Goal: Task Accomplishment & Management: Manage account settings

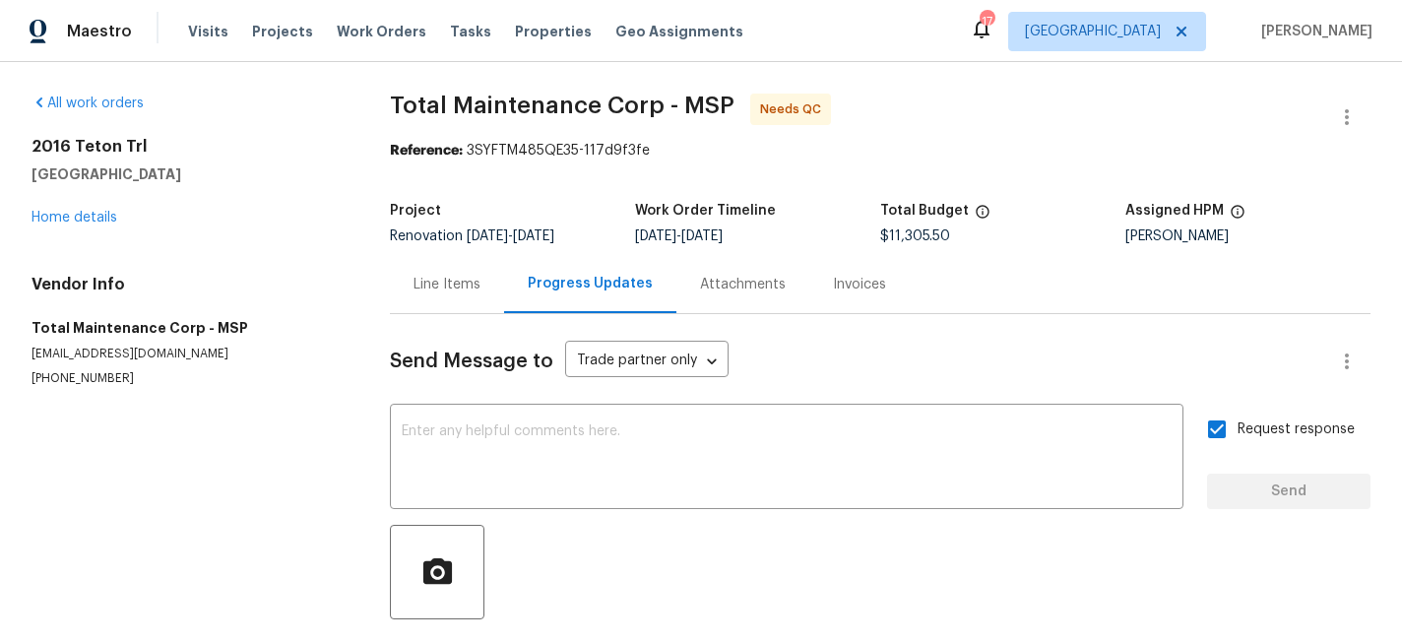
scroll to position [245, 0]
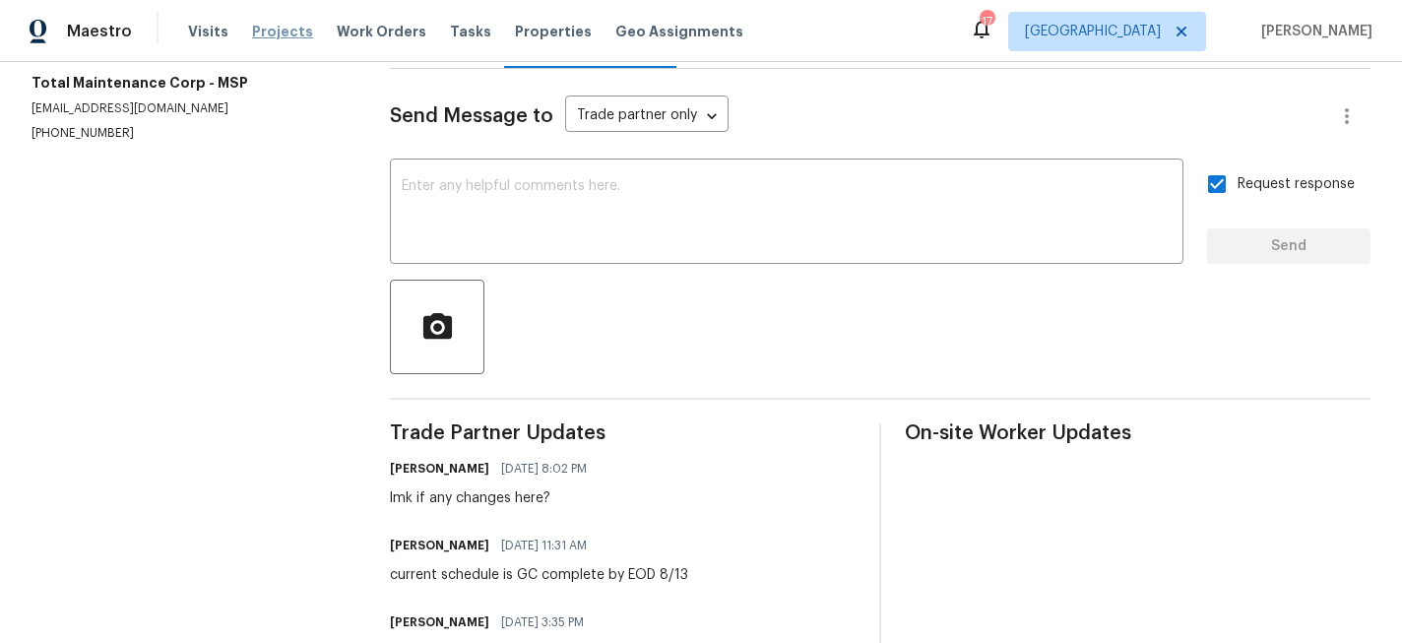
click at [266, 28] on span "Projects" at bounding box center [282, 32] width 61 height 20
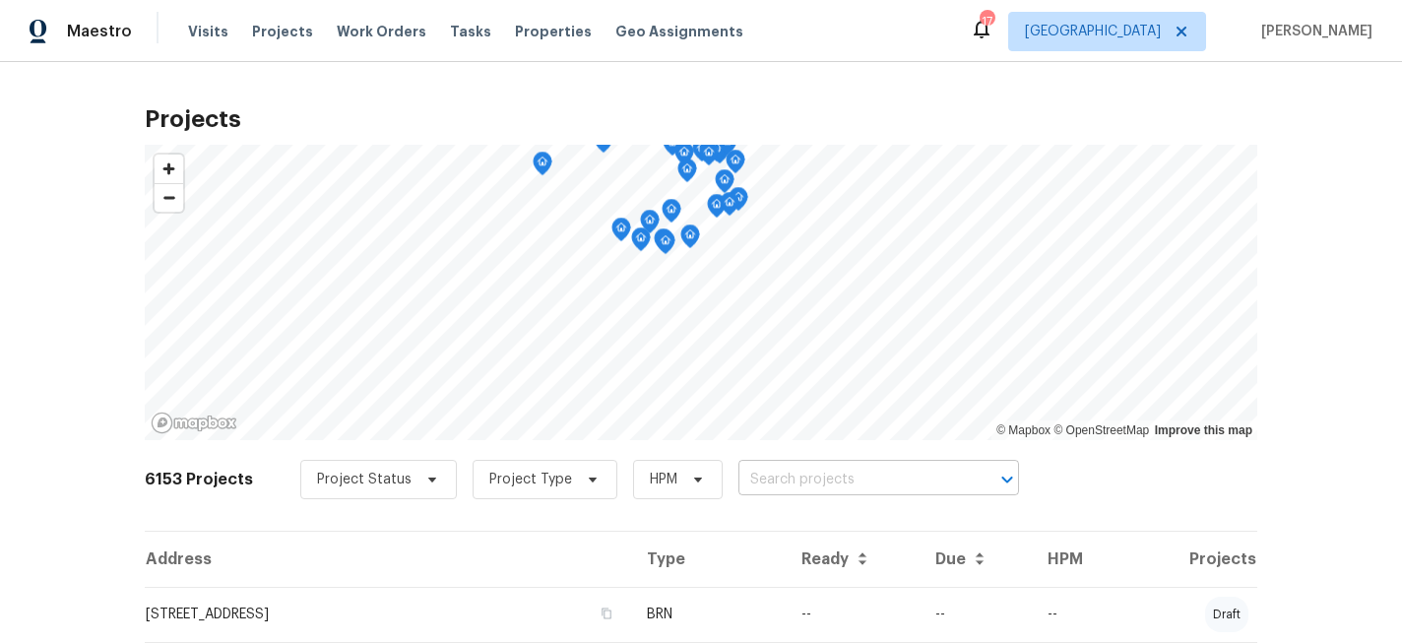
click at [781, 474] on input "text" at bounding box center [850, 480] width 225 height 31
type input "2016"
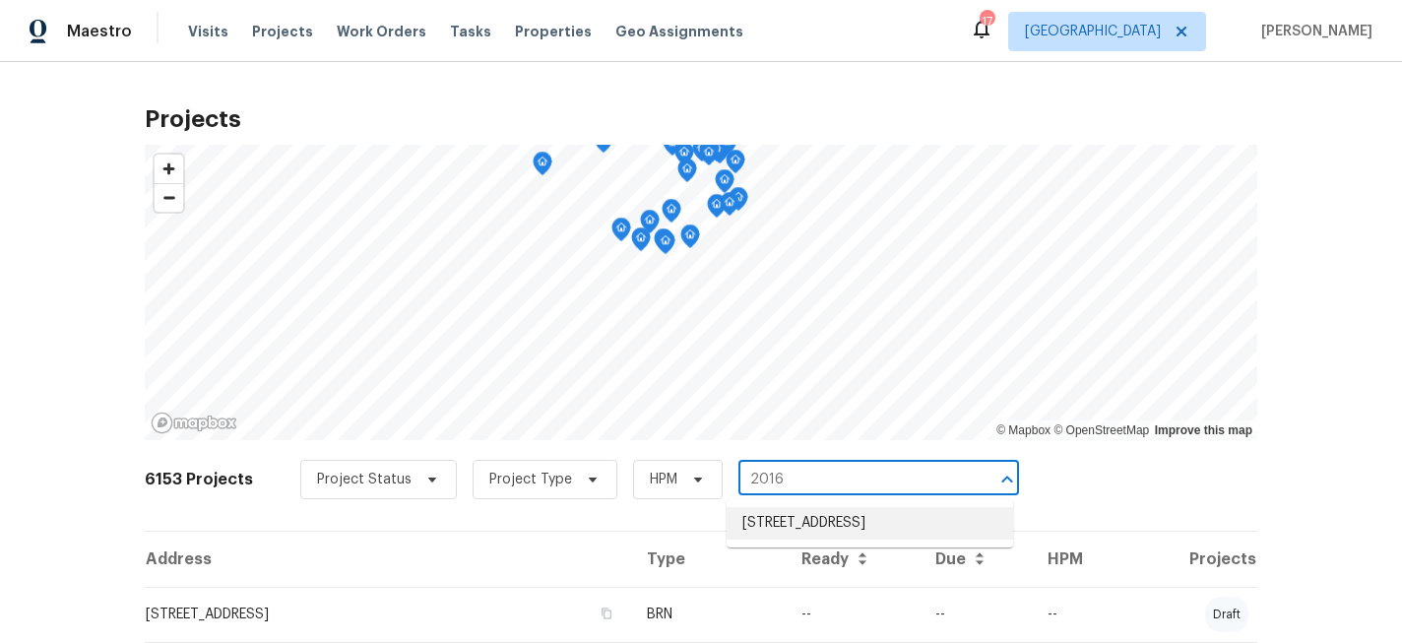
click at [826, 535] on li "[STREET_ADDRESS]" at bounding box center [870, 523] width 286 height 32
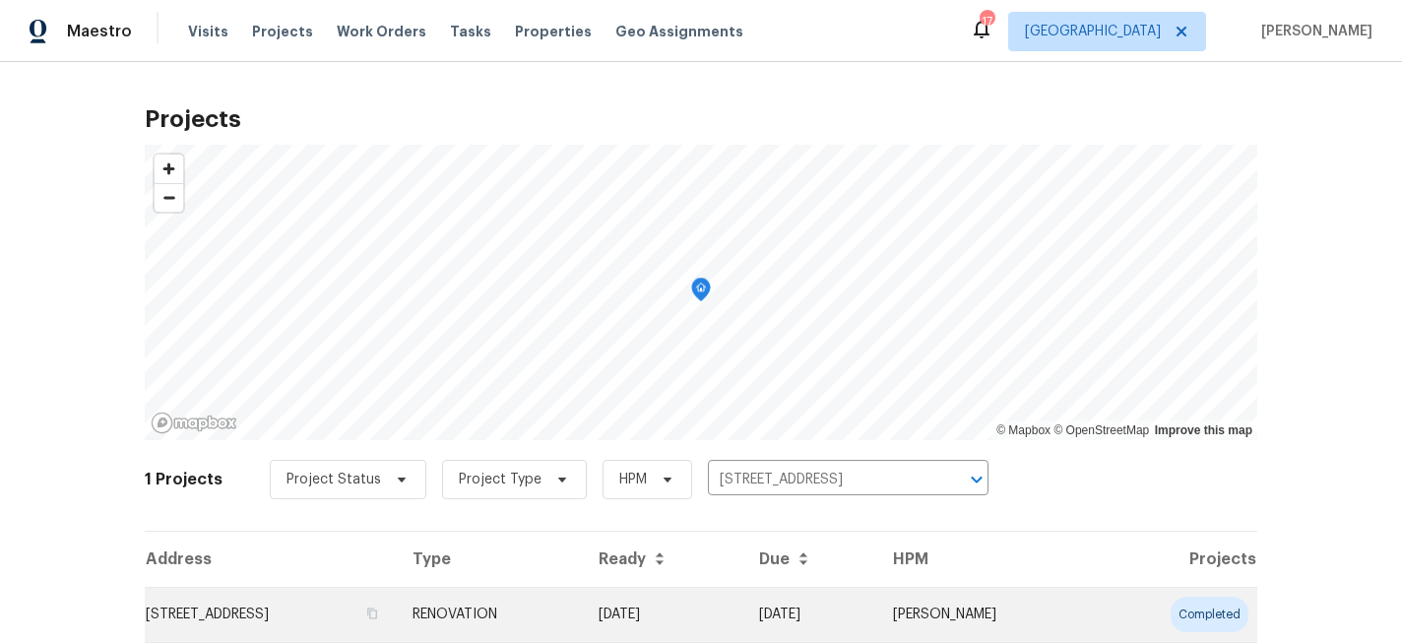
click at [370, 611] on td "[STREET_ADDRESS]" at bounding box center [271, 614] width 252 height 55
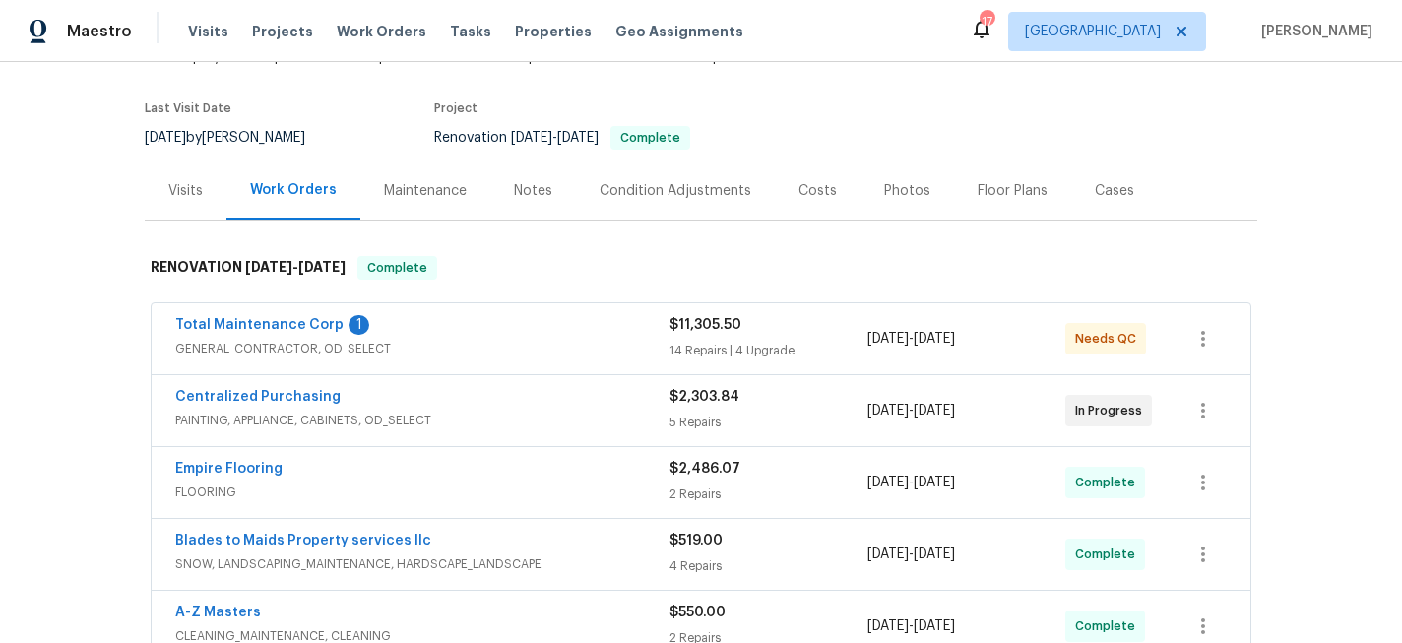
scroll to position [171, 0]
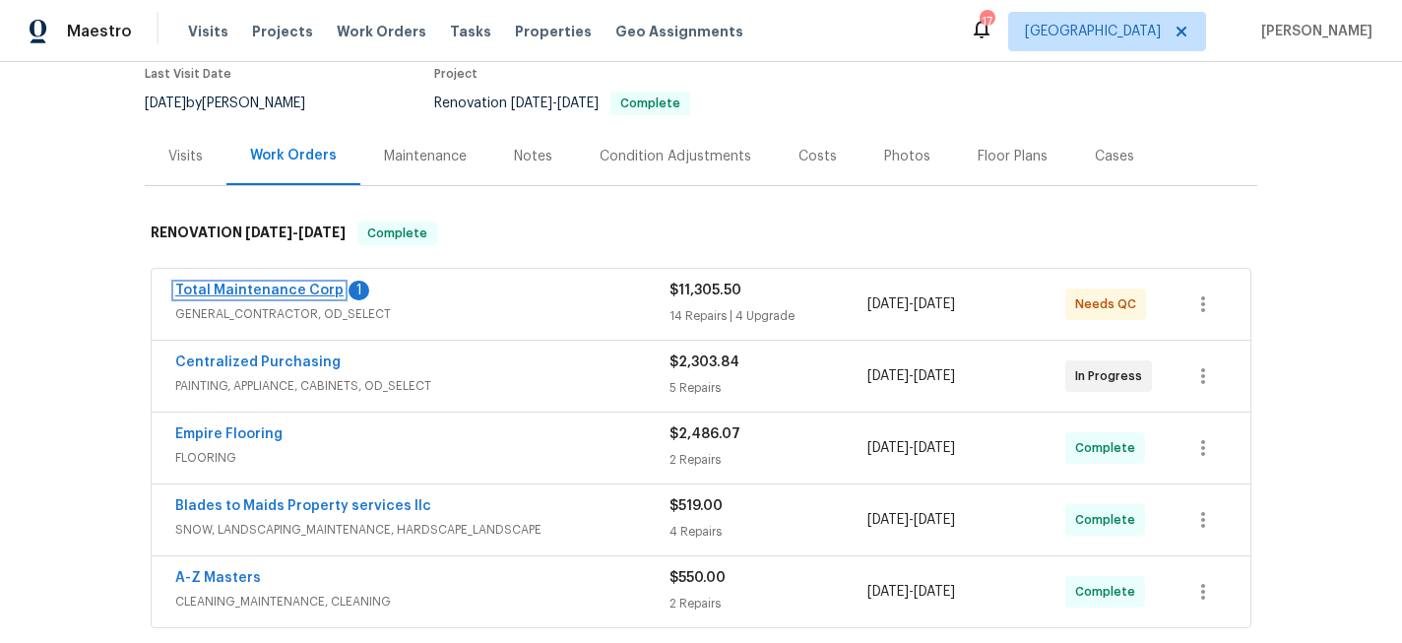
click at [262, 289] on link "Total Maintenance Corp" at bounding box center [259, 291] width 168 height 14
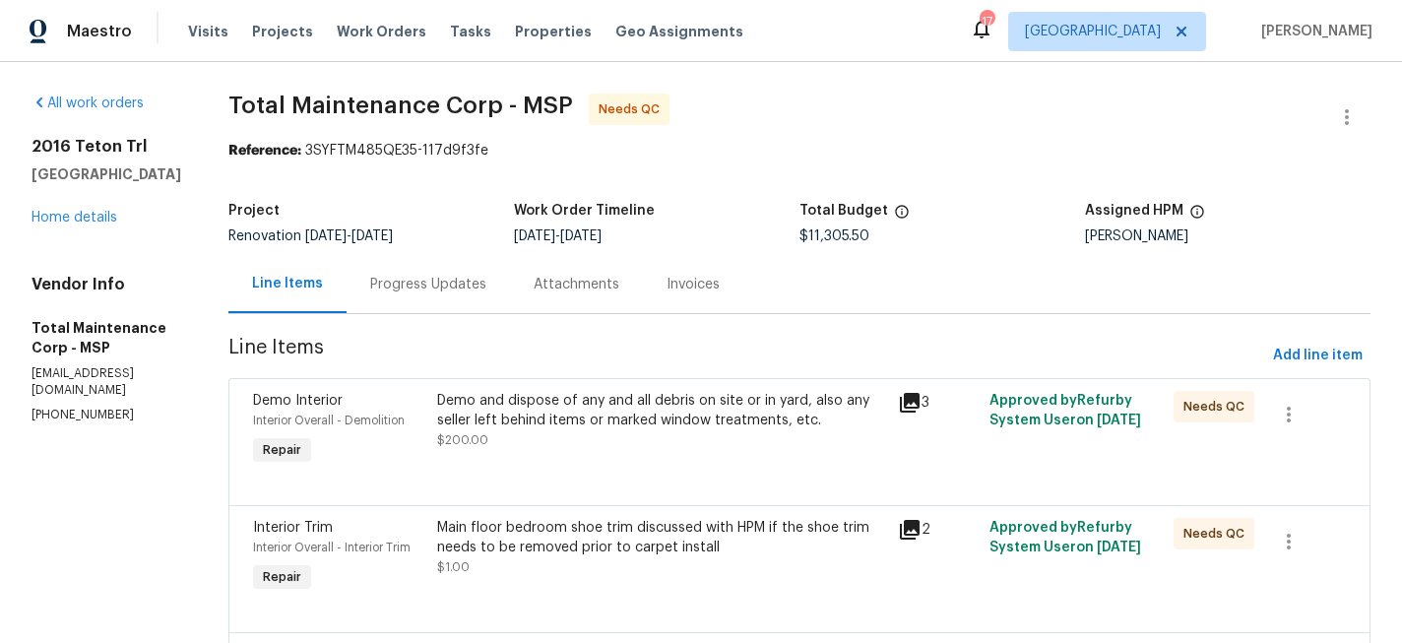
click at [588, 406] on div "Demo and dispose of any and all debris on site or in yard, also any seller left…" at bounding box center [661, 410] width 449 height 39
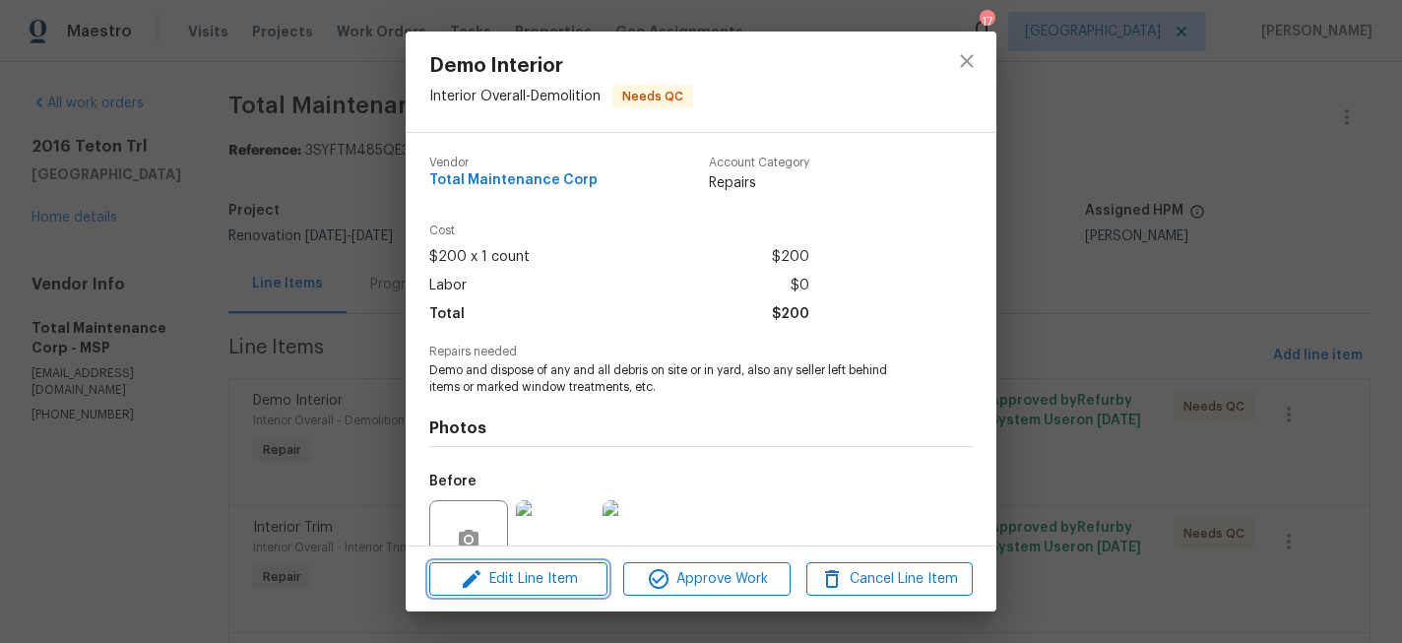
click at [534, 578] on span "Edit Line Item" at bounding box center [518, 579] width 166 height 25
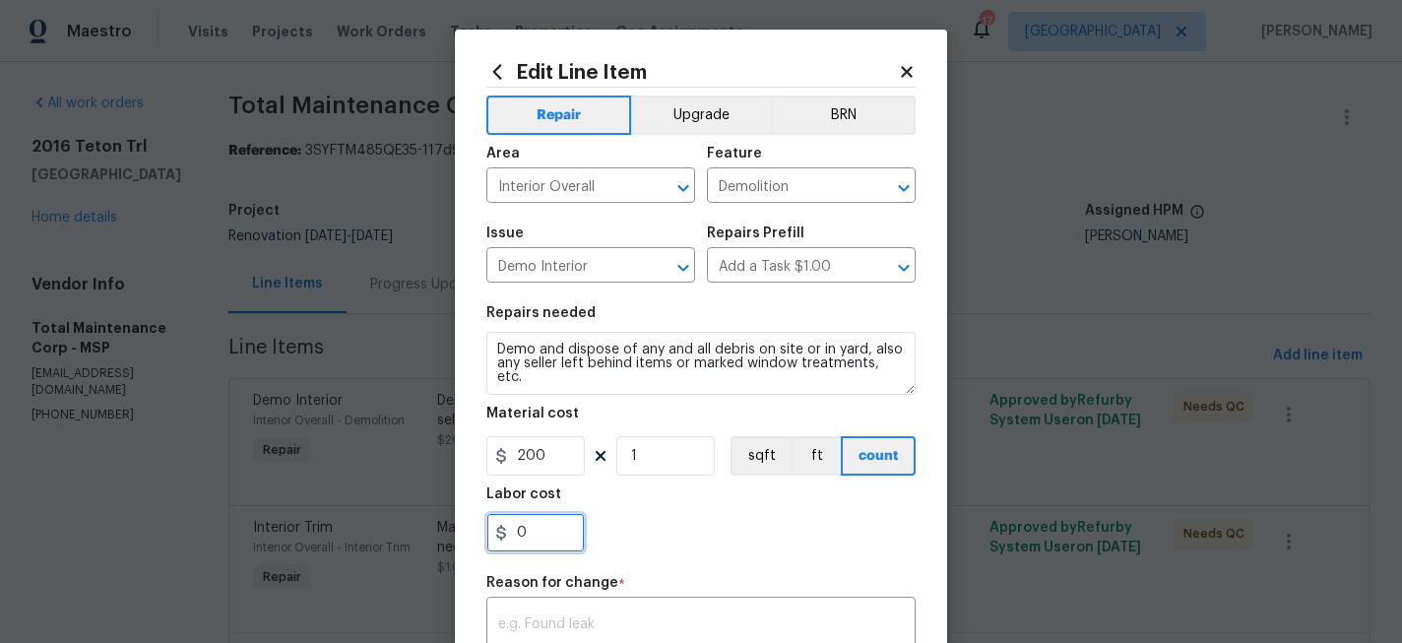
drag, startPoint x: 551, startPoint y: 532, endPoint x: 474, endPoint y: 531, distance: 77.8
click at [474, 531] on div "Edit Line Item Repair Upgrade BRN Area Interior Overall ​ Feature Demolition ​ …" at bounding box center [701, 485] width 492 height 911
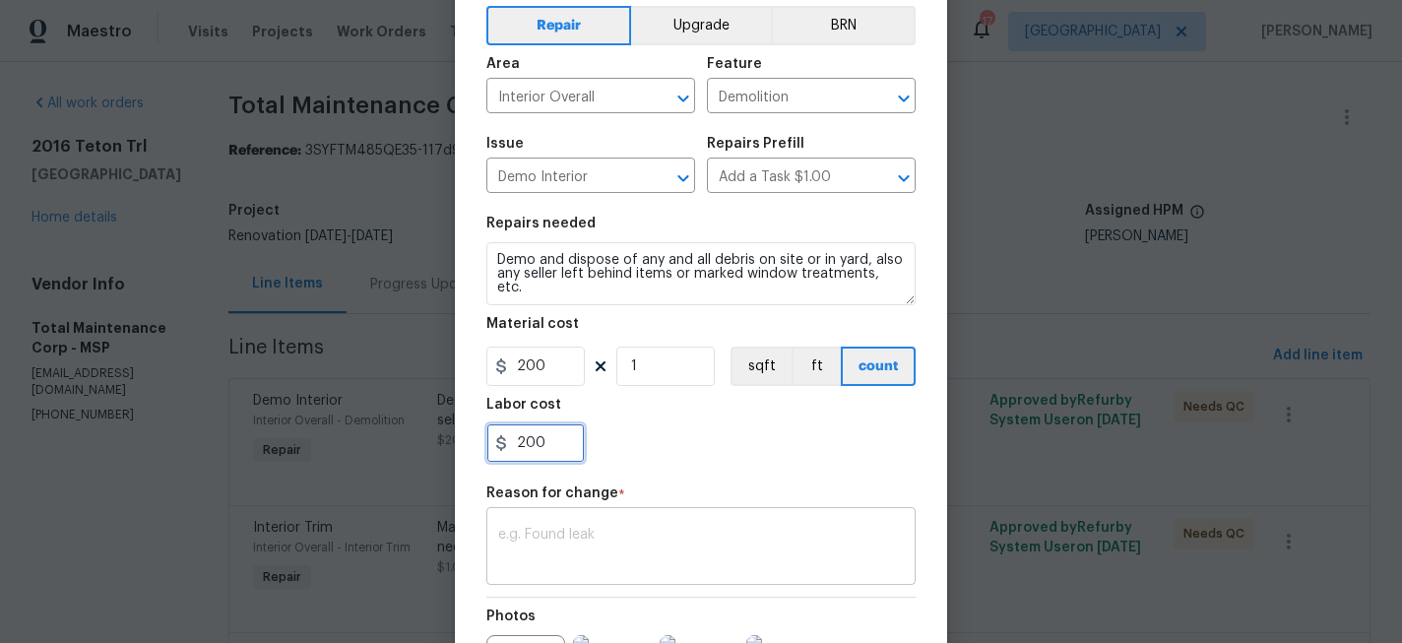
type input "200"
click at [625, 528] on div "x ​" at bounding box center [700, 548] width 429 height 73
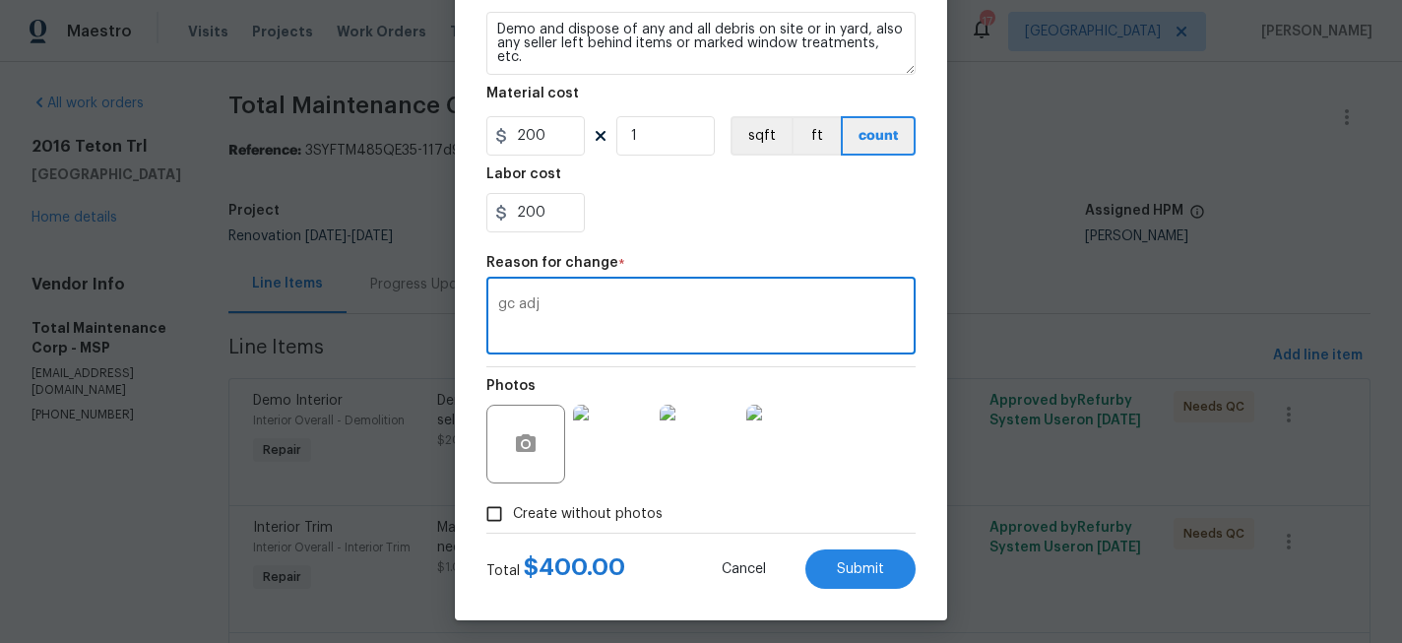
scroll to position [322, 0]
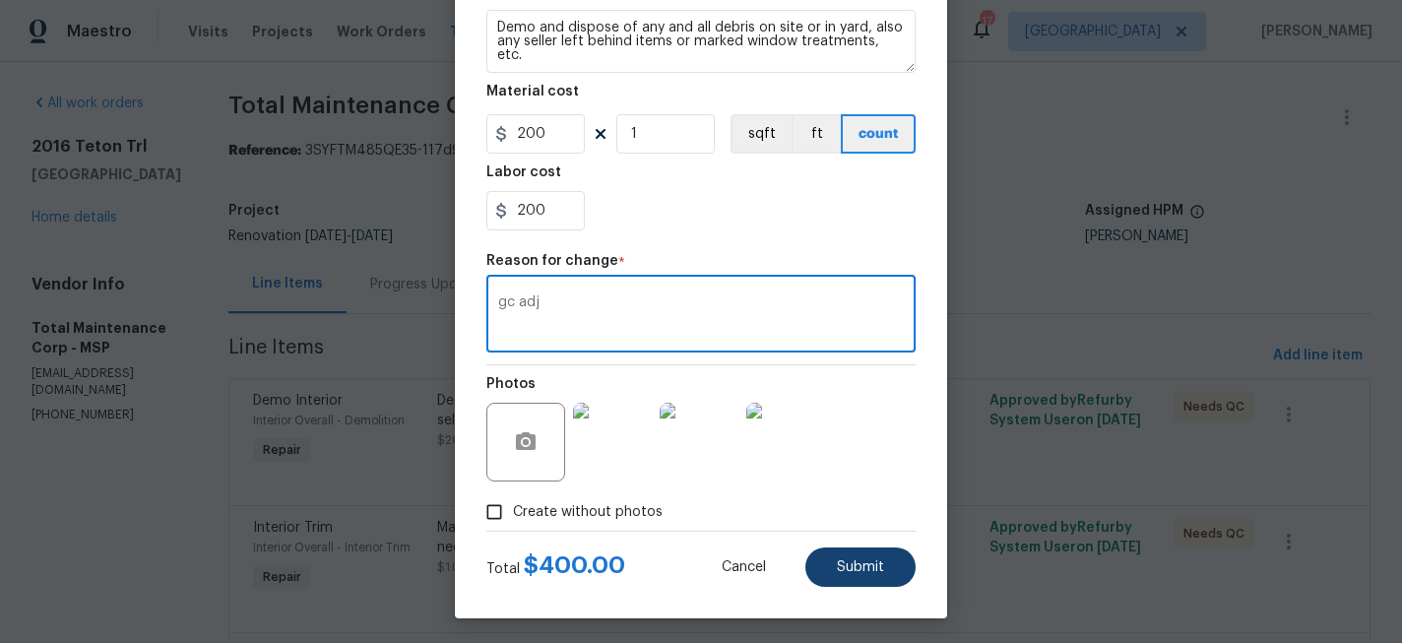
type textarea "gc adj"
click at [857, 563] on span "Submit" at bounding box center [860, 567] width 47 height 15
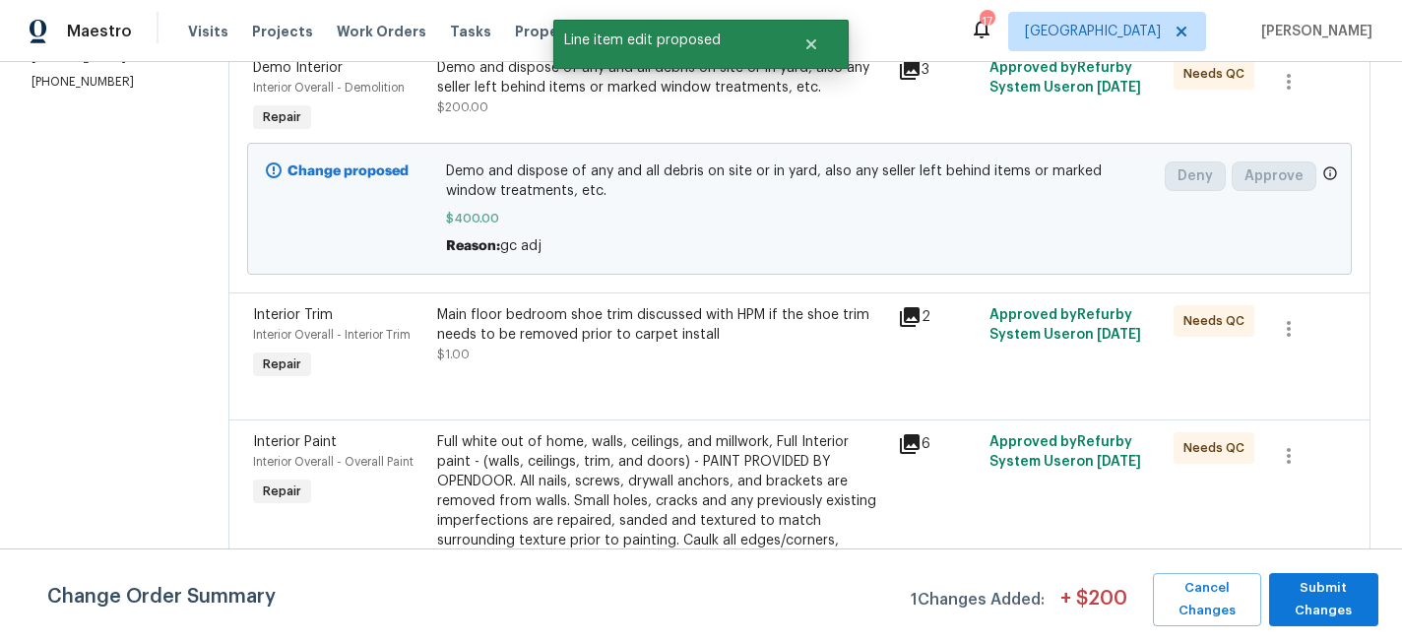
scroll to position [369, 0]
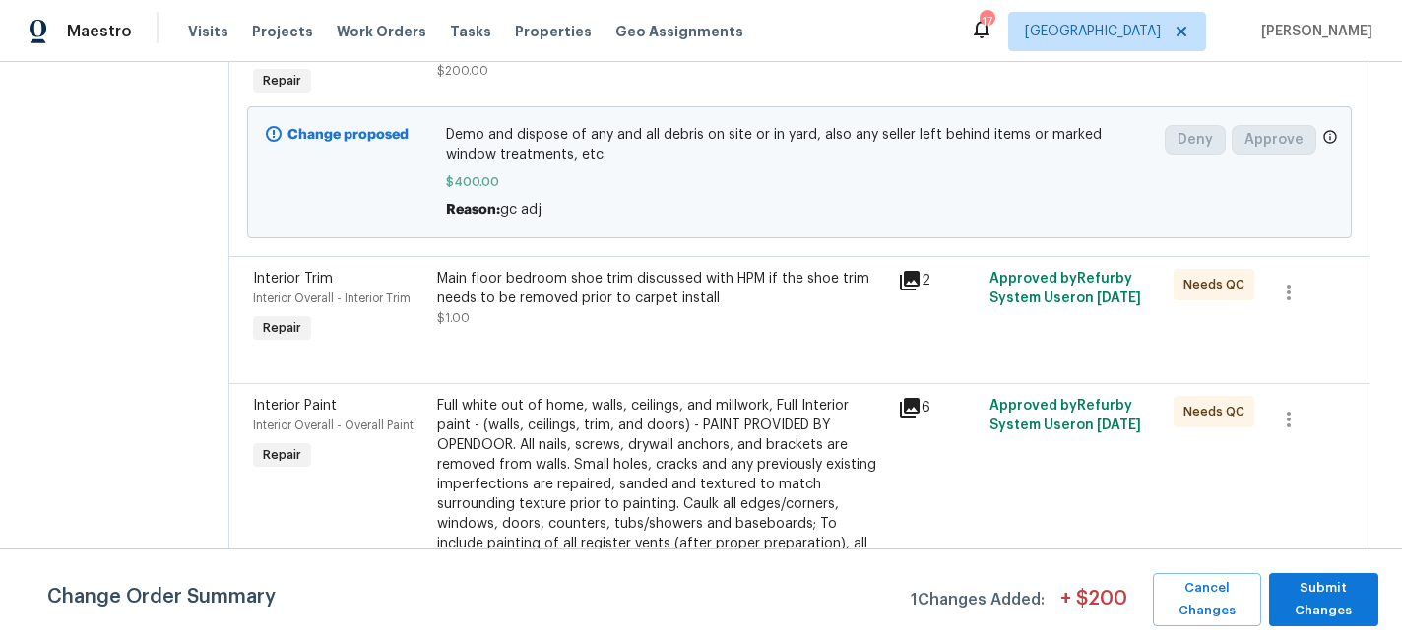
click at [615, 316] on div "Main floor bedroom shoe trim discussed with HPM if the shoe trim needs to be re…" at bounding box center [661, 298] width 449 height 59
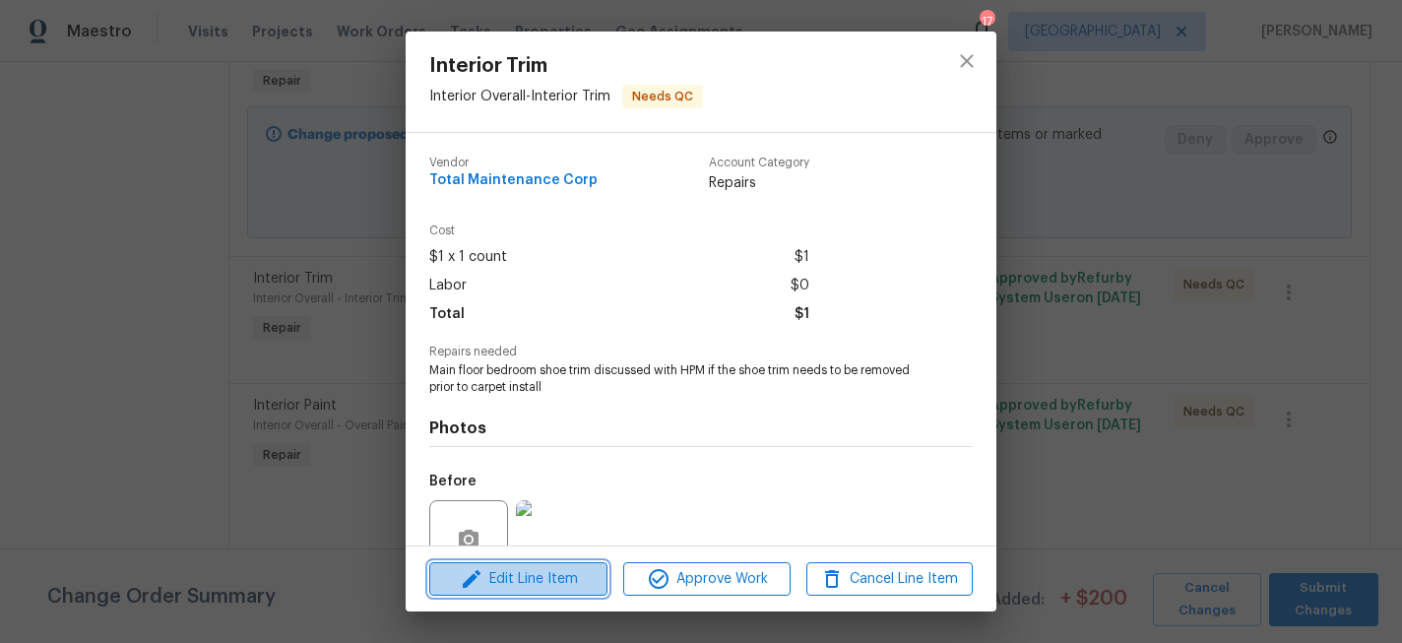
click at [571, 569] on span "Edit Line Item" at bounding box center [518, 579] width 166 height 25
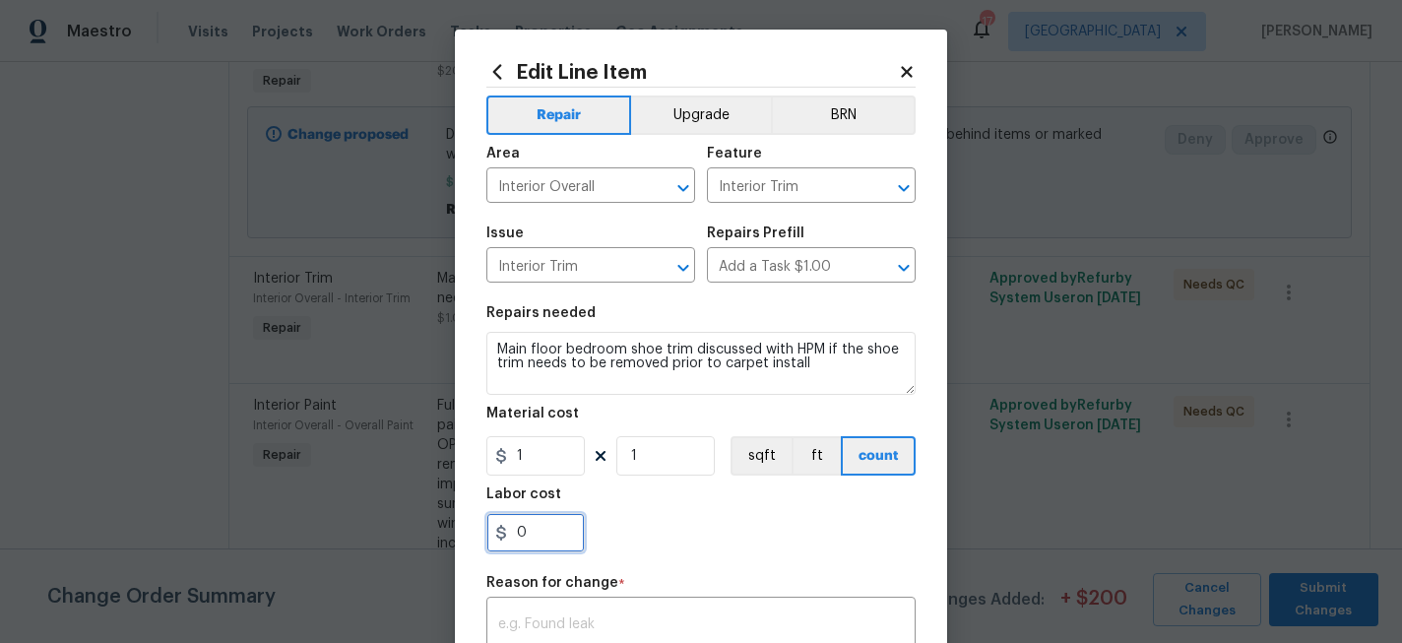
drag, startPoint x: 548, startPoint y: 530, endPoint x: 474, endPoint y: 530, distance: 74.8
click at [474, 530] on div "Edit Line Item Repair Upgrade BRN Area Interior Overall ​ Feature Interior Trim…" at bounding box center [701, 485] width 492 height 911
click at [557, 465] on input "1" at bounding box center [535, 455] width 98 height 39
drag, startPoint x: 557, startPoint y: 465, endPoint x: 498, endPoint y: 464, distance: 59.1
click at [498, 464] on div "1" at bounding box center [535, 455] width 98 height 39
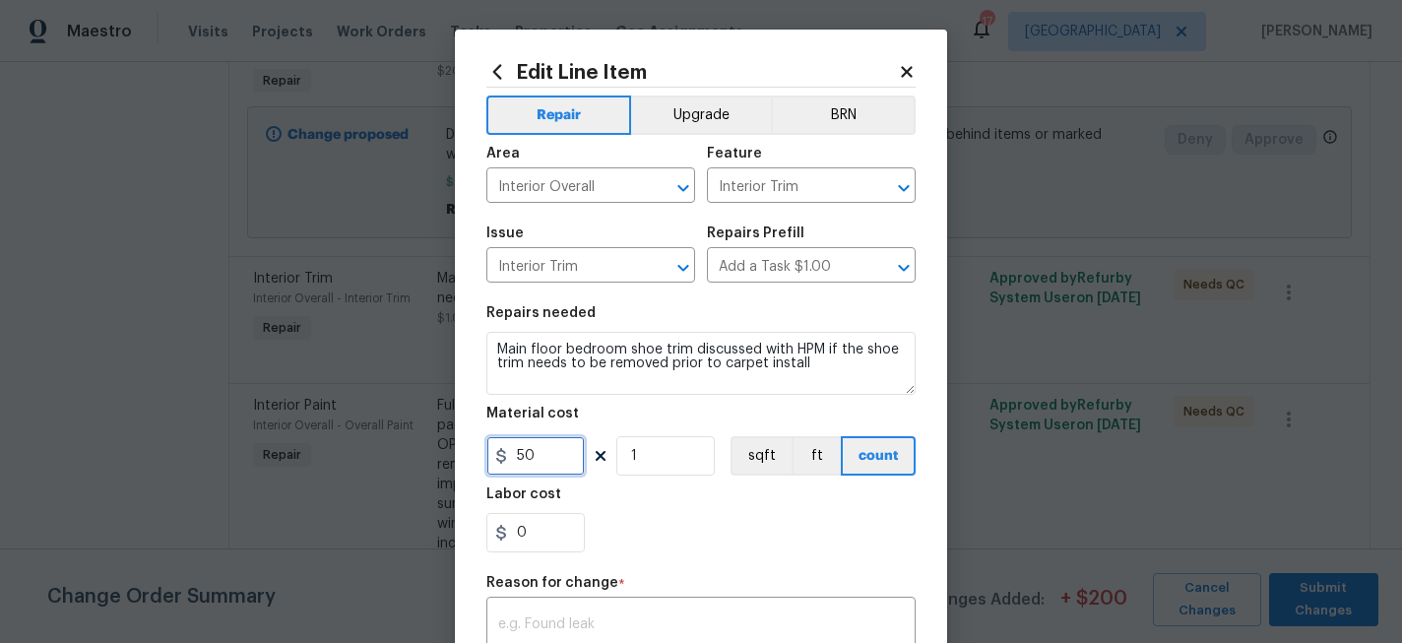
scroll to position [74, 0]
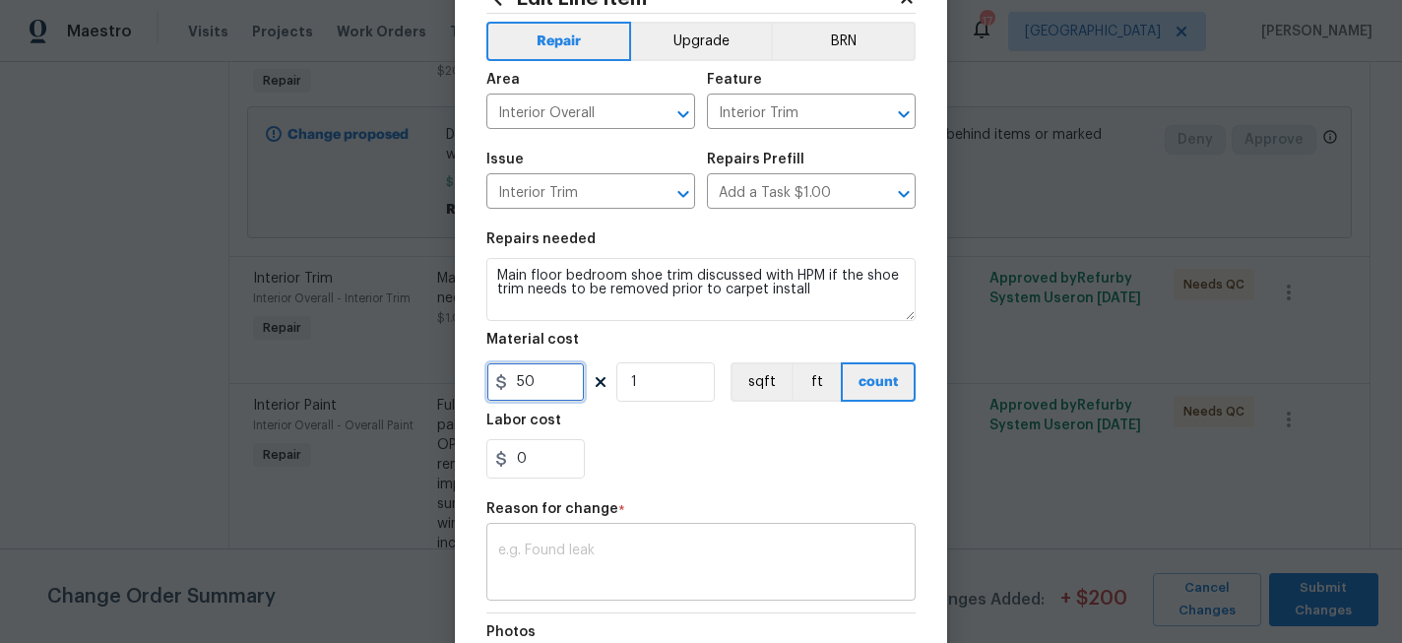
type input "50"
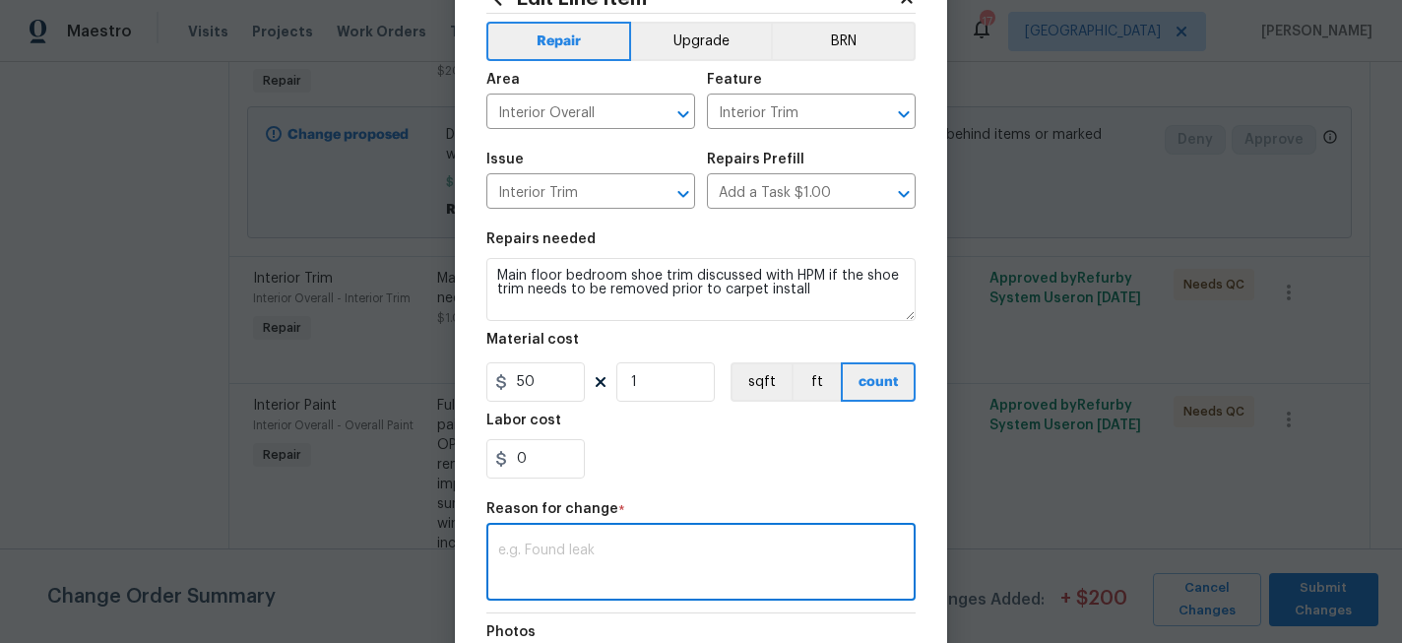
click at [653, 561] on textarea at bounding box center [701, 563] width 406 height 41
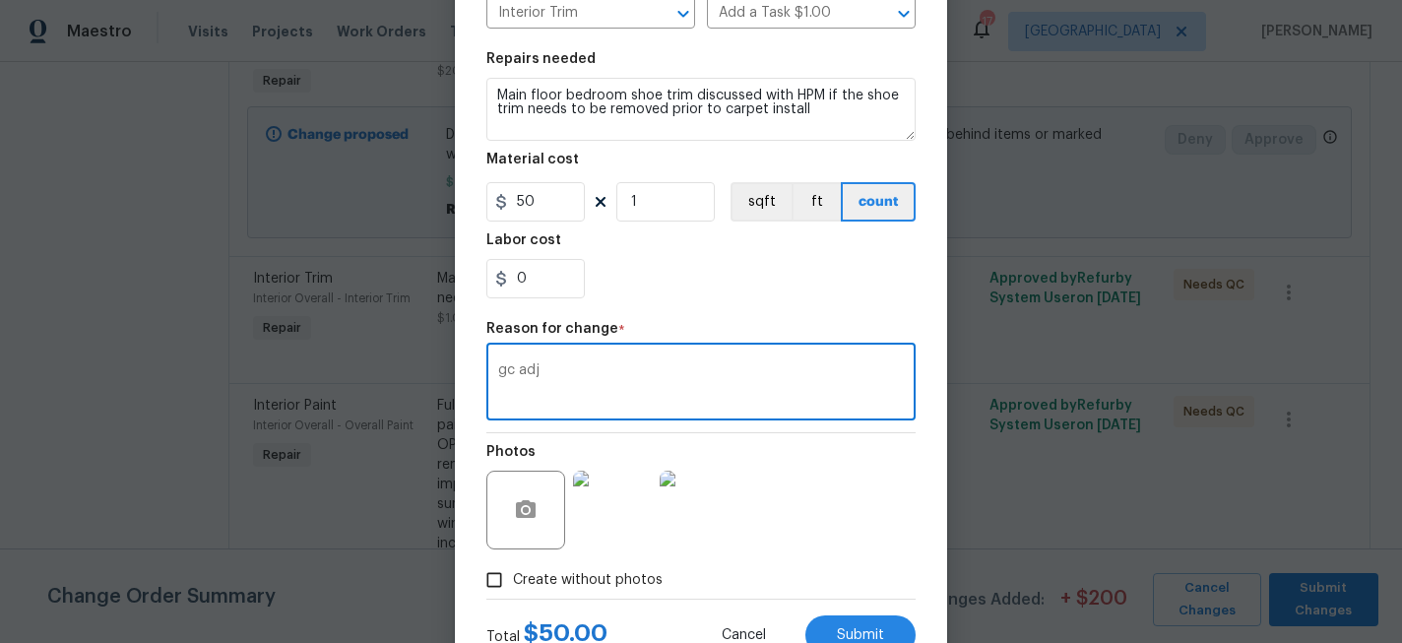
scroll to position [288, 0]
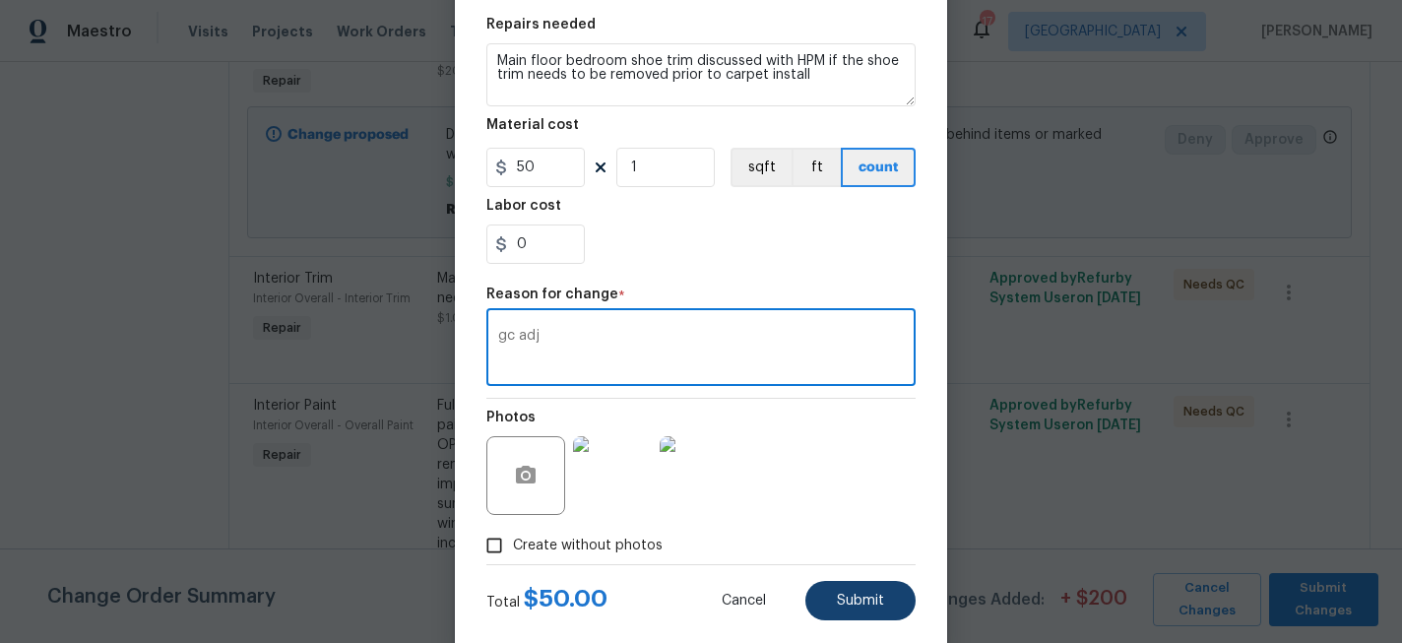
type textarea "gc adj"
click at [853, 597] on span "Submit" at bounding box center [860, 601] width 47 height 15
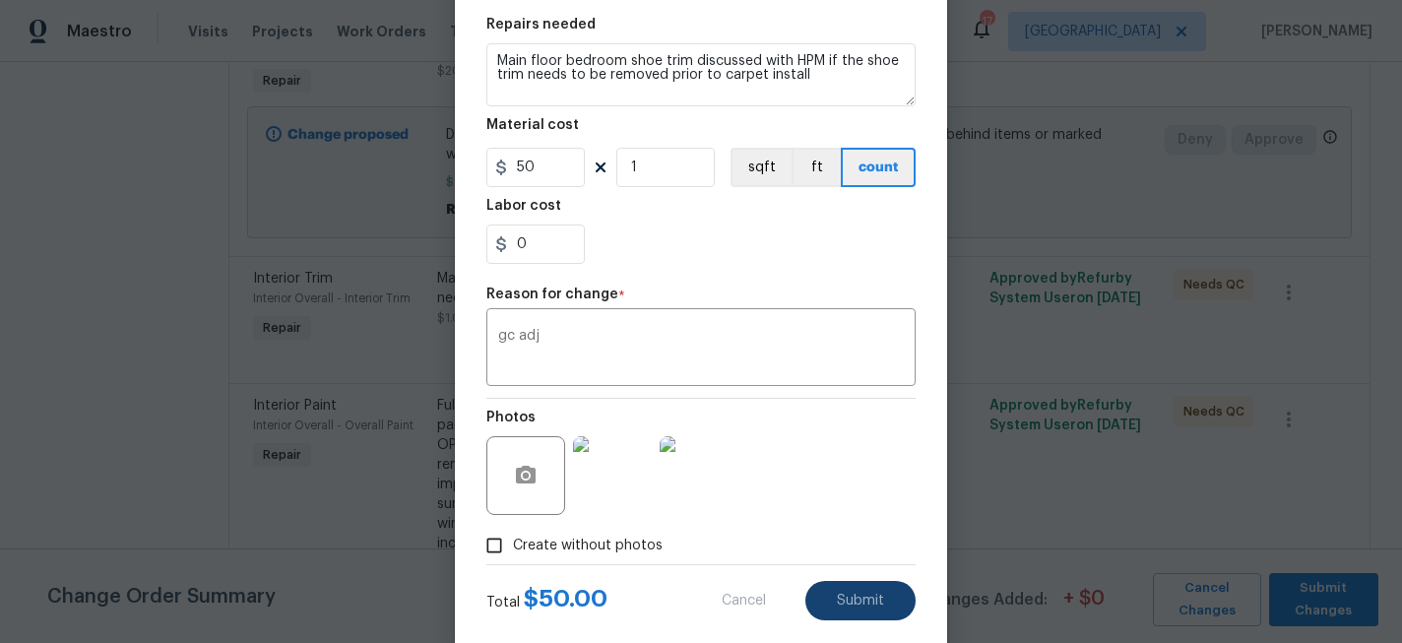
type input "1"
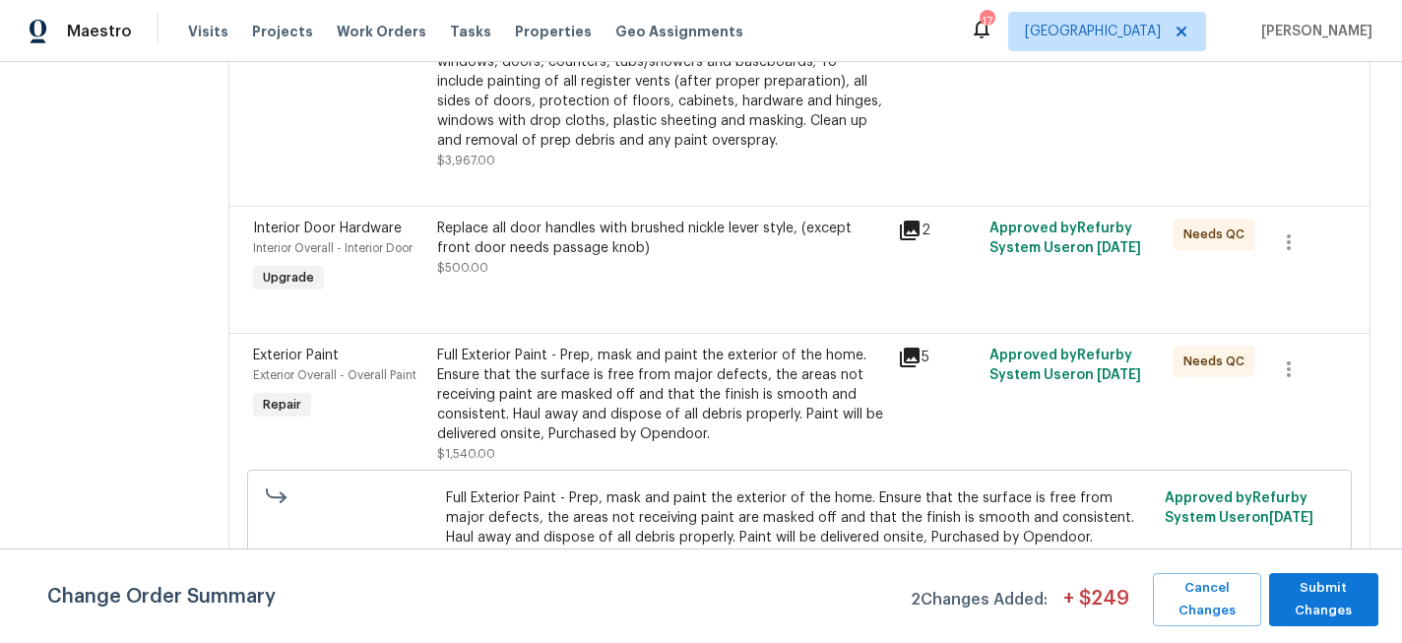
scroll to position [952, 0]
click at [607, 393] on div "Full Exterior Paint - Prep, mask and paint the exterior of the home. Ensure tha…" at bounding box center [661, 394] width 449 height 98
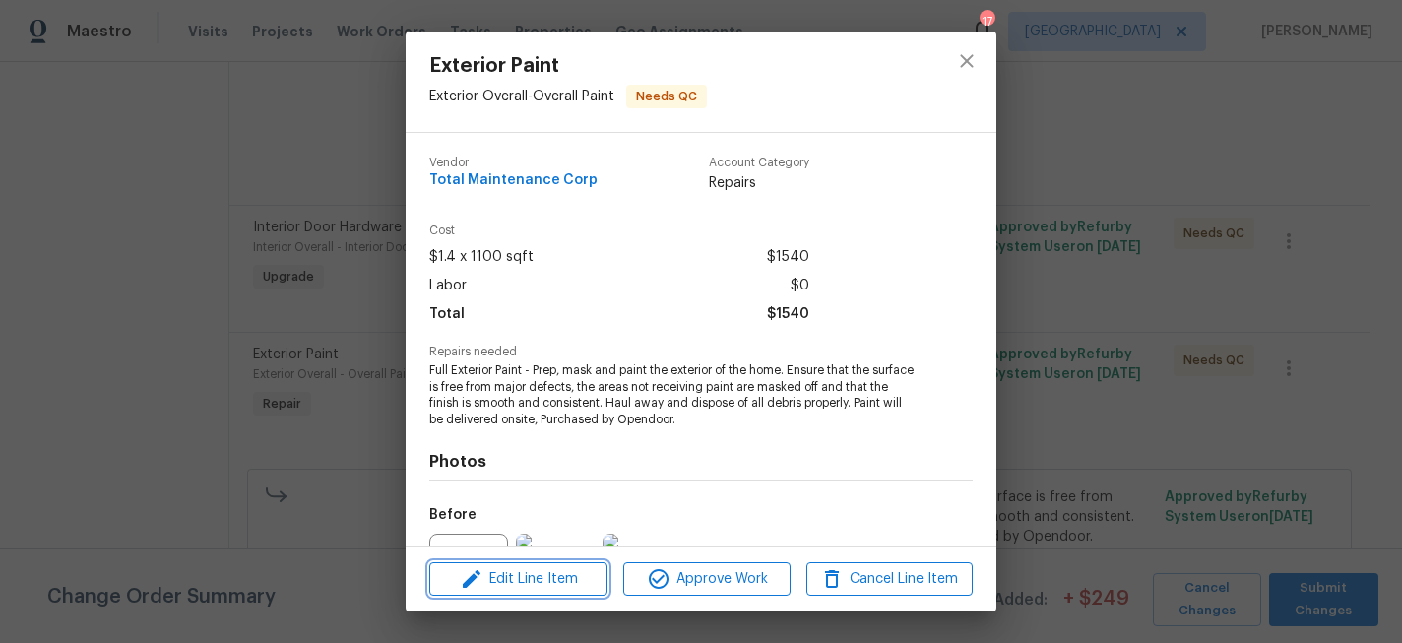
click at [588, 573] on span "Edit Line Item" at bounding box center [518, 579] width 166 height 25
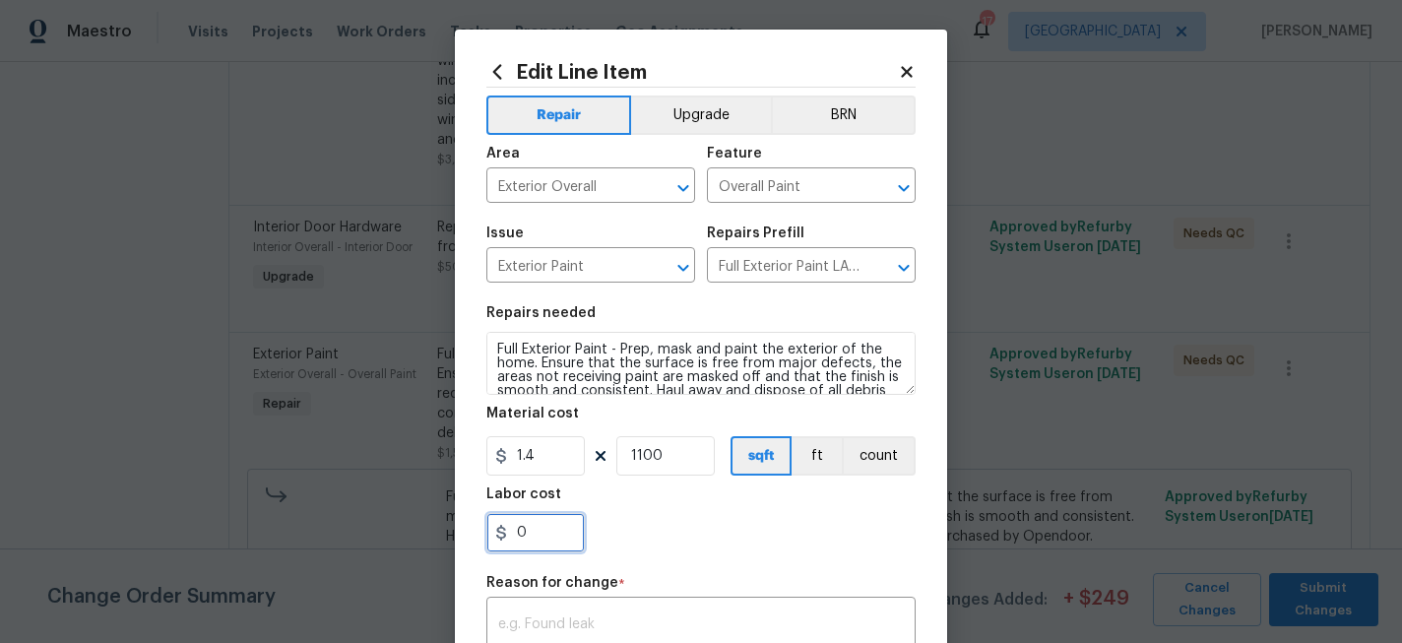
drag, startPoint x: 546, startPoint y: 532, endPoint x: 517, endPoint y: 532, distance: 29.5
click at [517, 532] on input "0" at bounding box center [535, 532] width 98 height 39
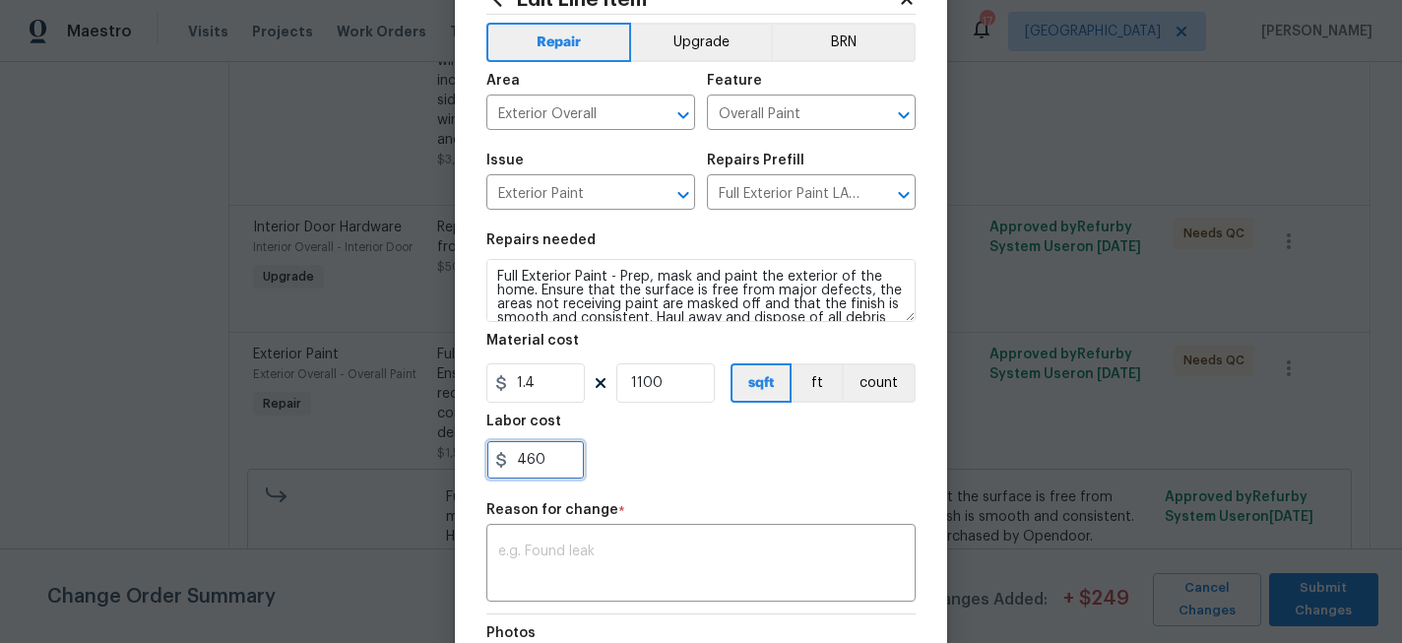
scroll to position [79, 0]
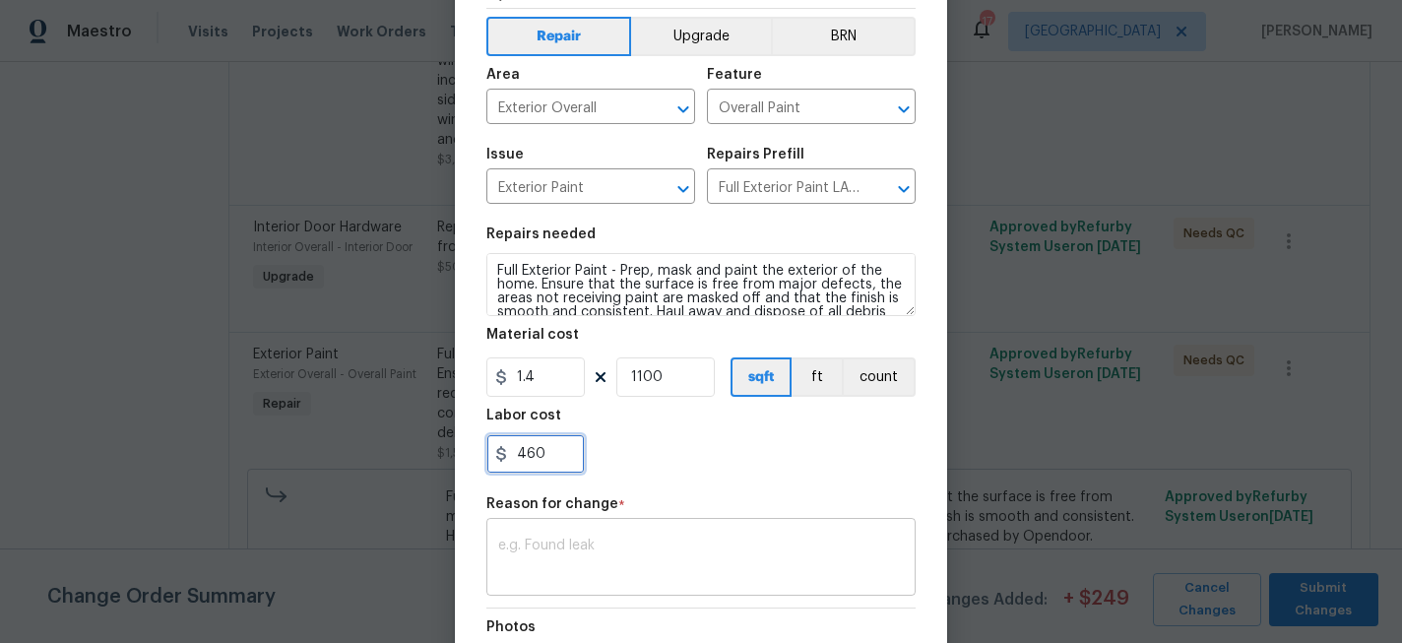
type input "460"
click at [679, 554] on textarea at bounding box center [701, 559] width 406 height 41
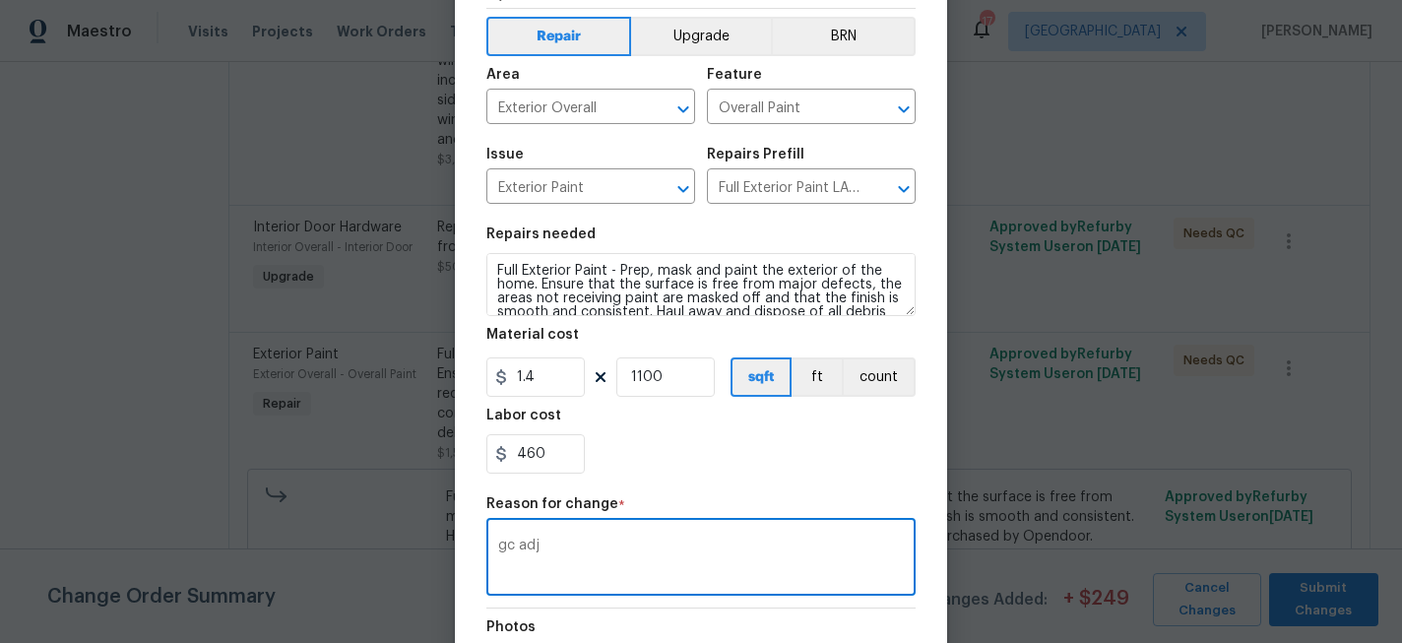
scroll to position [330, 0]
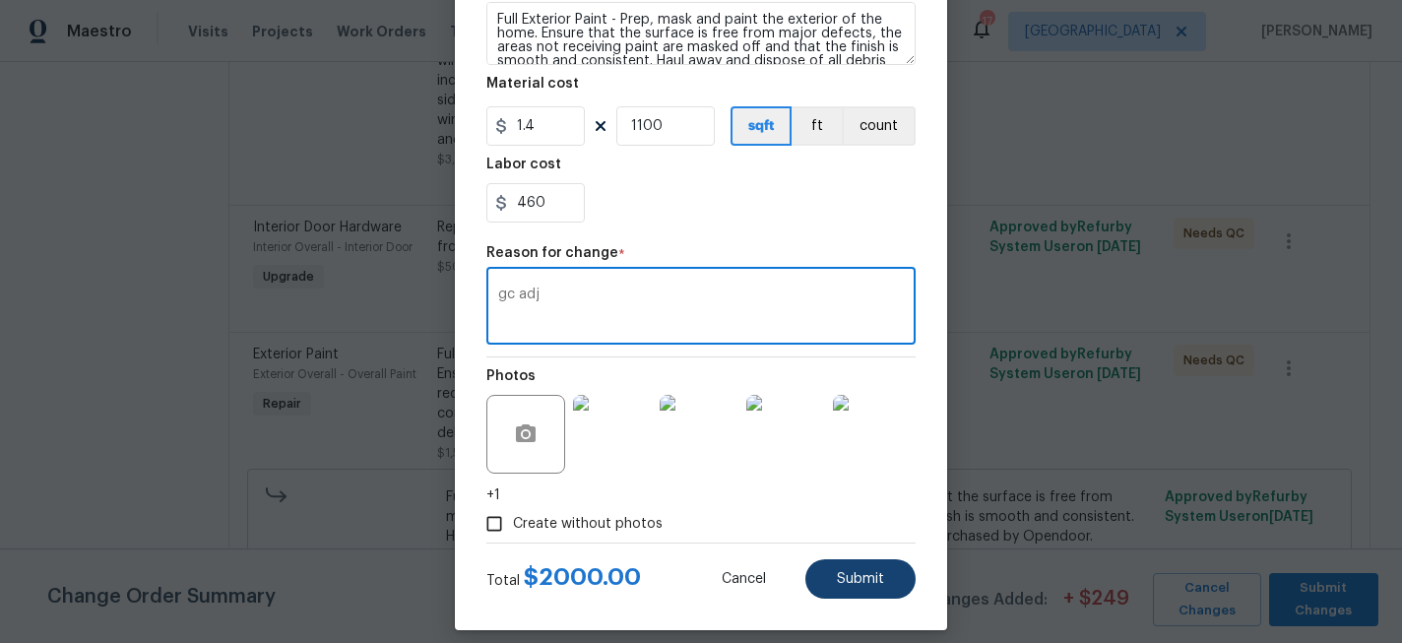
type textarea "gc adj"
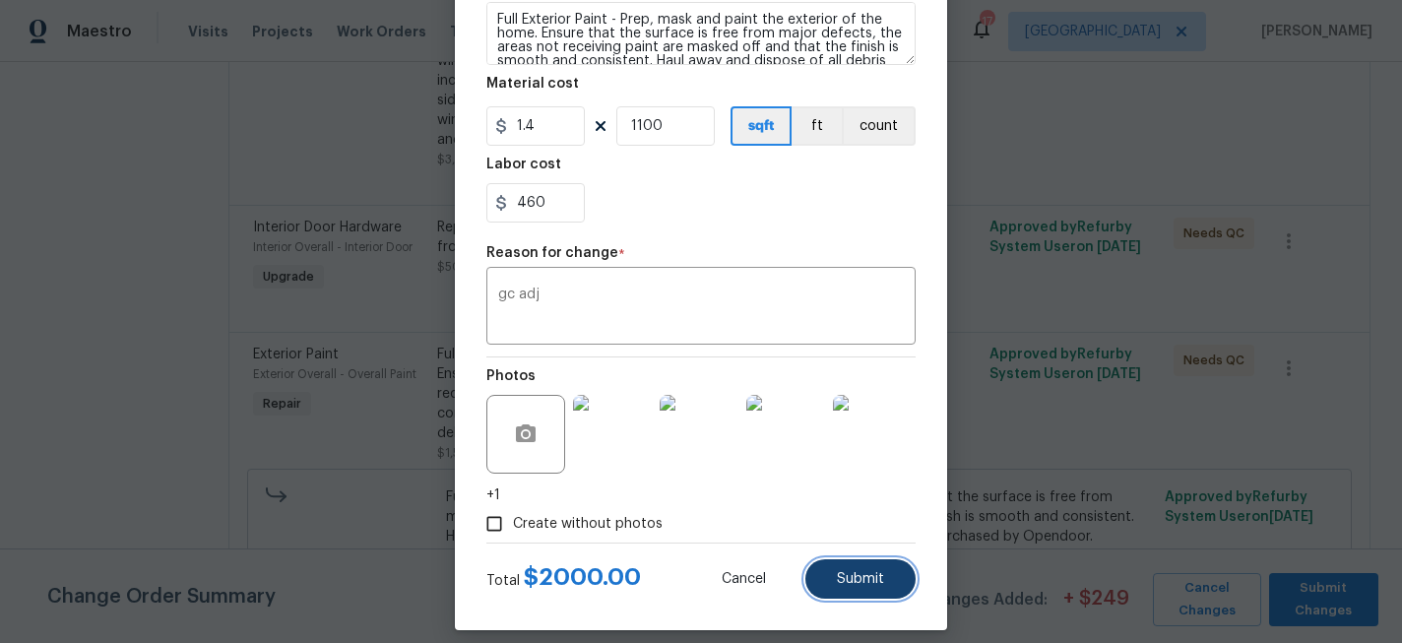
click at [864, 592] on button "Submit" at bounding box center [860, 578] width 110 height 39
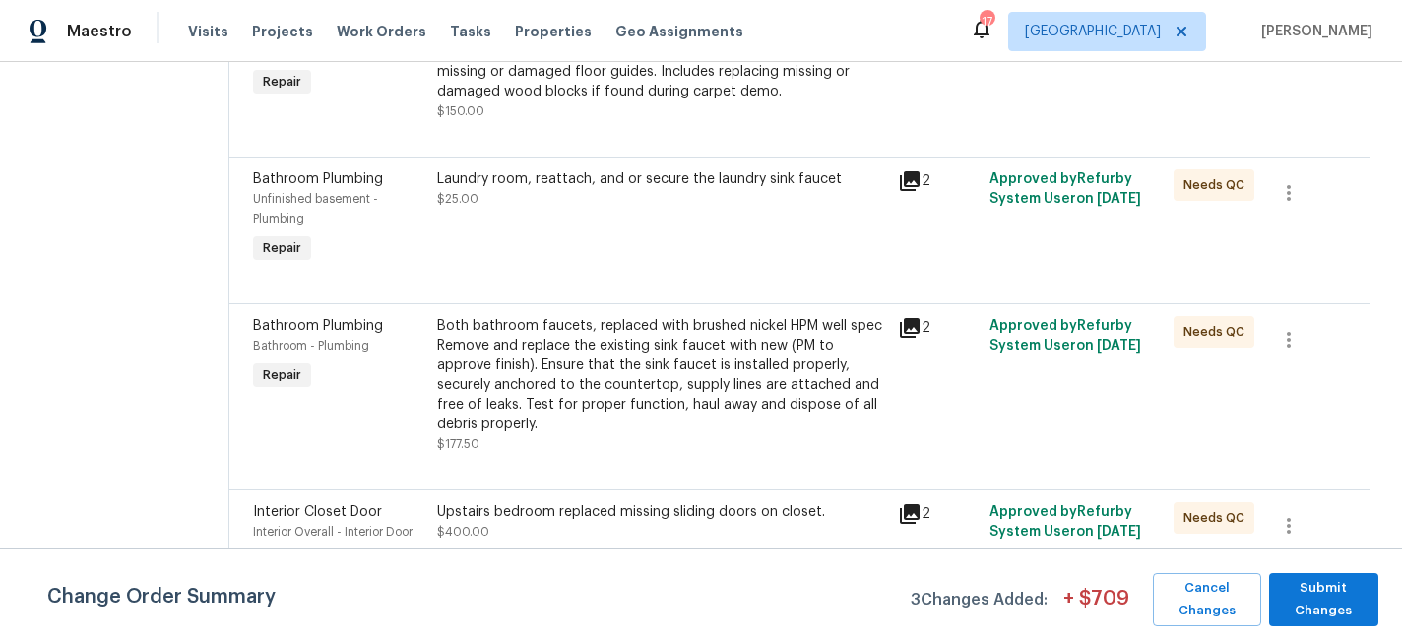
scroll to position [2019, 0]
click at [603, 358] on div "Both bathroom faucets, replaced with brushed nickel HPM well spec Remove and re…" at bounding box center [661, 374] width 449 height 118
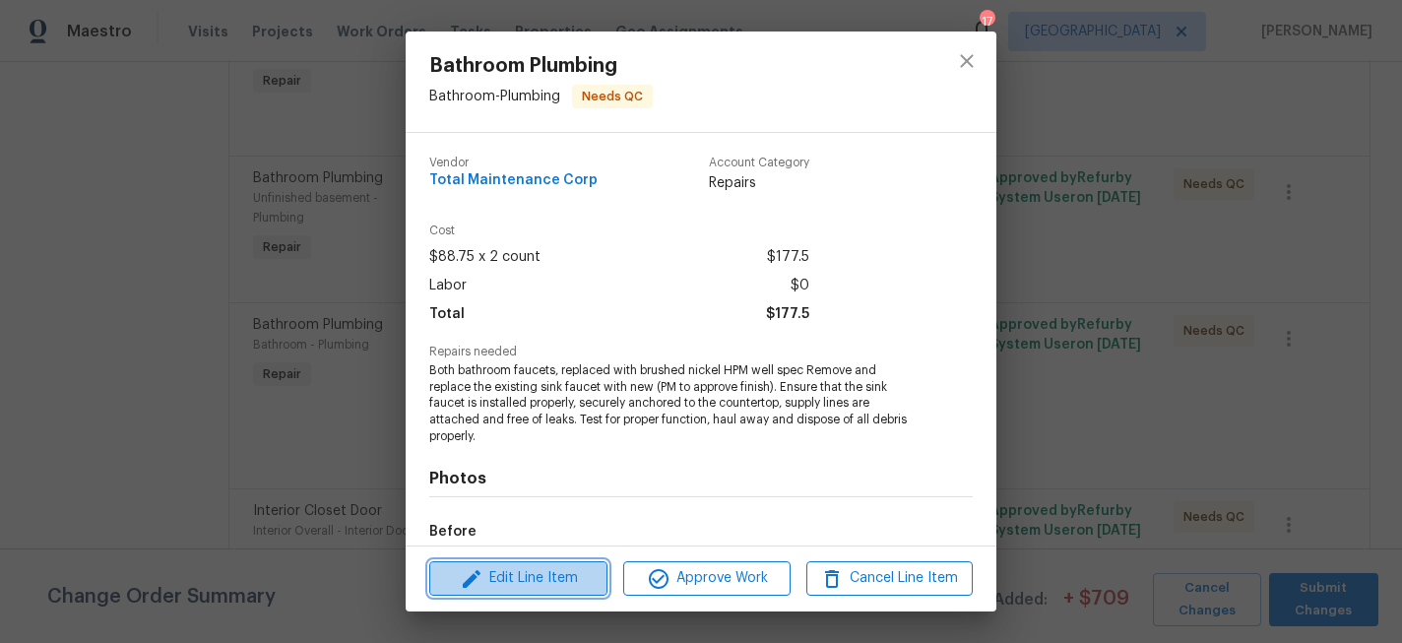
click at [578, 581] on span "Edit Line Item" at bounding box center [518, 578] width 166 height 25
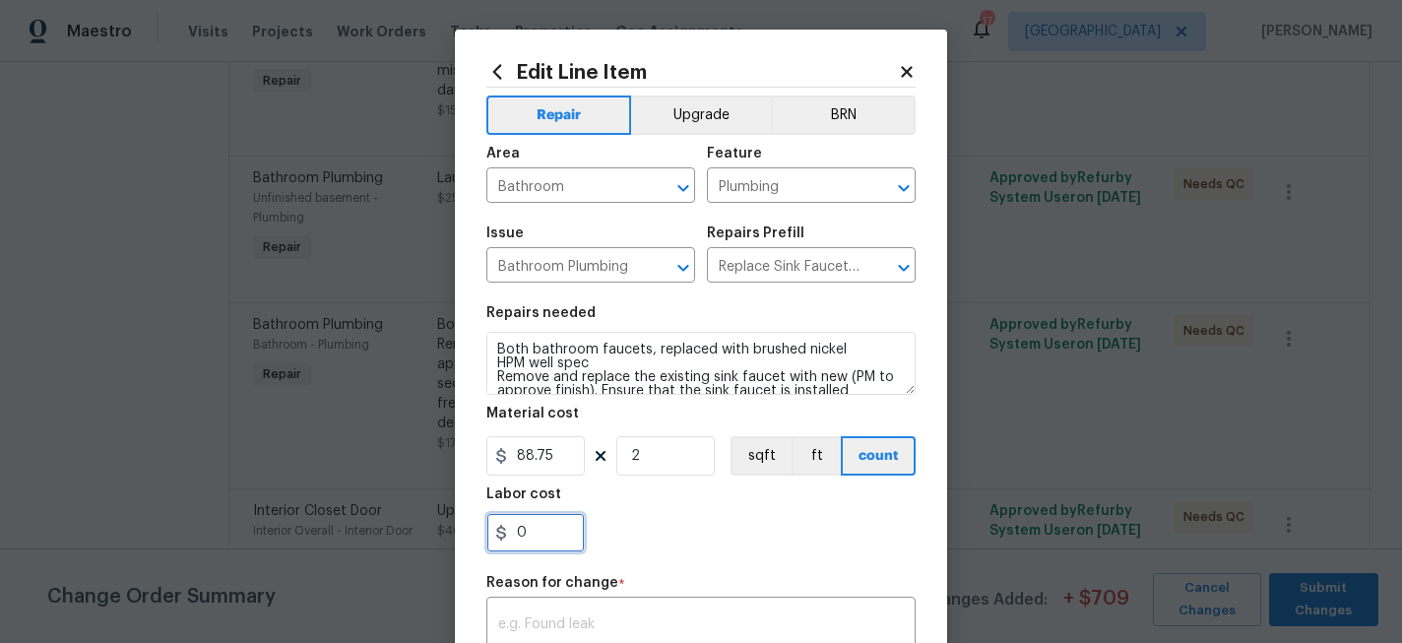
drag, startPoint x: 547, startPoint y: 532, endPoint x: 502, endPoint y: 532, distance: 45.3
click at [502, 532] on div "0" at bounding box center [535, 532] width 98 height 39
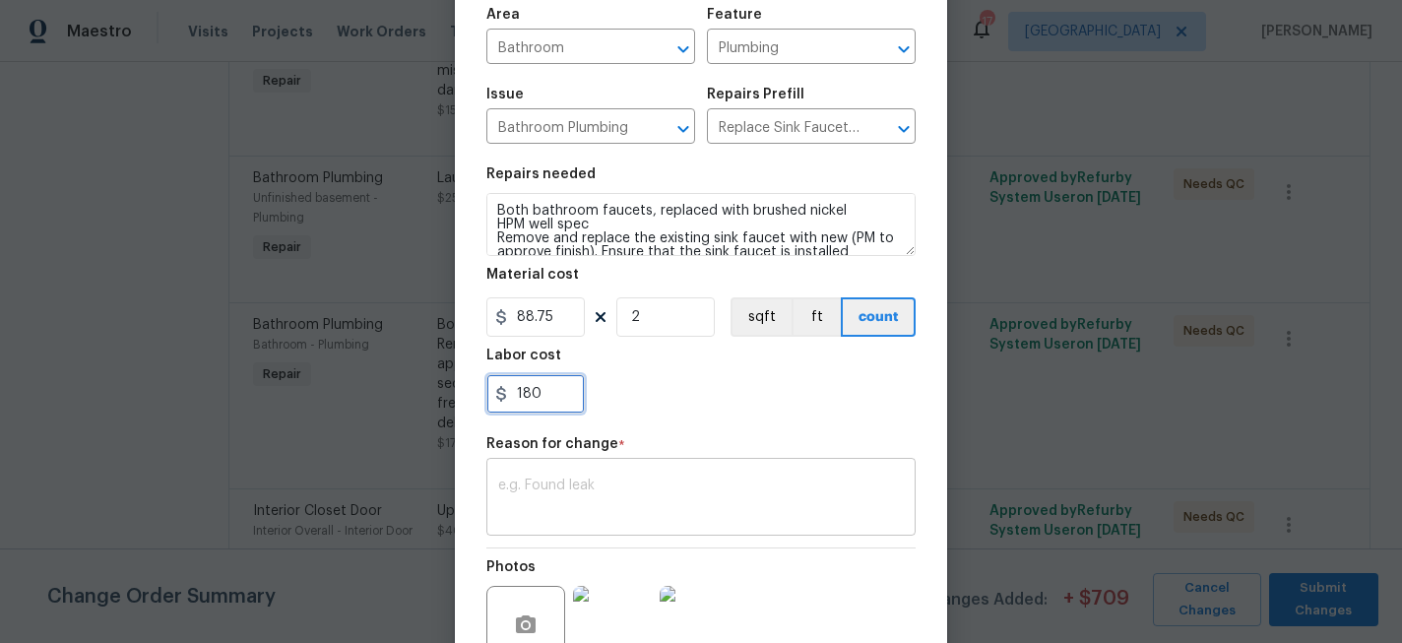
scroll to position [150, 0]
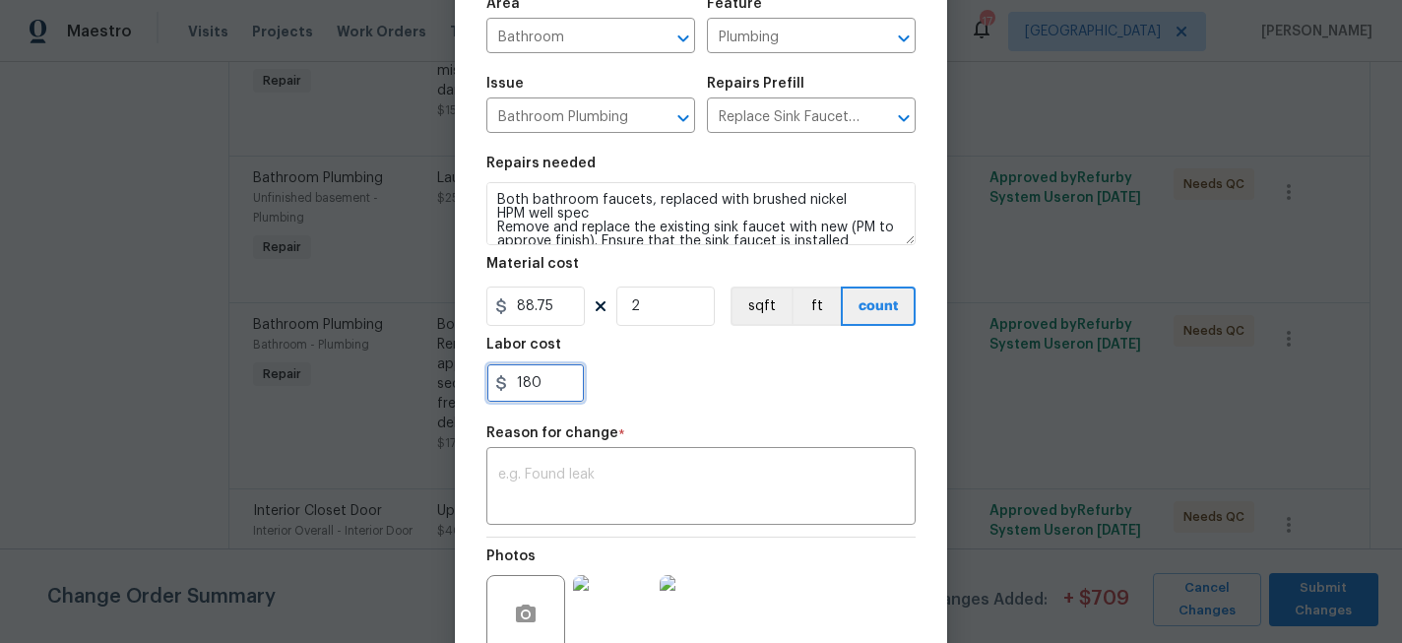
type input "180"
click at [669, 530] on div "Repair Upgrade BRN Area Bathroom ​ Feature Plumbing ​ Issue Bathroom Plumbing ​…" at bounding box center [700, 320] width 429 height 765
click at [664, 509] on textarea at bounding box center [701, 488] width 406 height 41
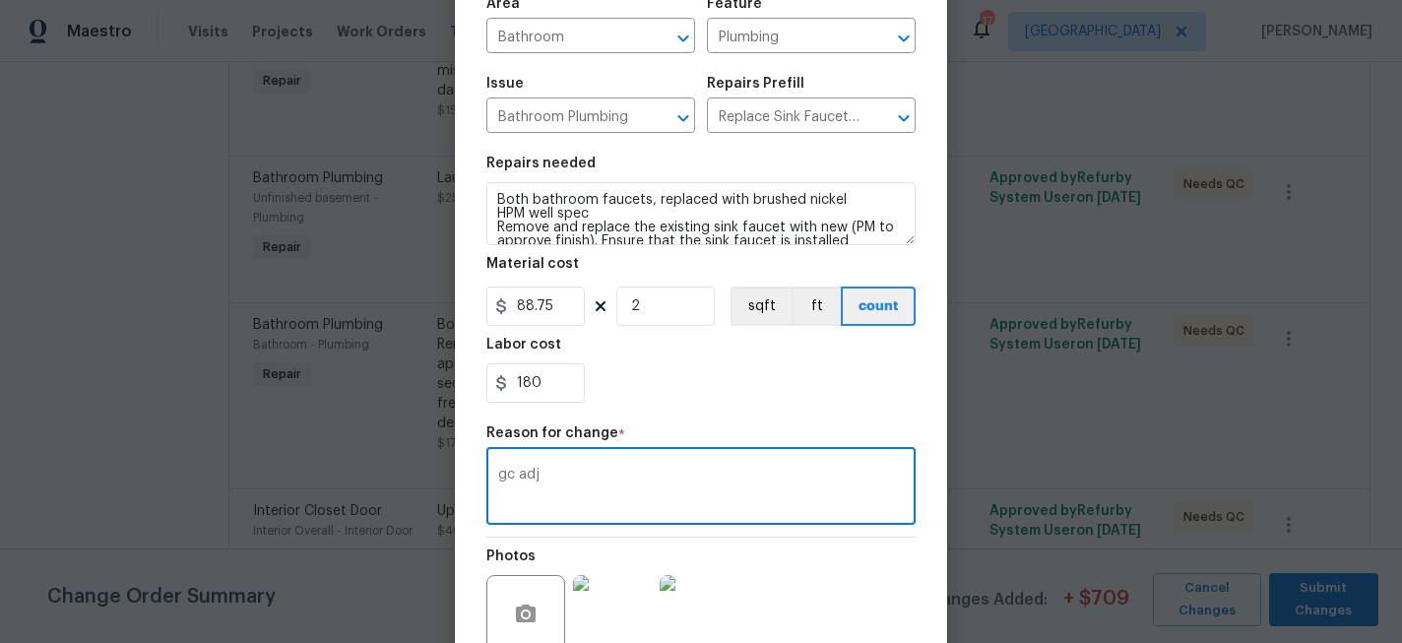
scroll to position [328, 0]
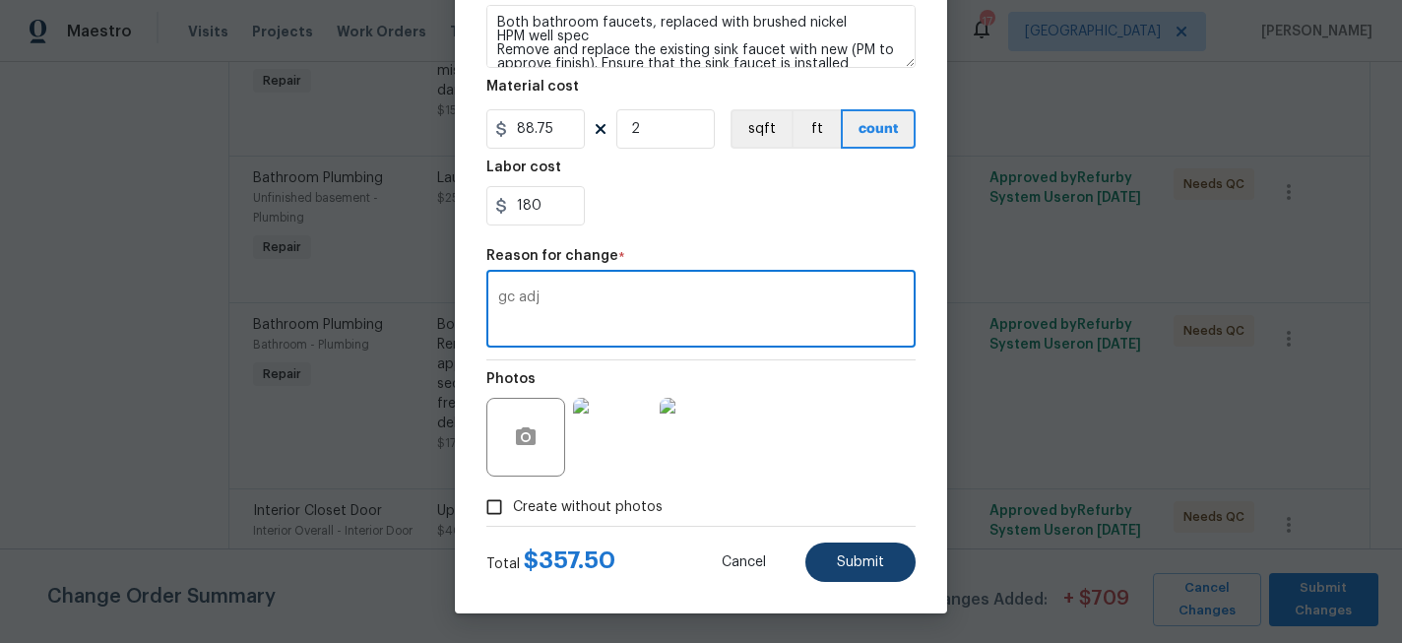
type textarea "gc adj"
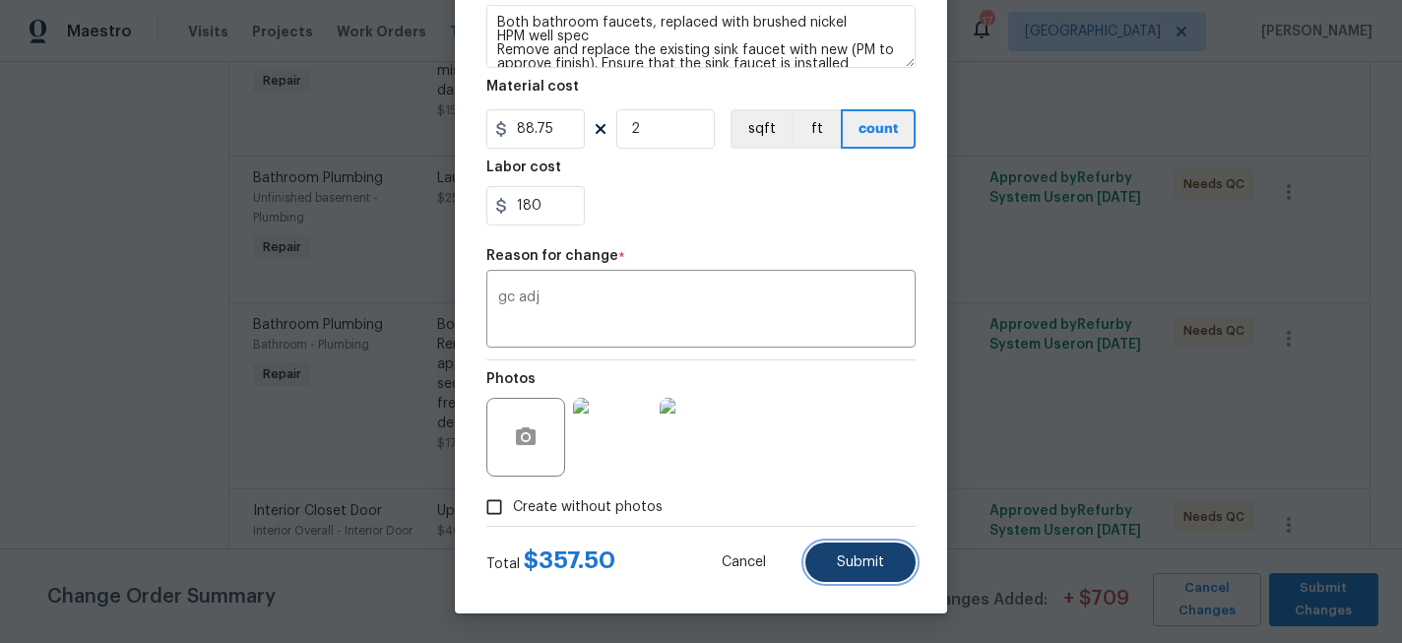
click at [857, 543] on button "Submit" at bounding box center [860, 561] width 110 height 39
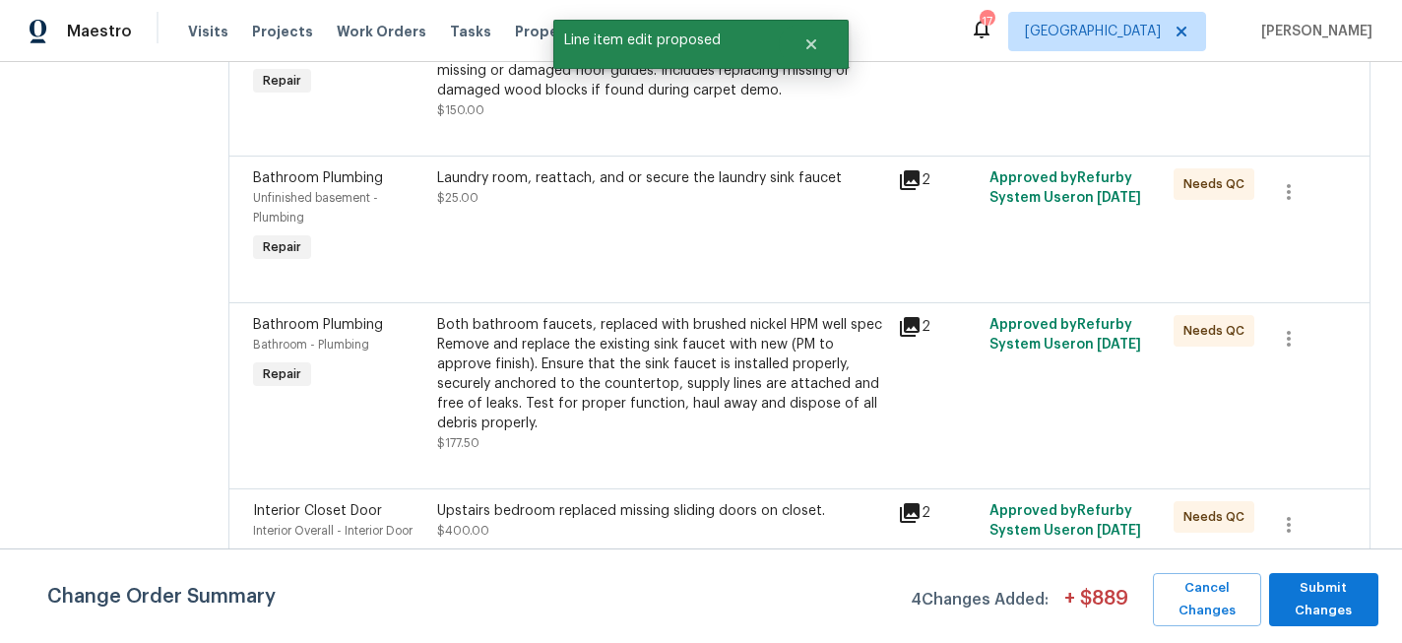
scroll to position [0, 0]
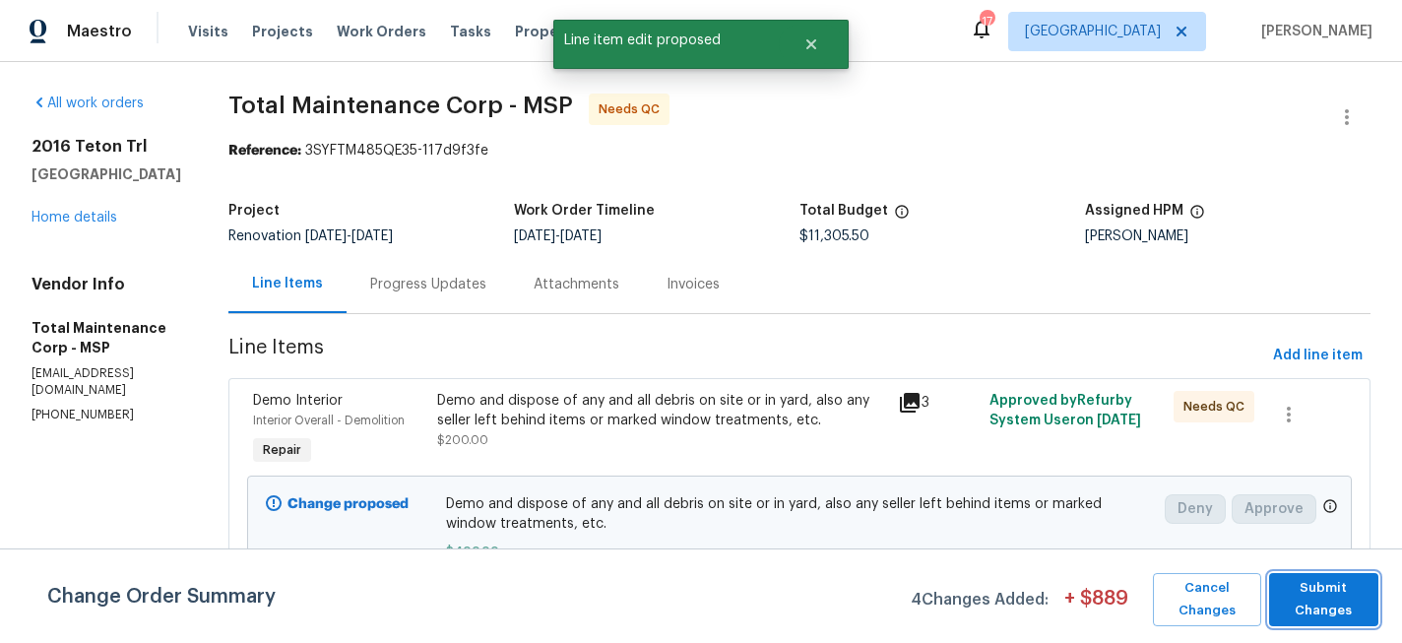
click at [1337, 595] on span "Submit Changes" at bounding box center [1324, 599] width 91 height 45
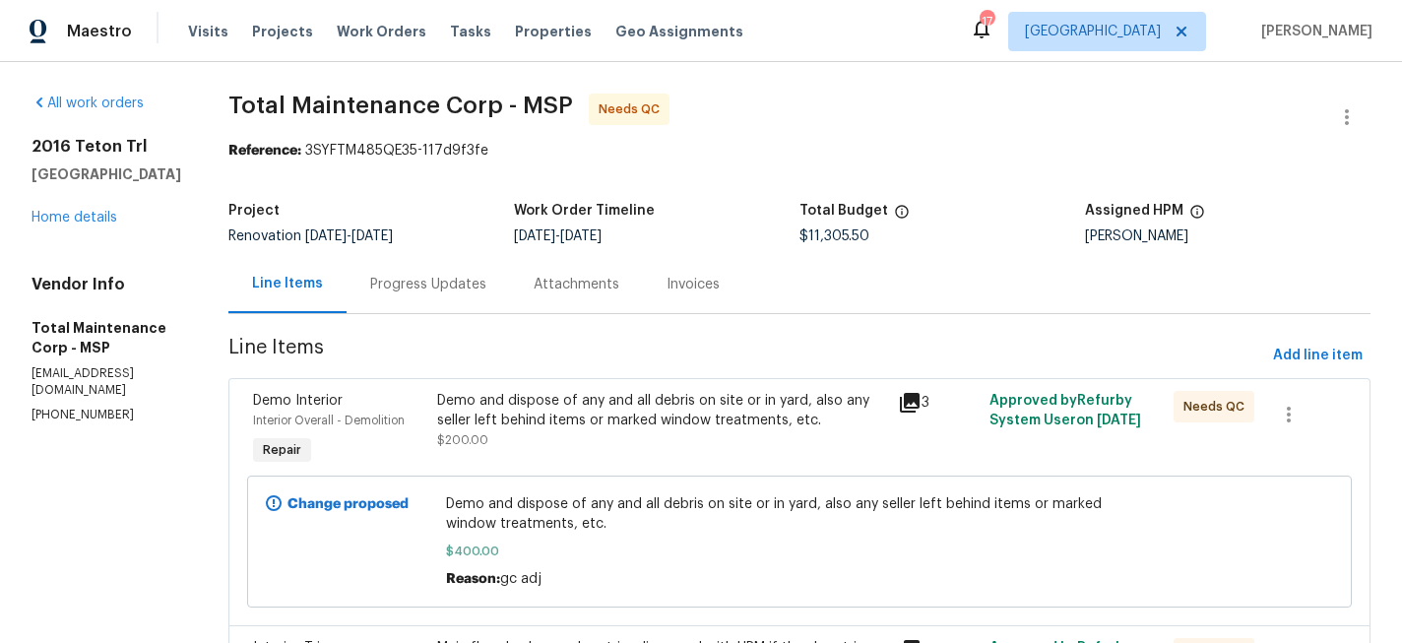
click at [388, 279] on div "Progress Updates" at bounding box center [428, 285] width 116 height 20
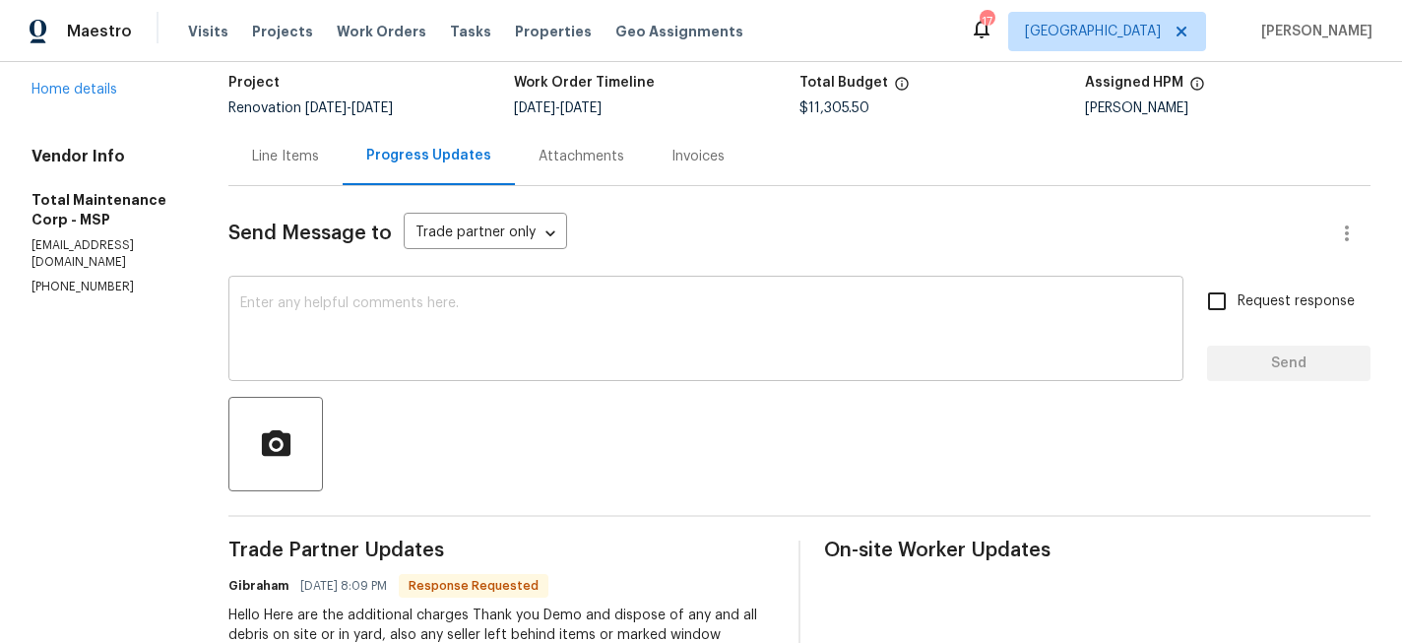
scroll to position [152, 0]
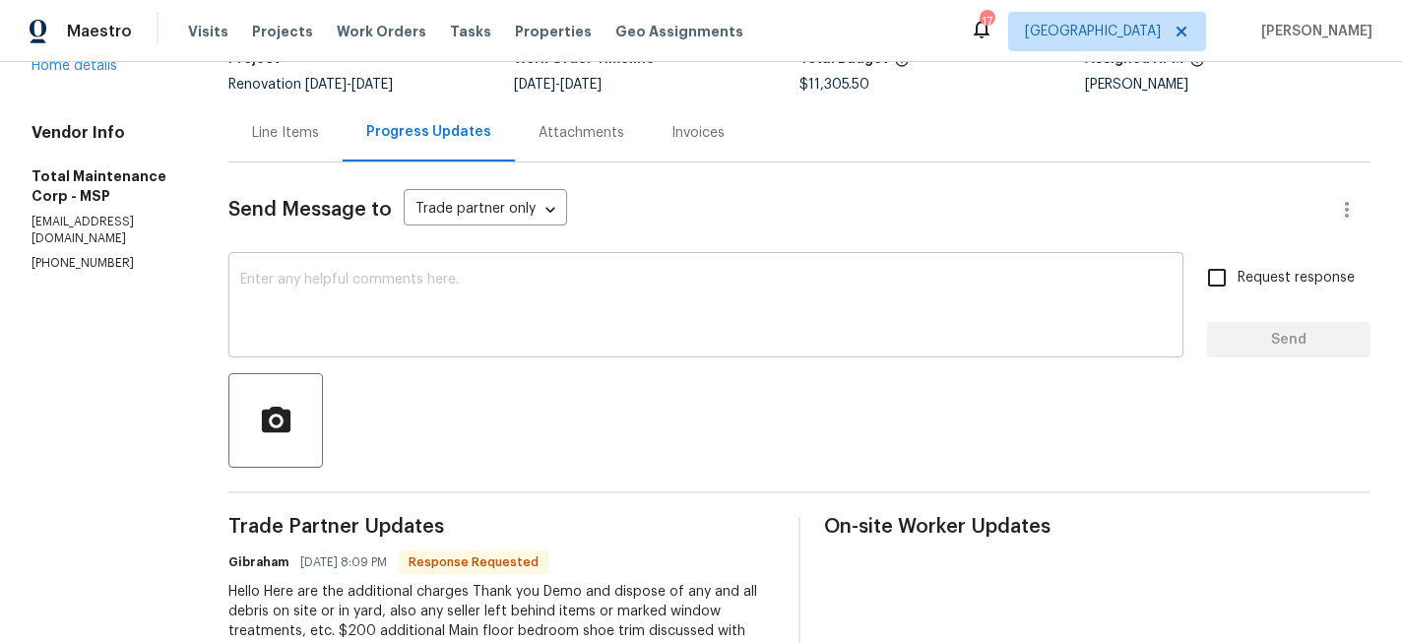
click at [453, 331] on textarea at bounding box center [705, 307] width 931 height 69
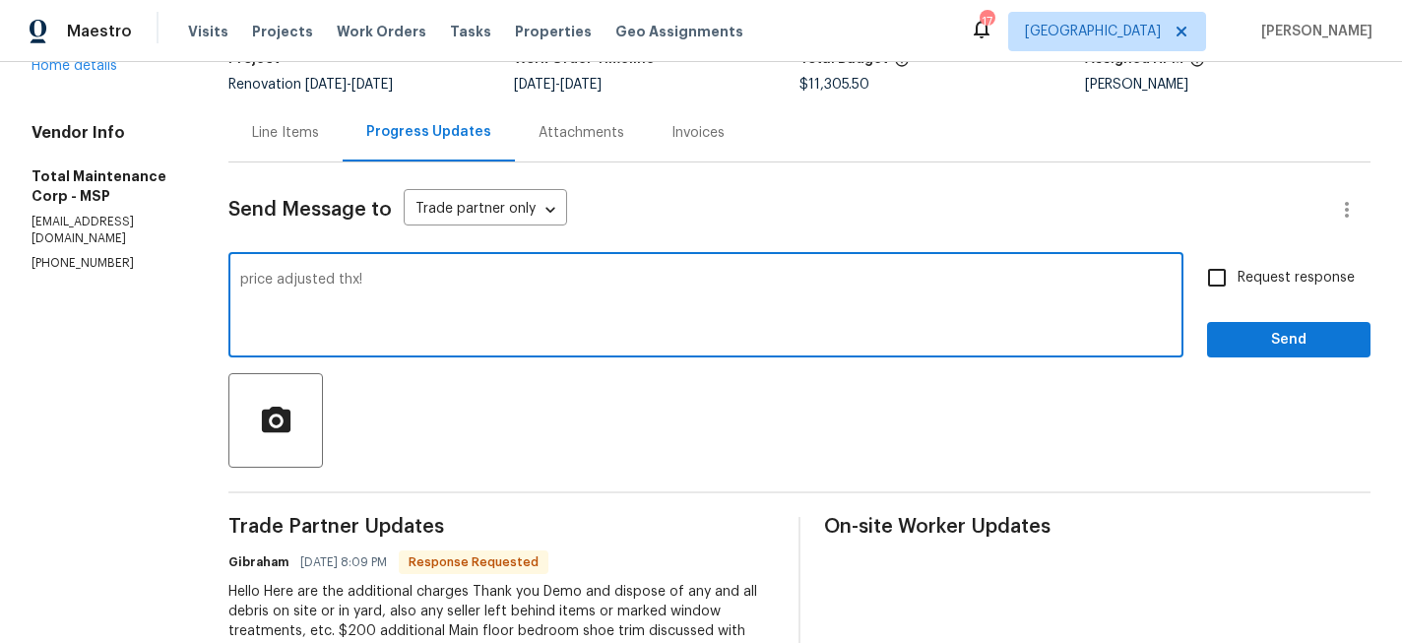
type textarea "price adjusted thx!"
click at [1290, 339] on span "Send" at bounding box center [1289, 340] width 132 height 25
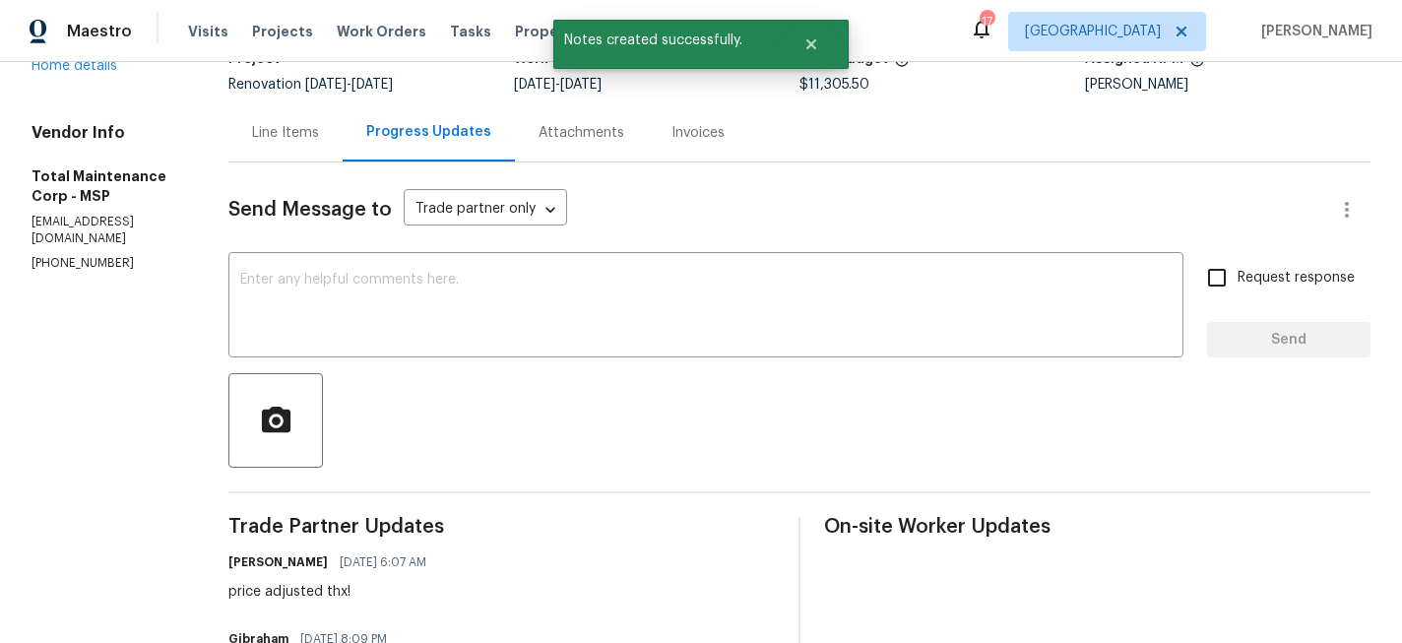
click at [260, 136] on div "Line Items" at bounding box center [285, 133] width 67 height 20
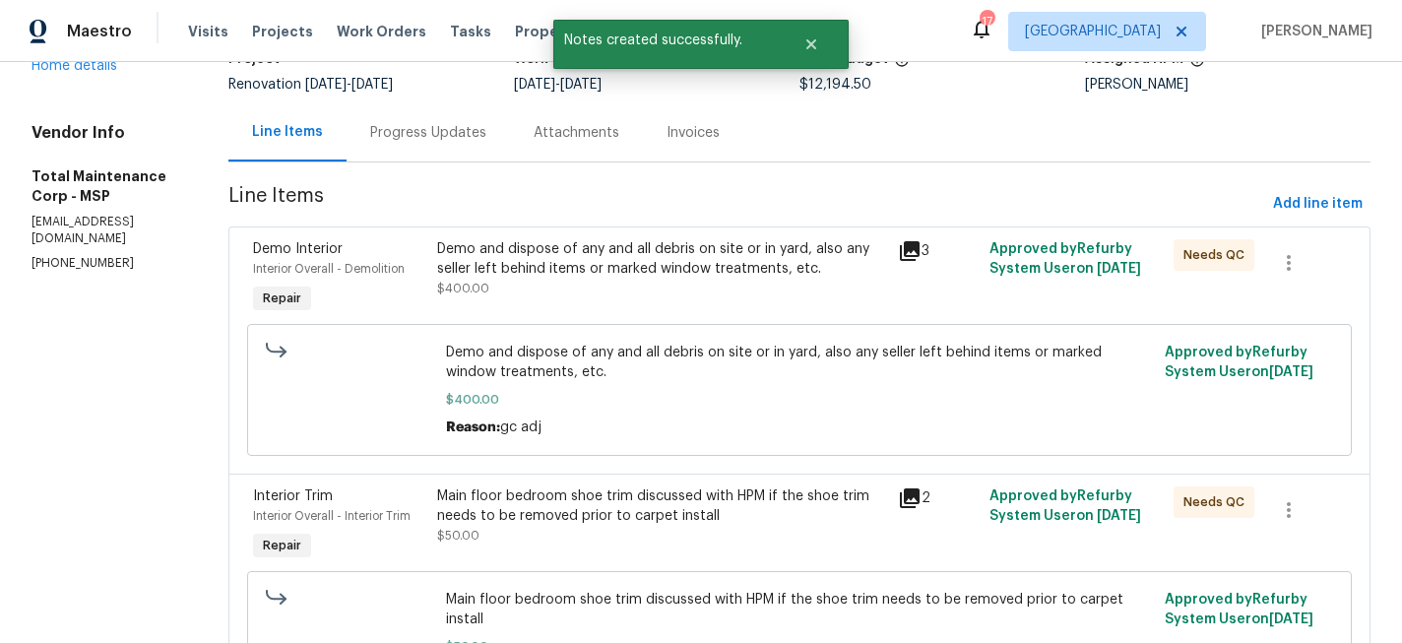
click at [542, 283] on div "Demo and dispose of any and all debris on site or in yard, also any seller left…" at bounding box center [661, 268] width 449 height 59
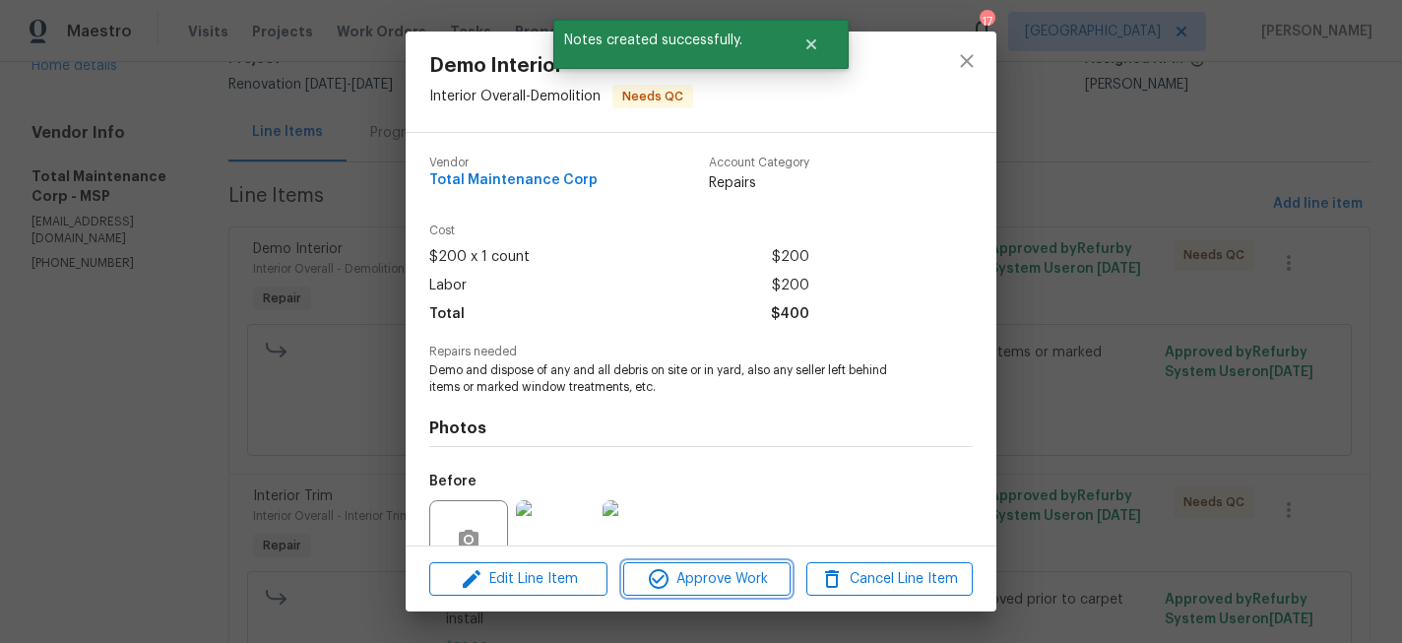
click at [689, 586] on span "Approve Work" at bounding box center [706, 579] width 155 height 25
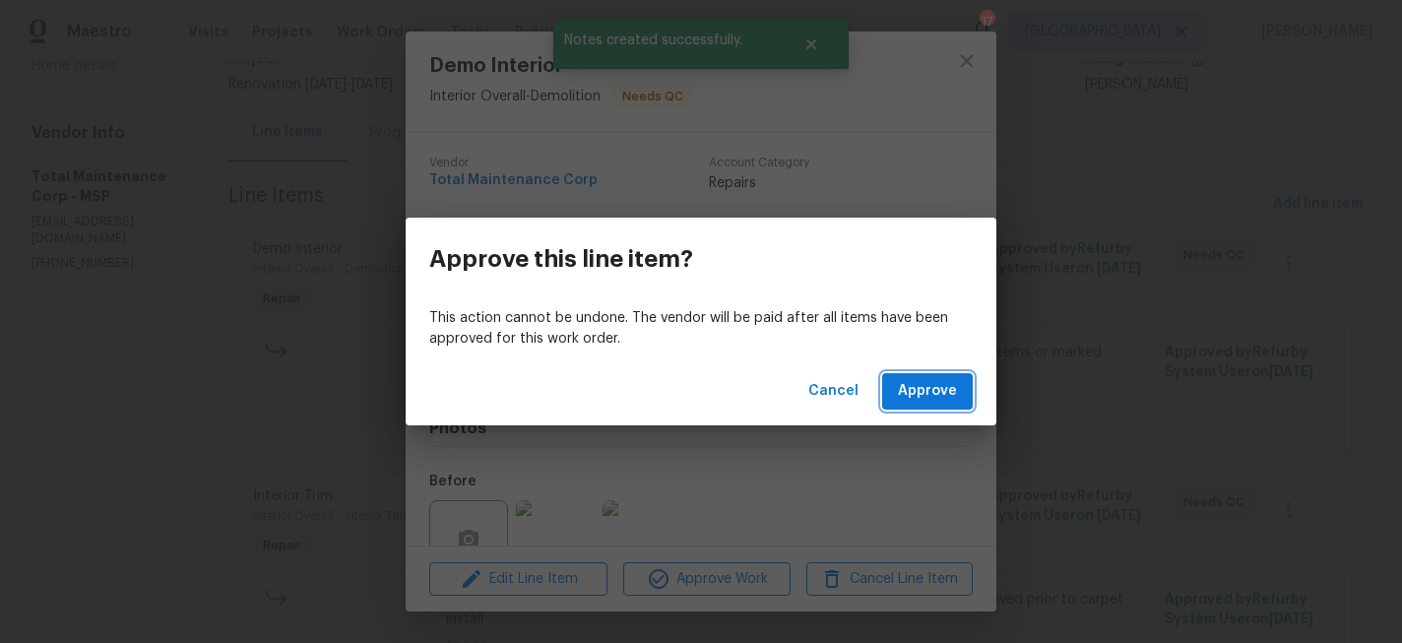
click at [909, 383] on span "Approve" at bounding box center [927, 391] width 59 height 25
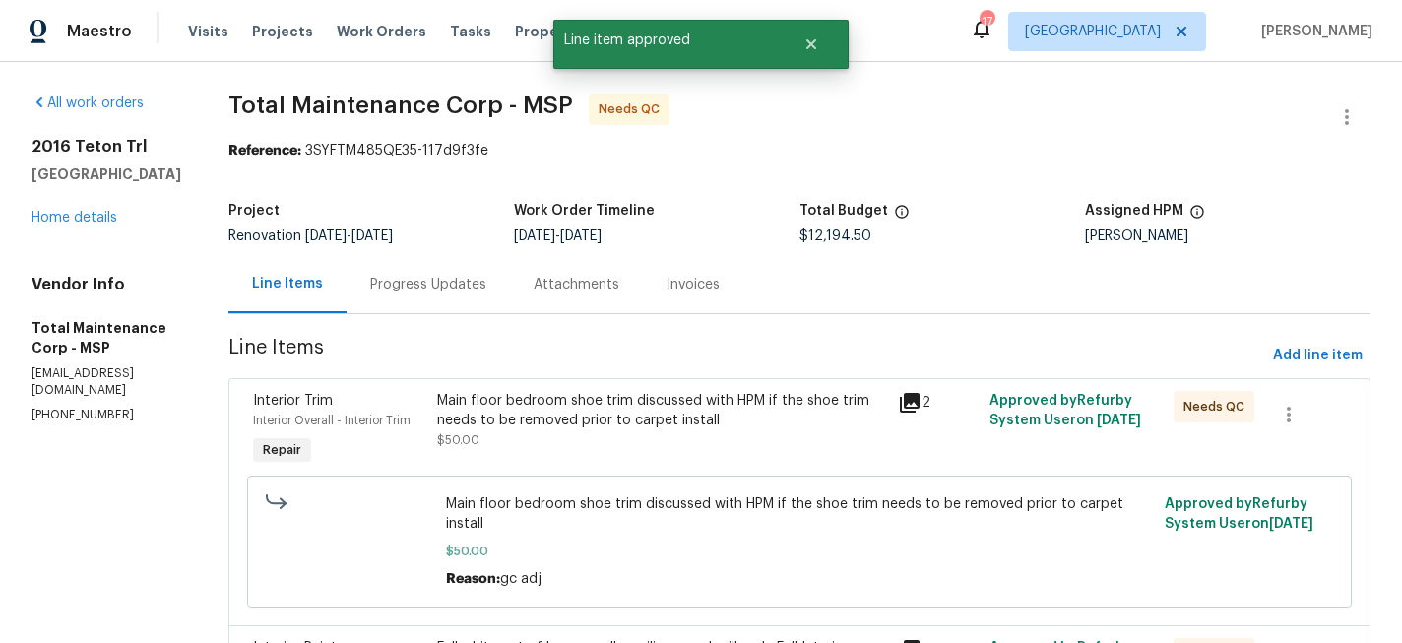
click at [603, 419] on div "Main floor bedroom shoe trim discussed with HPM if the shoe trim needs to be re…" at bounding box center [661, 410] width 449 height 39
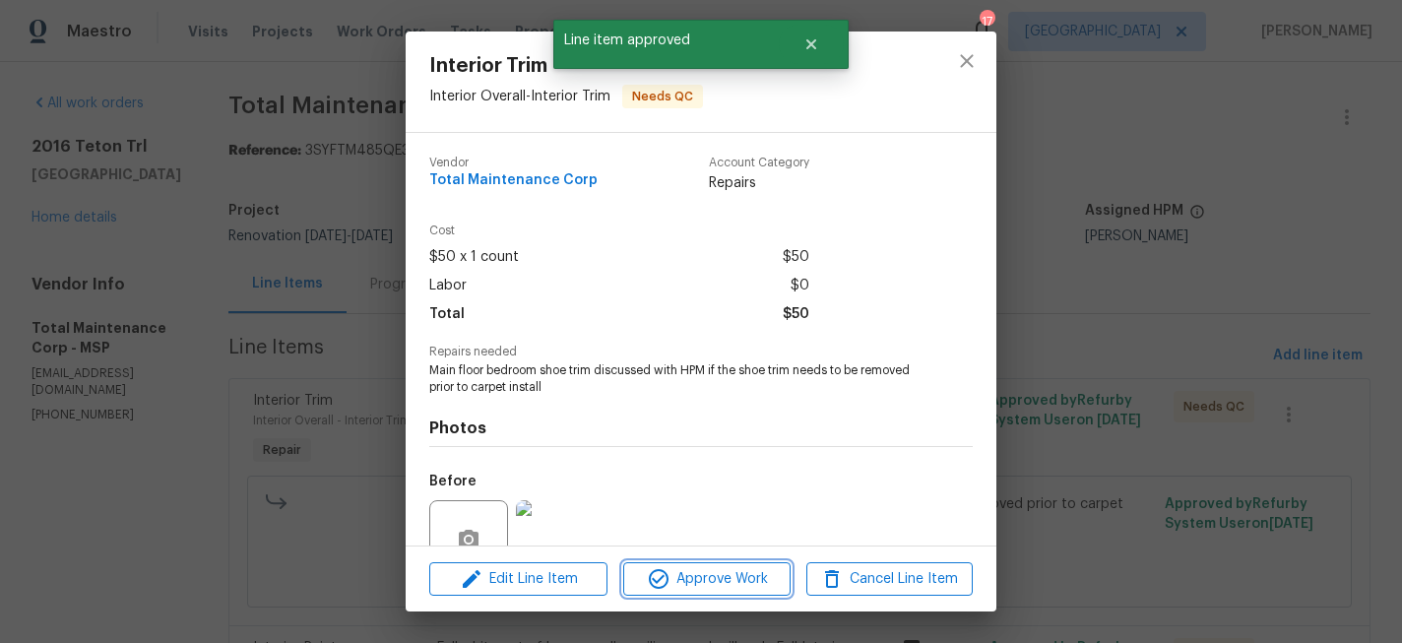
click at [746, 572] on span "Approve Work" at bounding box center [706, 579] width 155 height 25
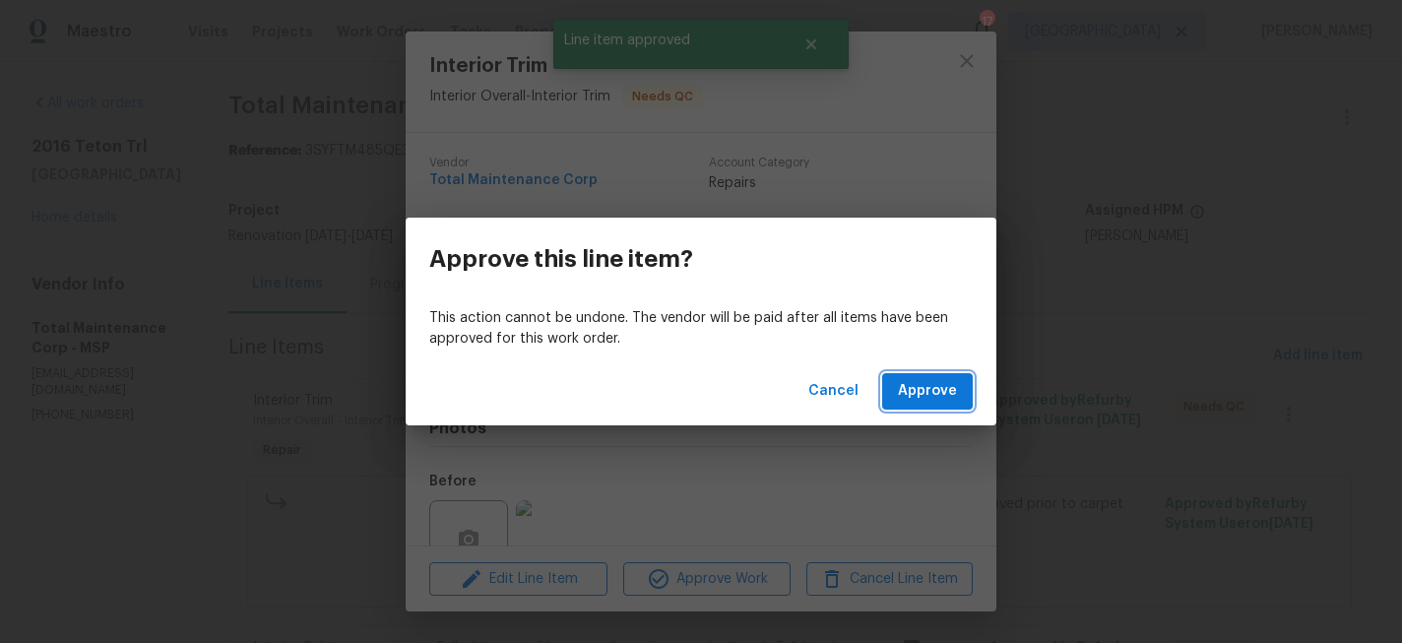
click at [934, 386] on span "Approve" at bounding box center [927, 391] width 59 height 25
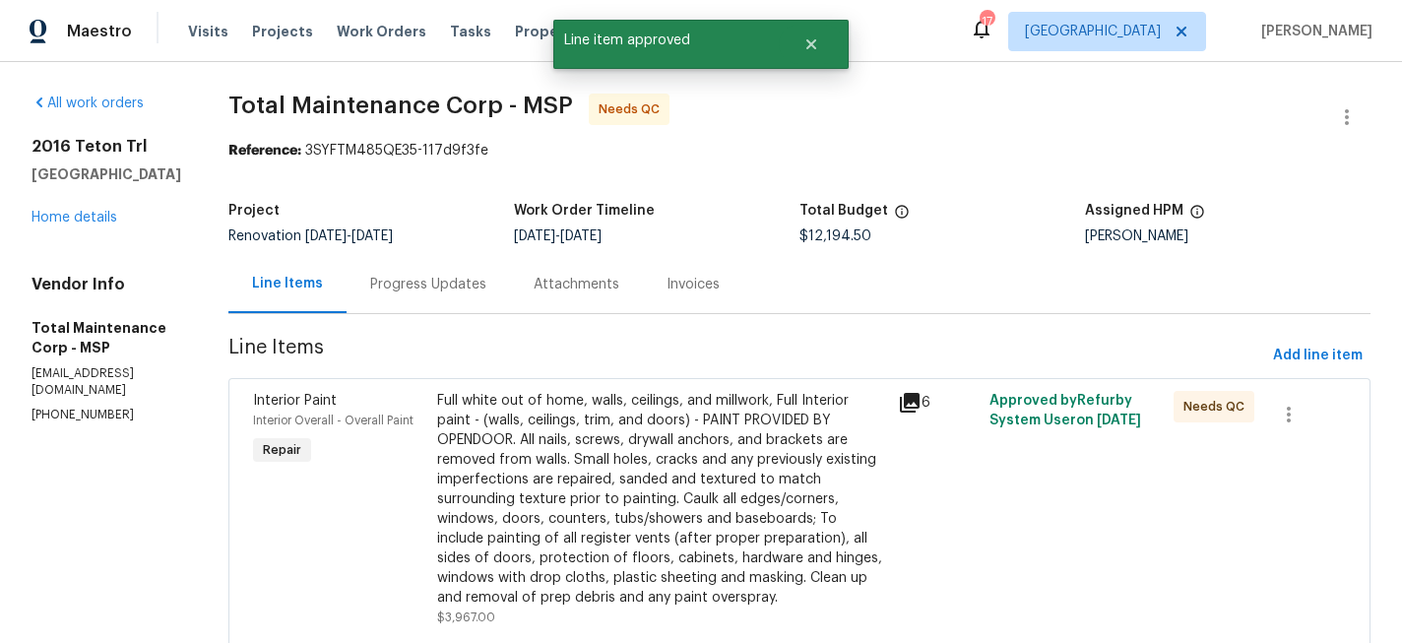
click at [673, 414] on div "Full white out of home, walls, ceilings, and millwork, Full Interior paint - (w…" at bounding box center [661, 499] width 449 height 217
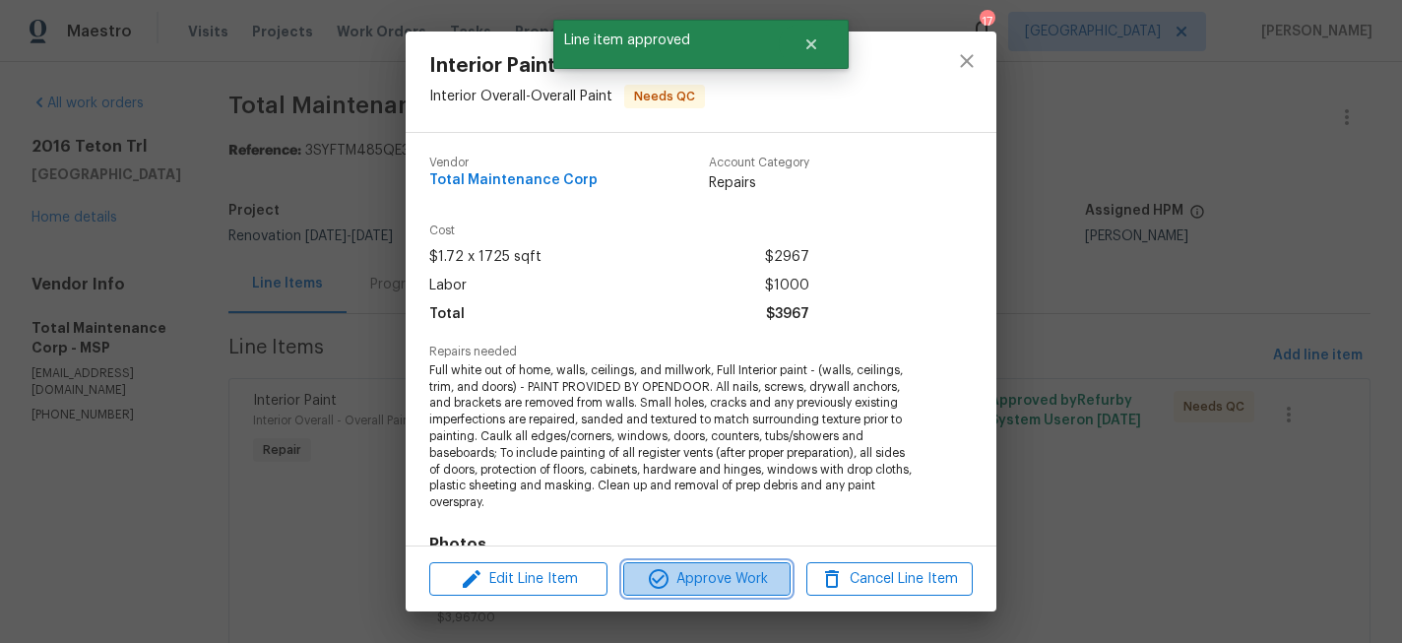
click at [756, 574] on span "Approve Work" at bounding box center [706, 579] width 155 height 25
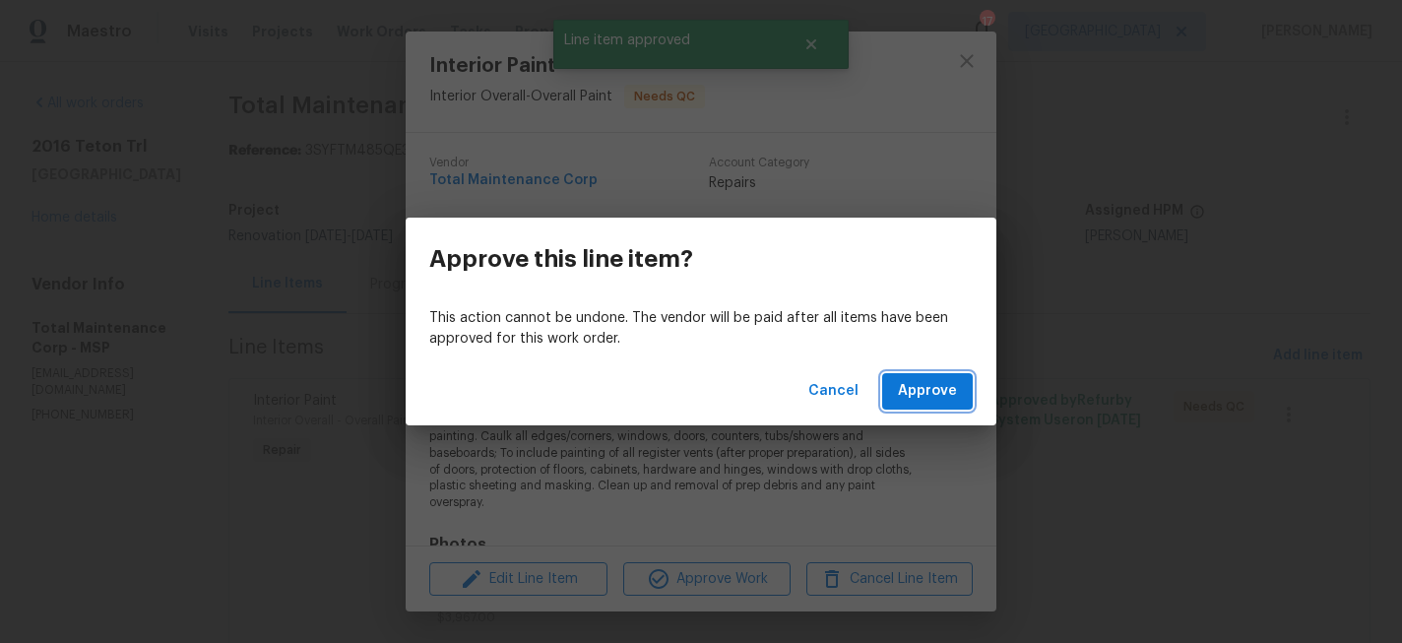
click at [914, 401] on span "Approve" at bounding box center [927, 391] width 59 height 25
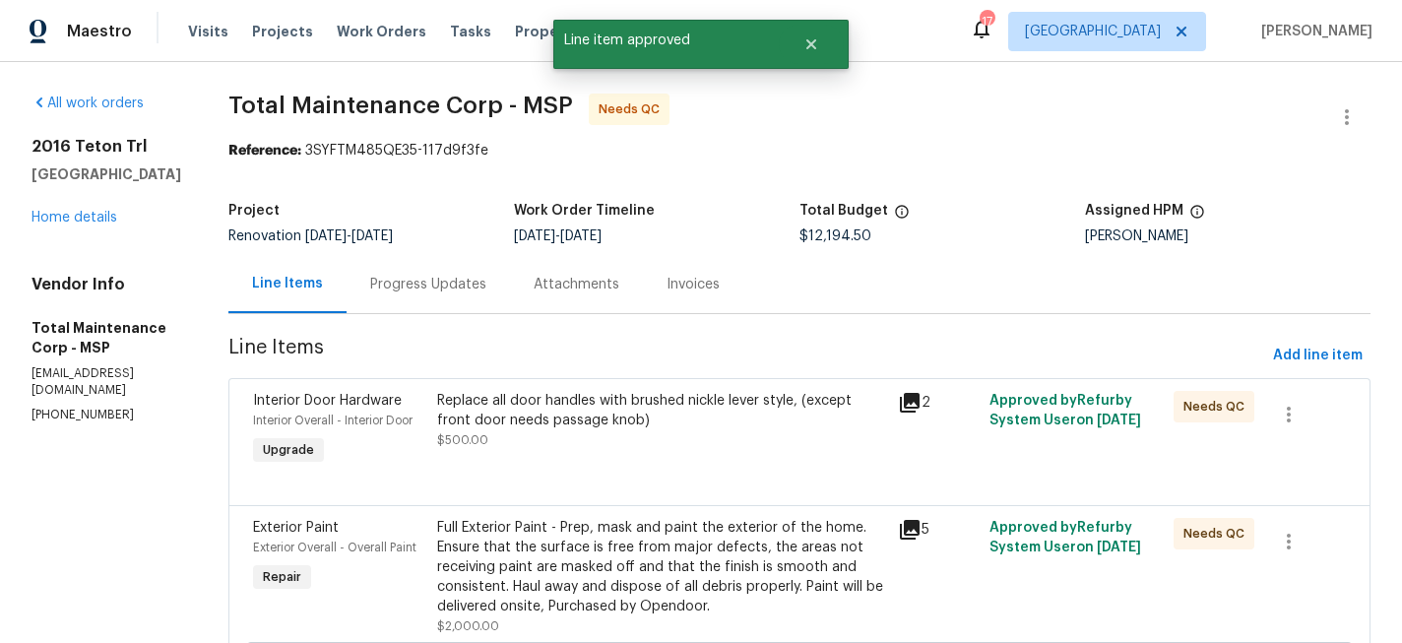
click at [691, 416] on div "Replace all door handles with brushed nickle lever style, (except front door ne…" at bounding box center [661, 410] width 449 height 39
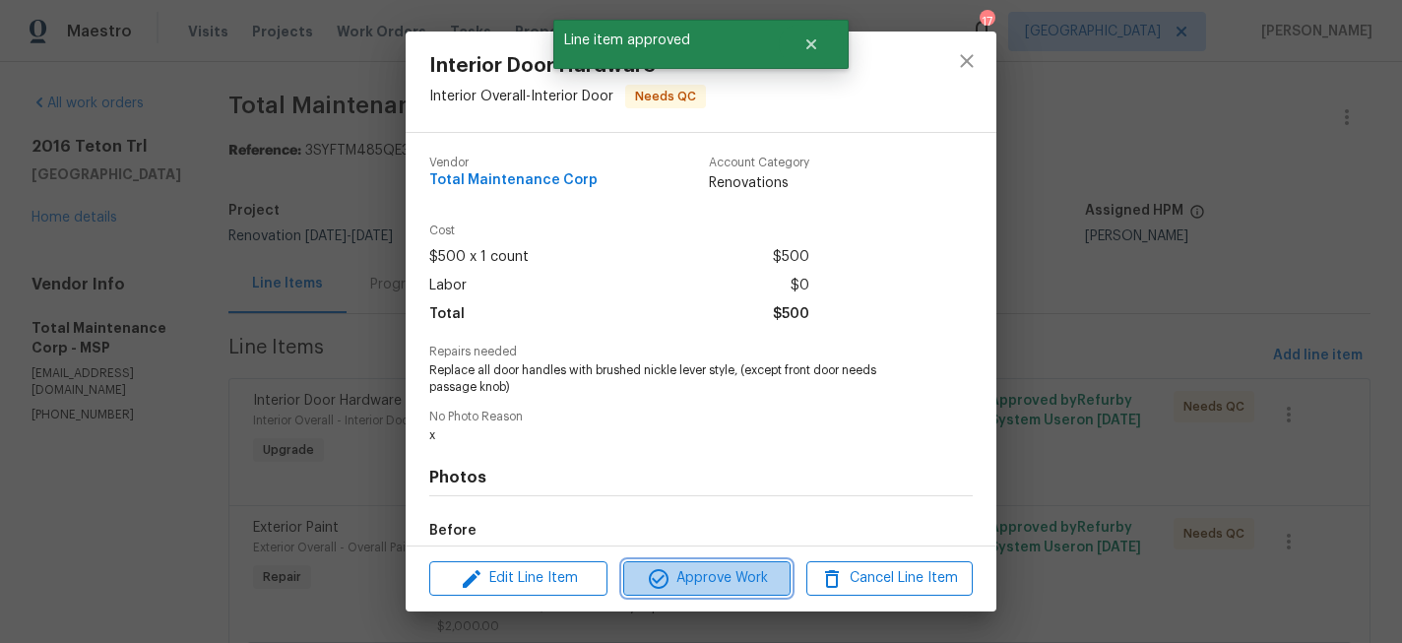
click at [700, 573] on span "Approve Work" at bounding box center [706, 578] width 155 height 25
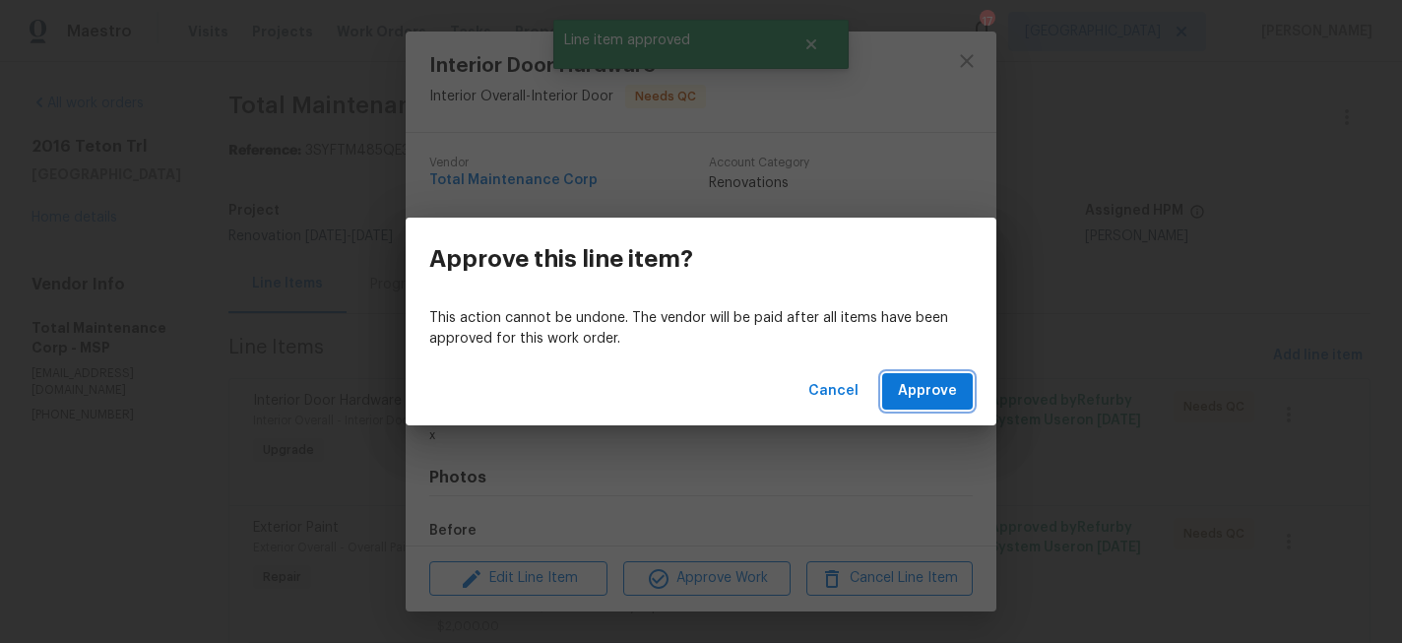
click at [929, 386] on span "Approve" at bounding box center [927, 391] width 59 height 25
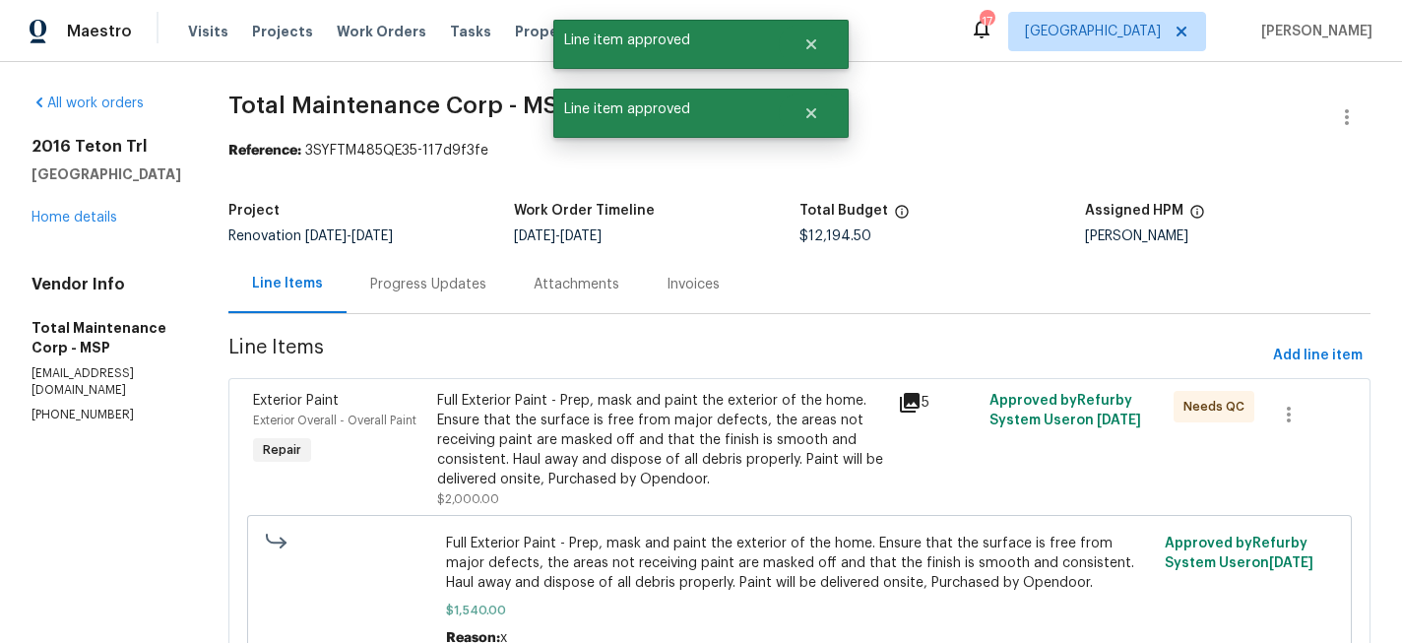
click at [623, 440] on div "Full Exterior Paint - Prep, mask and paint the exterior of the home. Ensure tha…" at bounding box center [661, 440] width 449 height 98
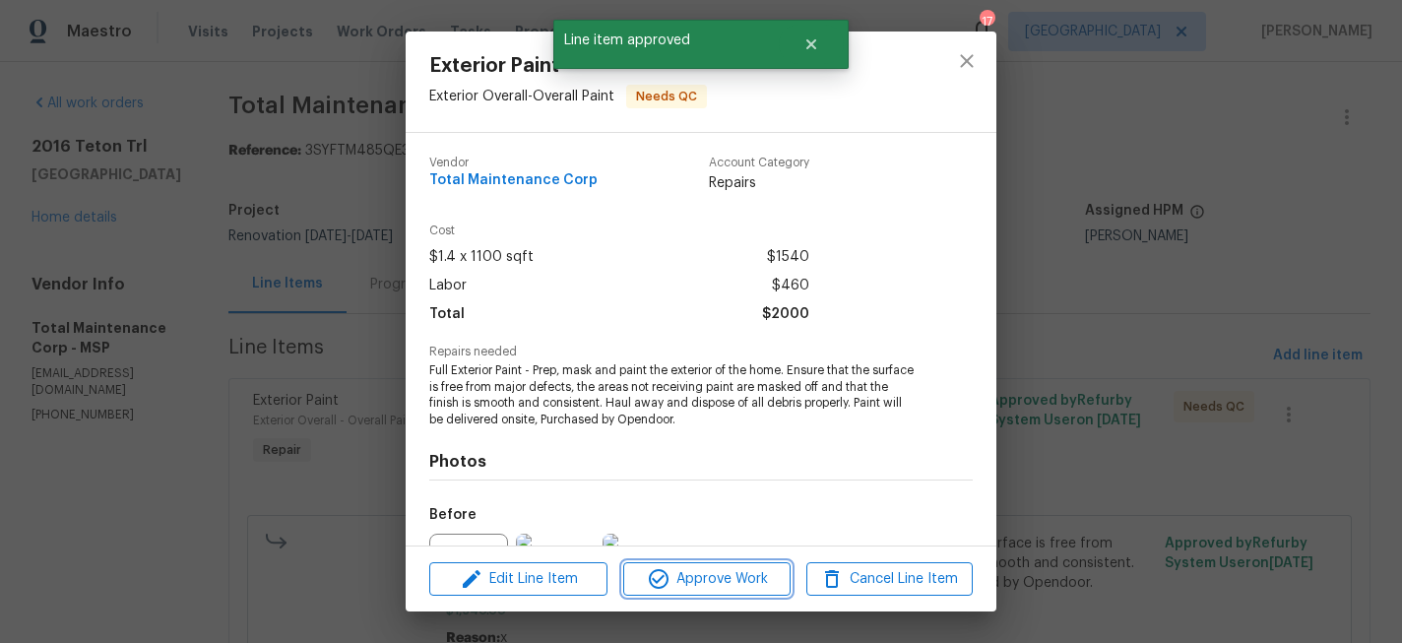
click at [675, 592] on button "Approve Work" at bounding box center [706, 579] width 166 height 34
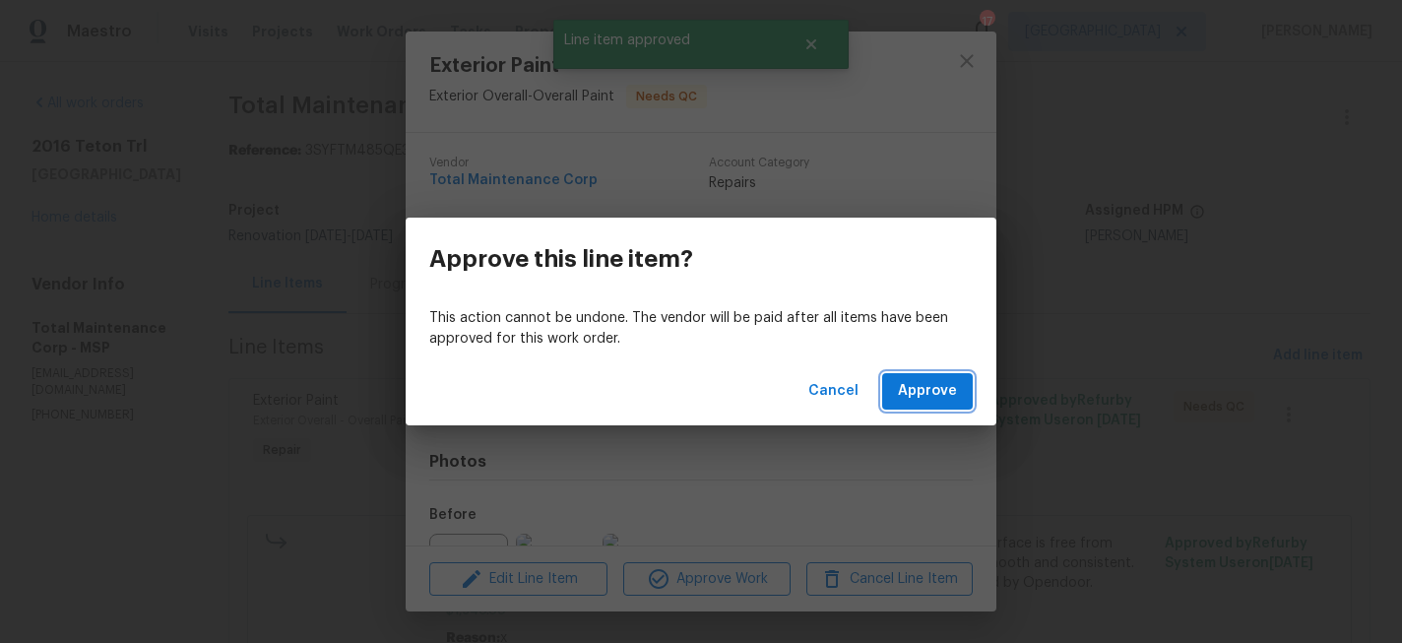
click at [918, 379] on span "Approve" at bounding box center [927, 391] width 59 height 25
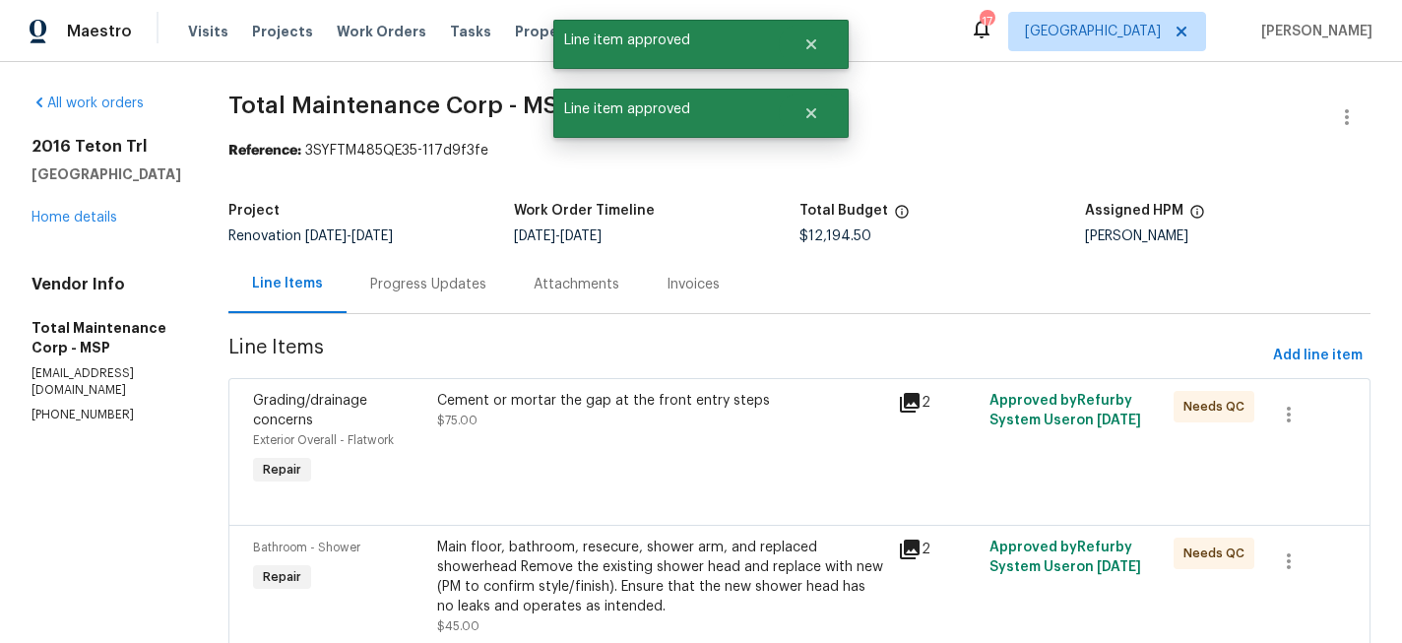
click at [641, 407] on div "Cement or mortar the gap at the front entry steps" at bounding box center [661, 401] width 449 height 20
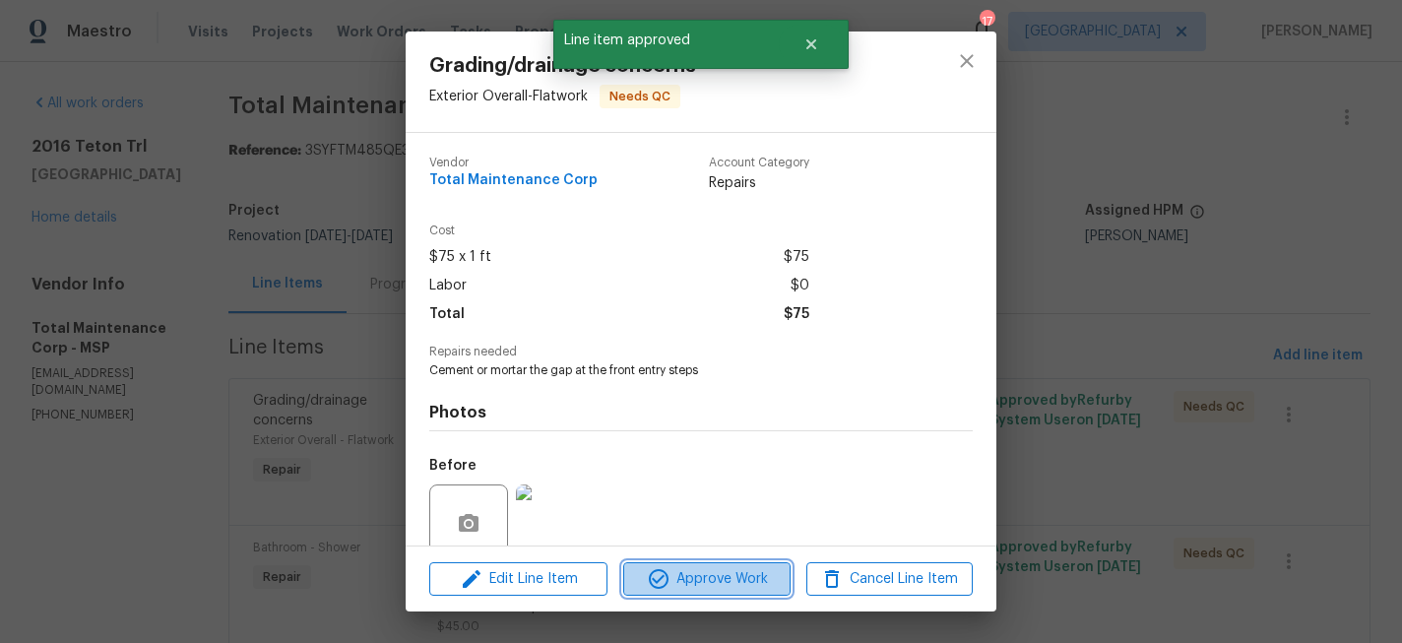
click at [694, 574] on span "Approve Work" at bounding box center [706, 579] width 155 height 25
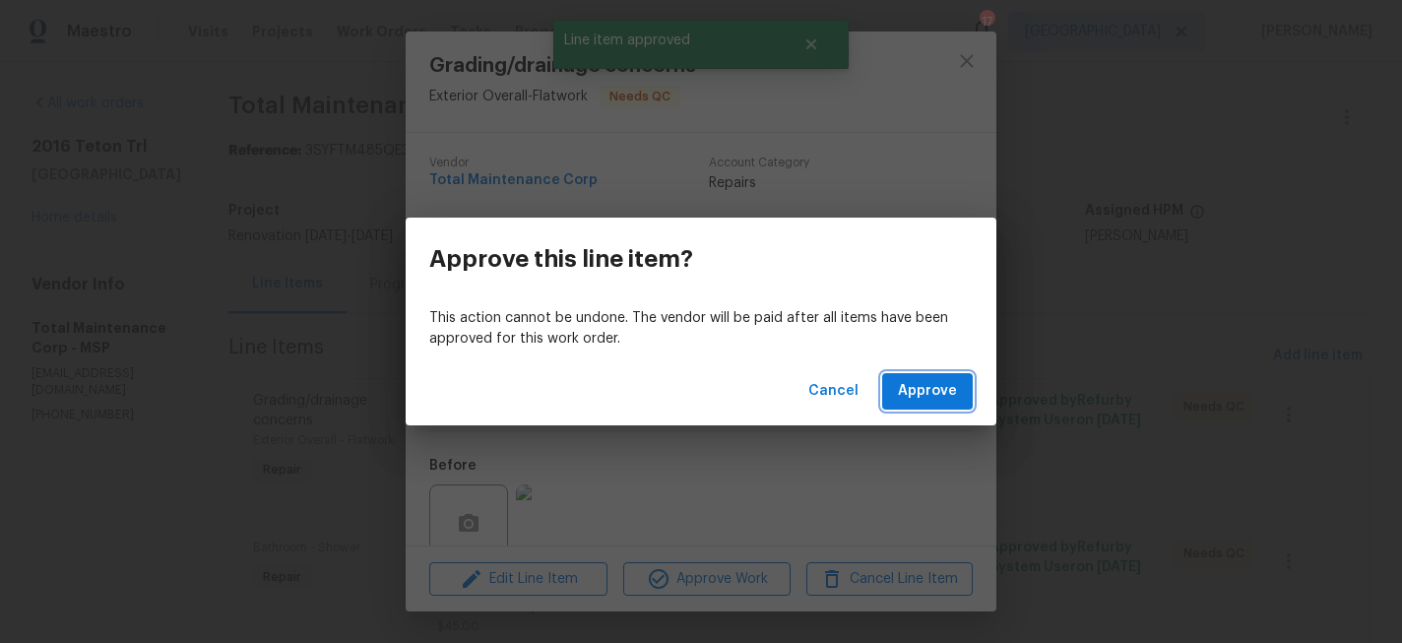
click at [907, 396] on span "Approve" at bounding box center [927, 391] width 59 height 25
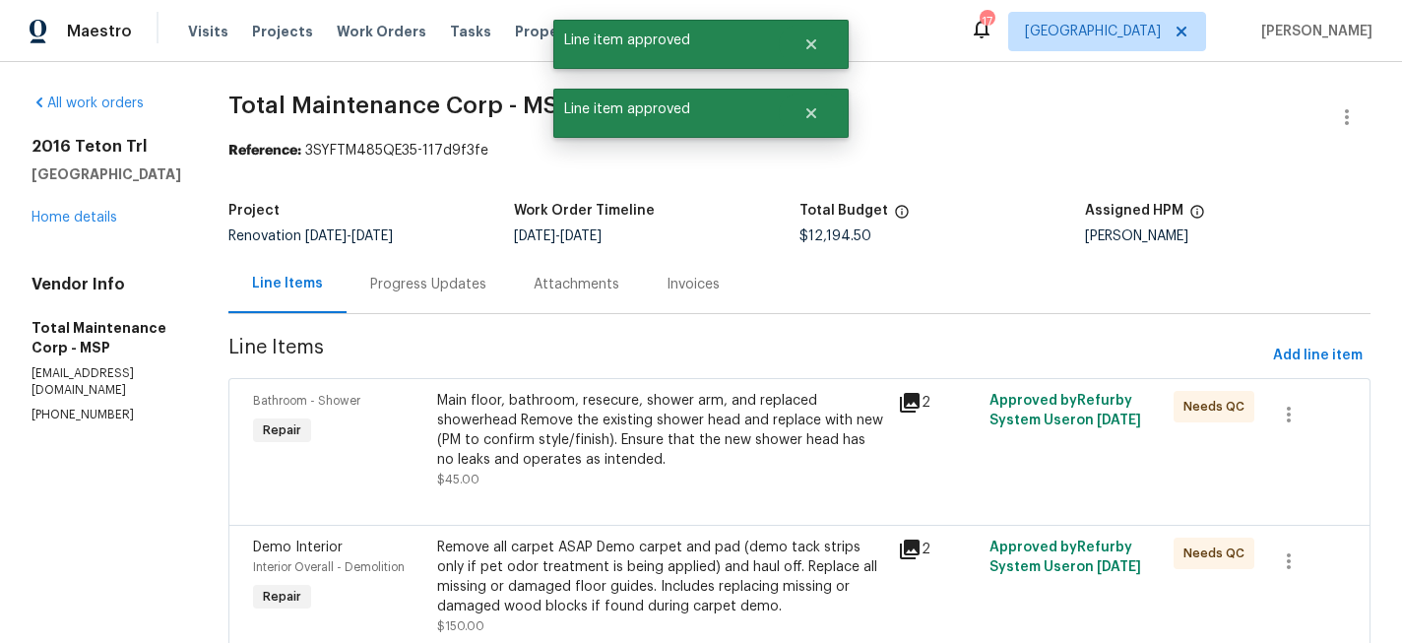
click at [622, 413] on div "Main floor, bathroom, resecure, shower arm, and replaced showerhead Remove the …" at bounding box center [661, 430] width 449 height 79
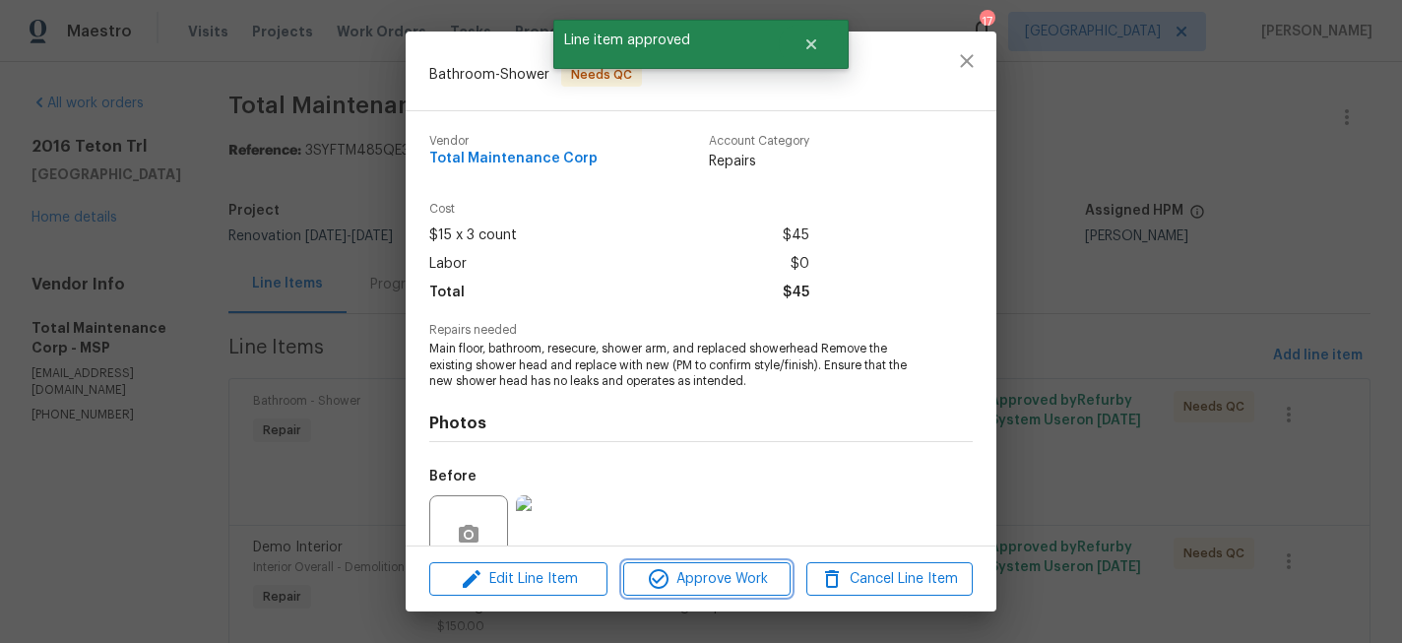
click at [739, 583] on span "Approve Work" at bounding box center [706, 579] width 155 height 25
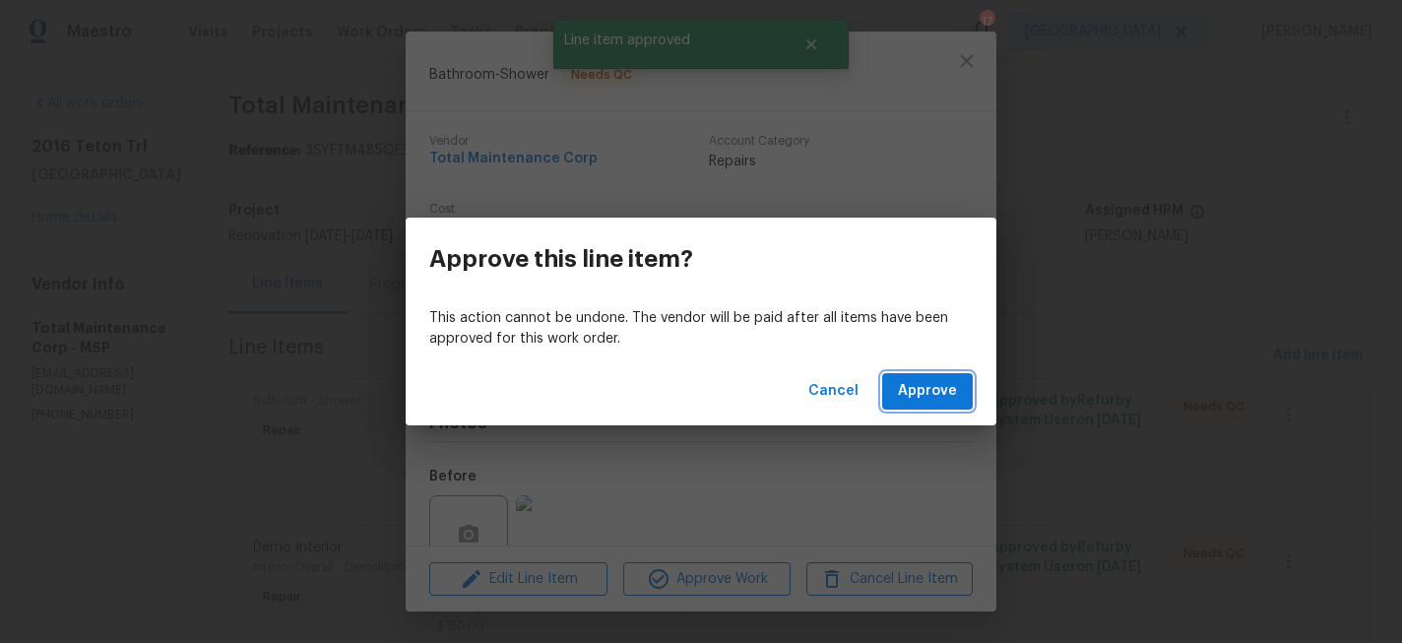
click at [939, 381] on span "Approve" at bounding box center [927, 391] width 59 height 25
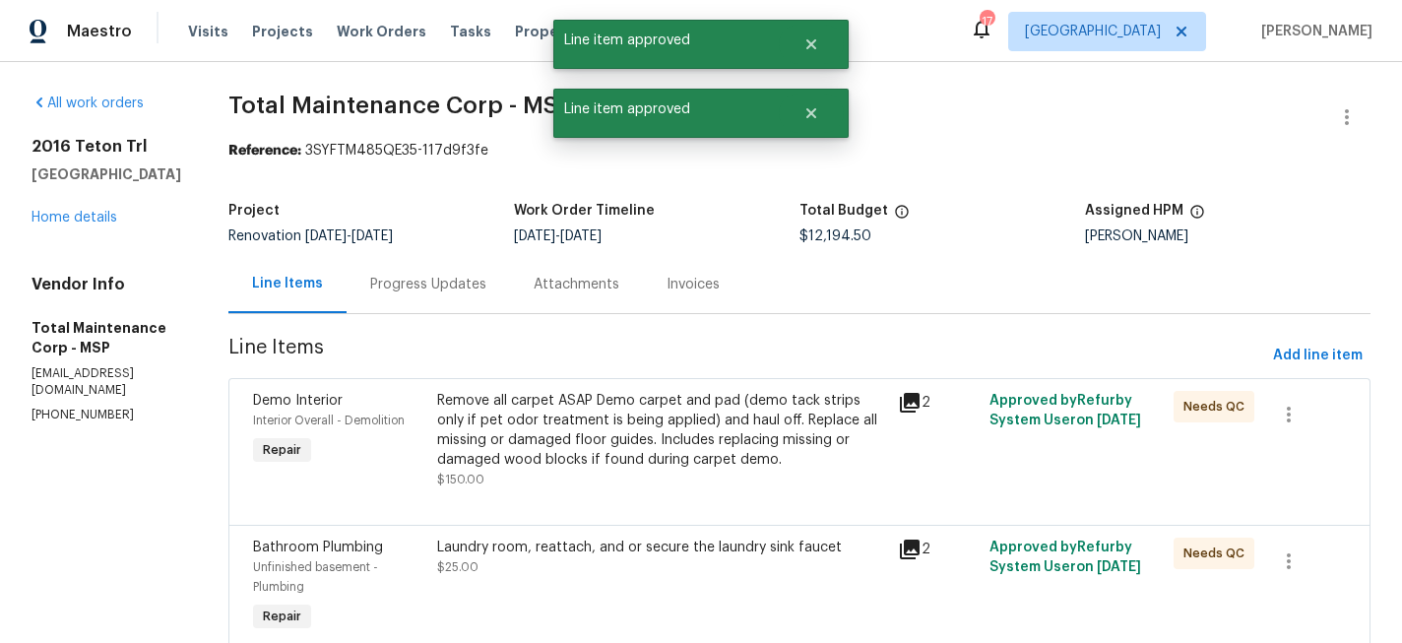
click at [672, 446] on div "Remove all carpet ASAP Demo carpet and pad (demo tack strips only if pet odor t…" at bounding box center [661, 430] width 449 height 79
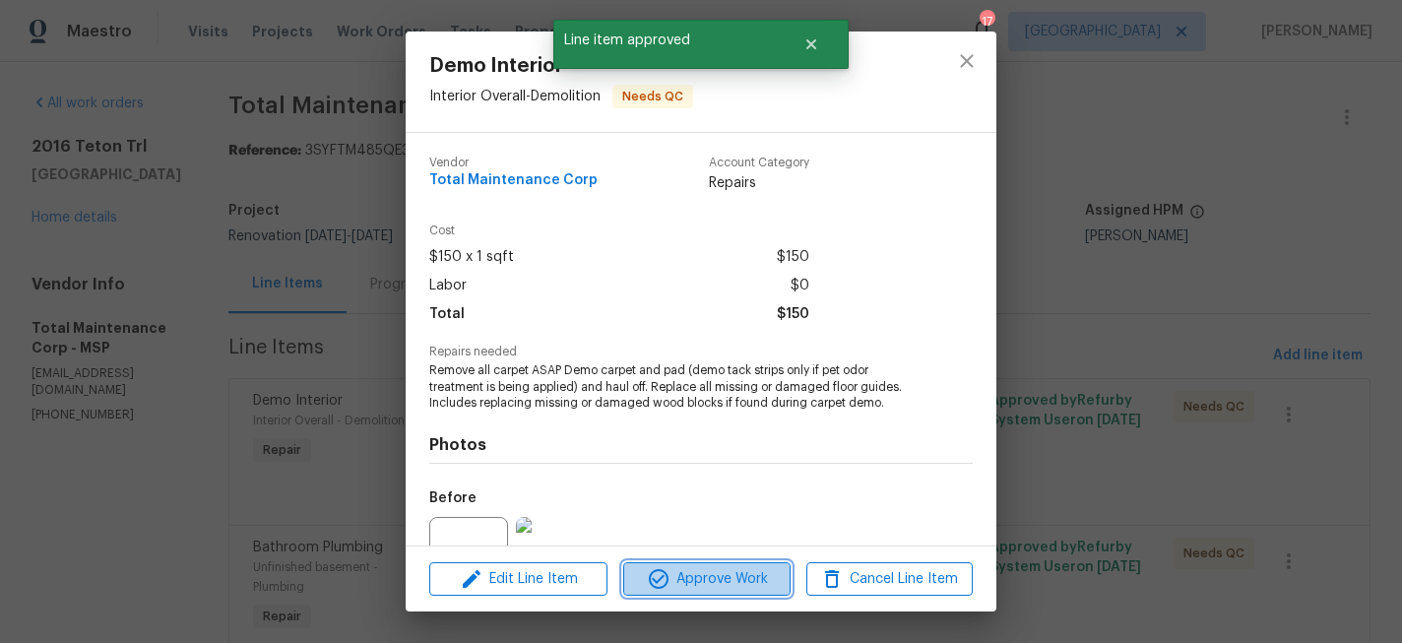
click at [729, 578] on span "Approve Work" at bounding box center [706, 579] width 155 height 25
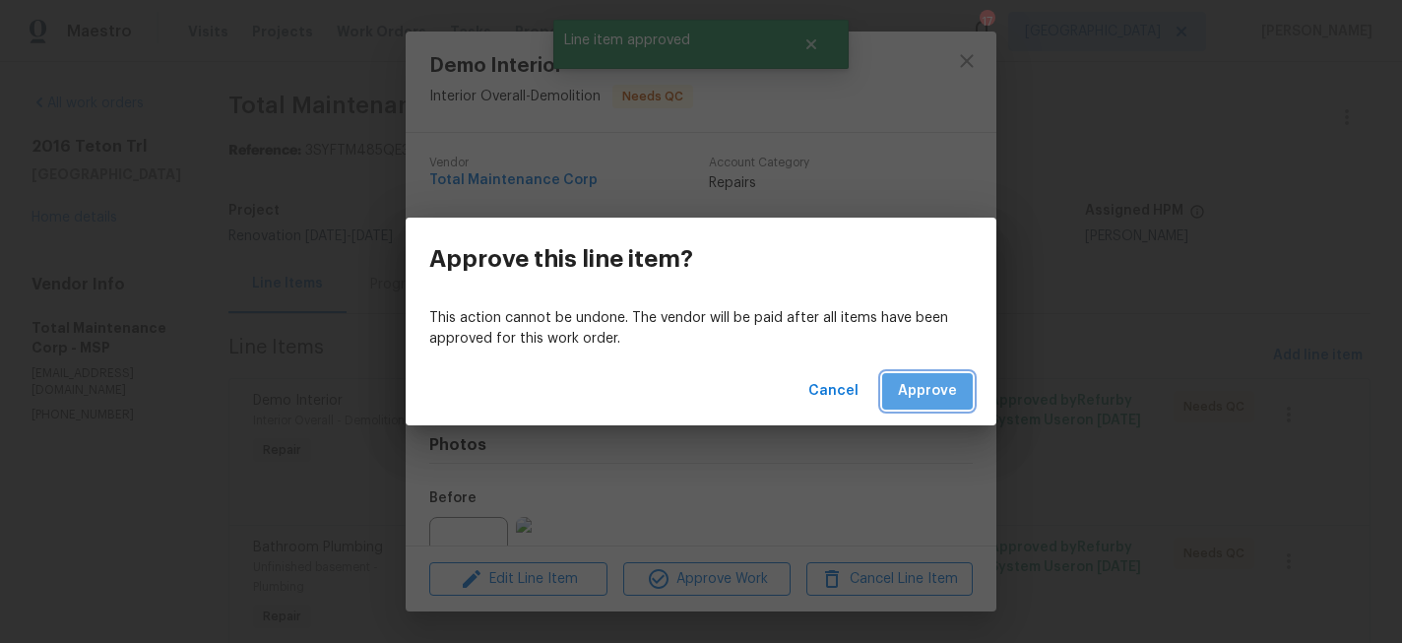
click at [946, 382] on span "Approve" at bounding box center [927, 391] width 59 height 25
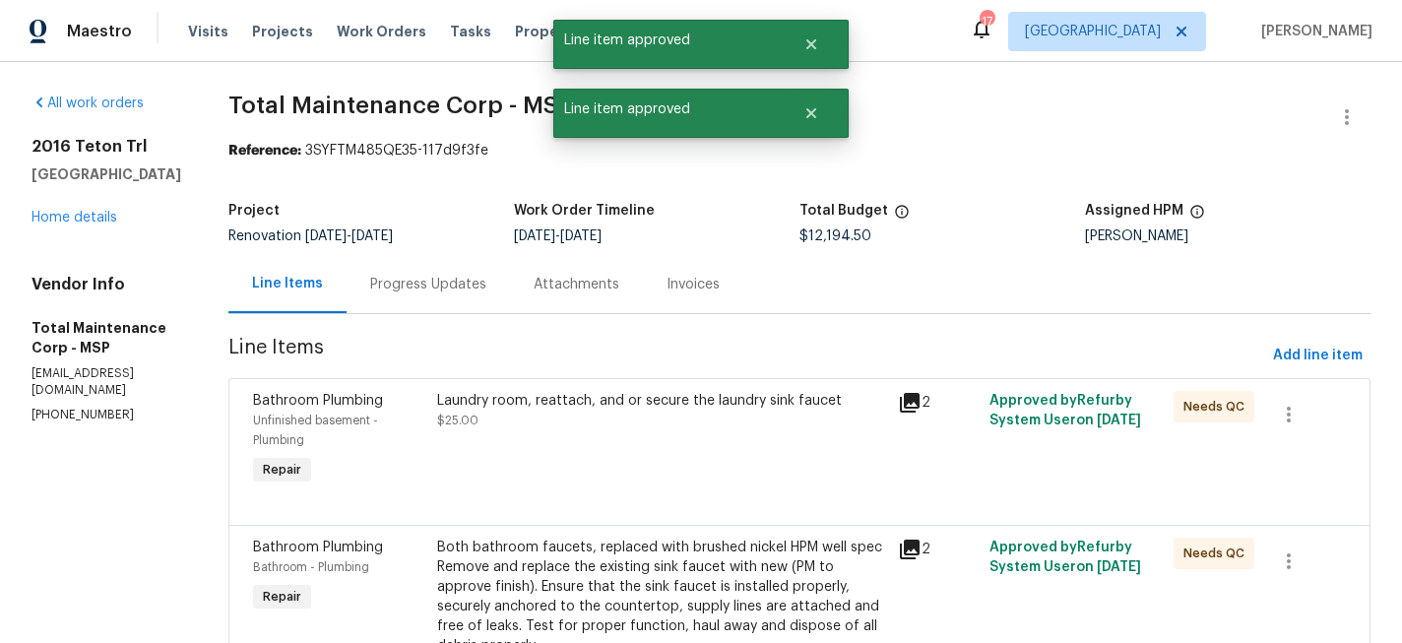
click at [678, 418] on div "Laundry room, reattach, and or secure the laundry sink faucet $25.00" at bounding box center [661, 410] width 449 height 39
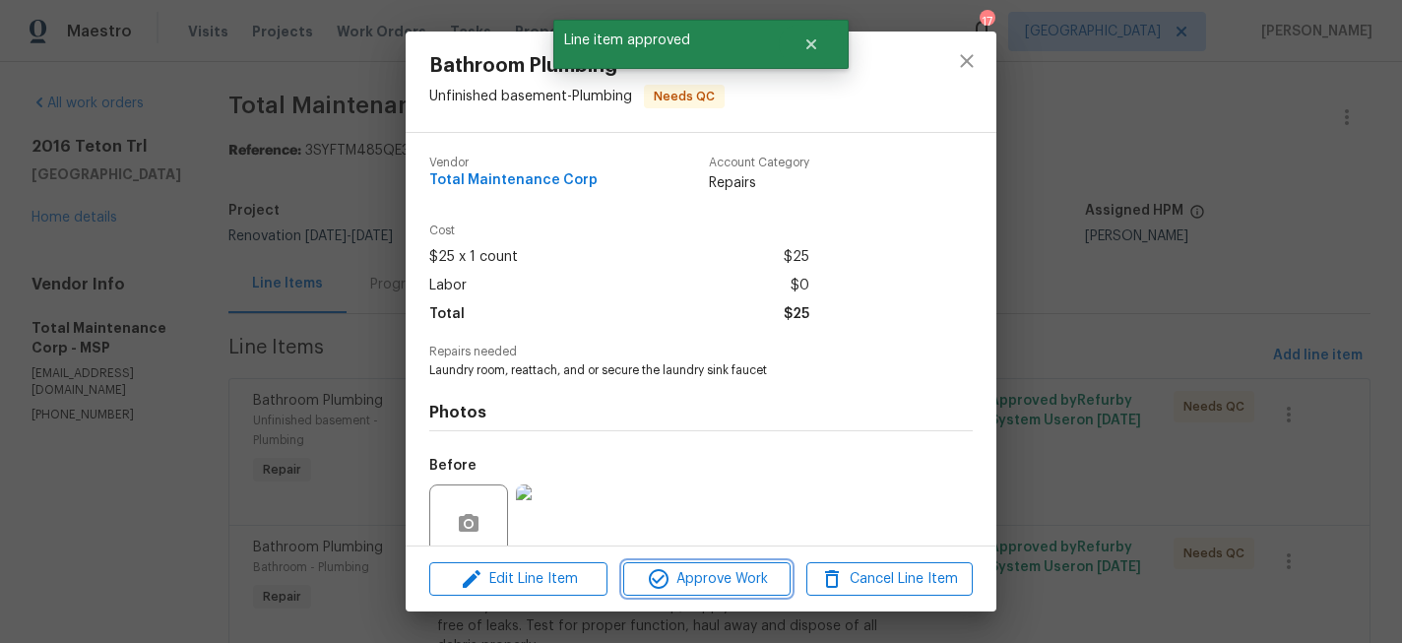
click at [725, 571] on span "Approve Work" at bounding box center [706, 579] width 155 height 25
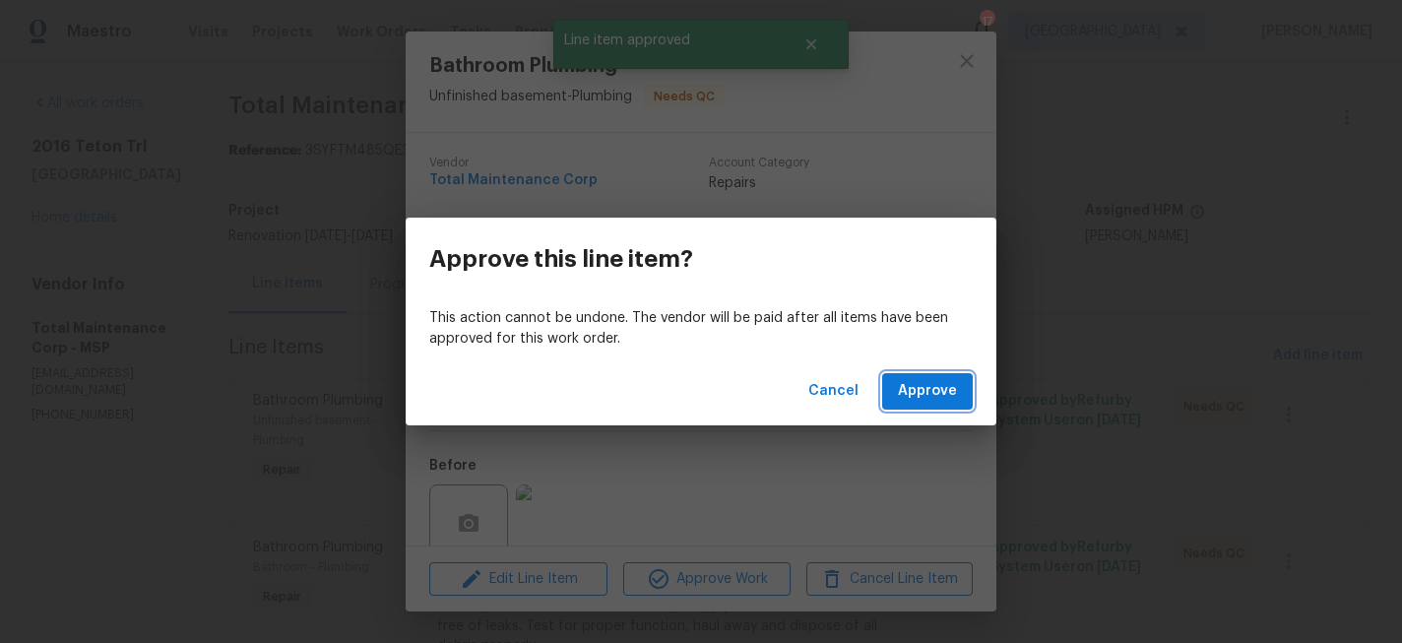
click at [918, 391] on span "Approve" at bounding box center [927, 391] width 59 height 25
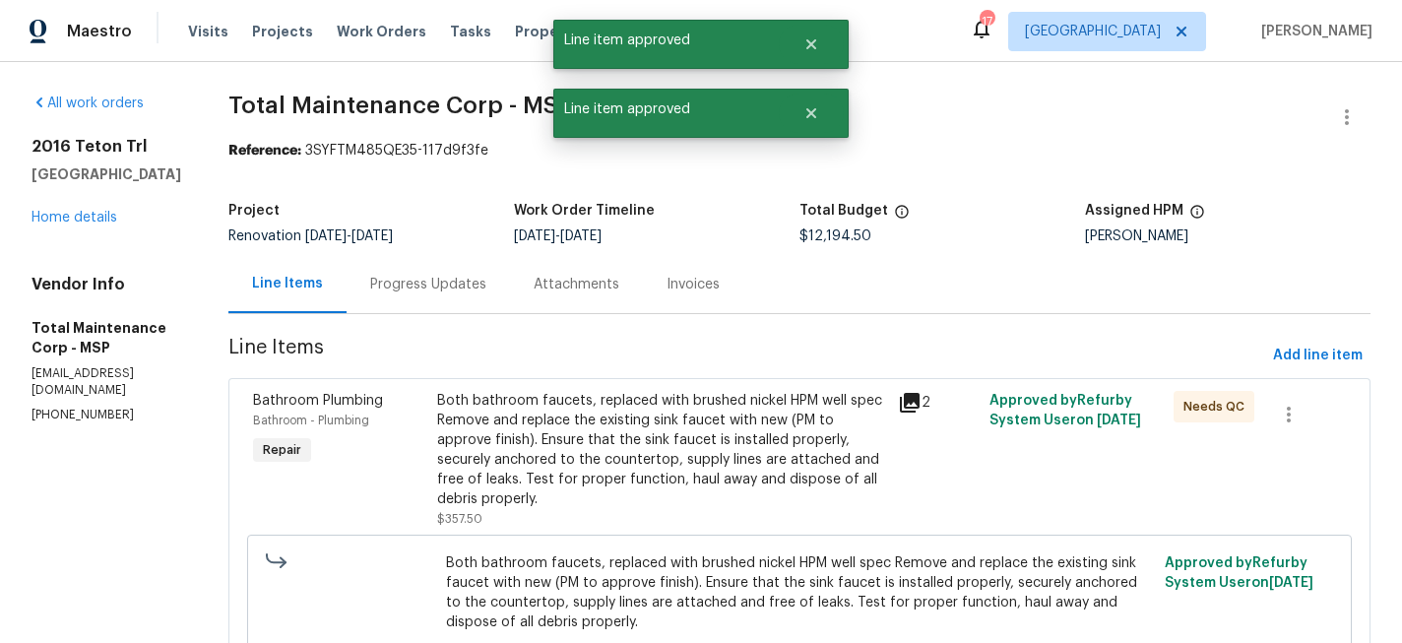
click at [671, 389] on div "Both bathroom faucets, replaced with brushed nickel HPM well spec Remove and re…" at bounding box center [661, 460] width 461 height 150
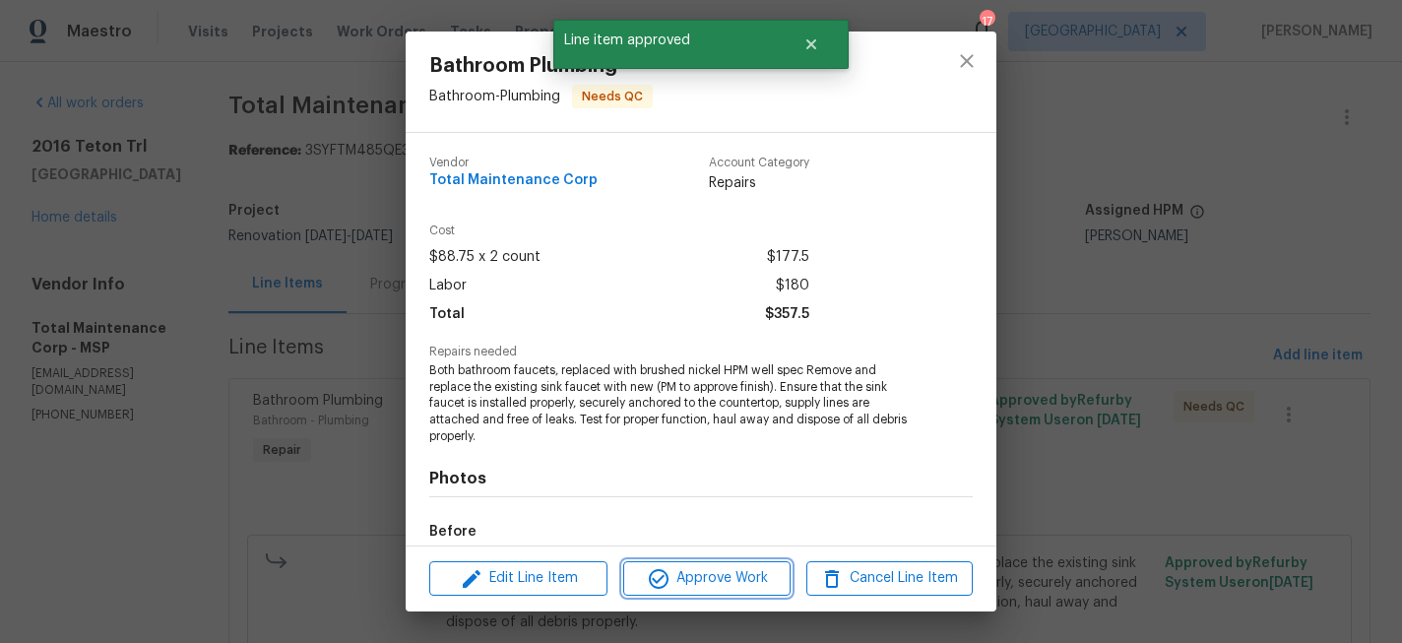
click at [753, 581] on span "Approve Work" at bounding box center [706, 578] width 155 height 25
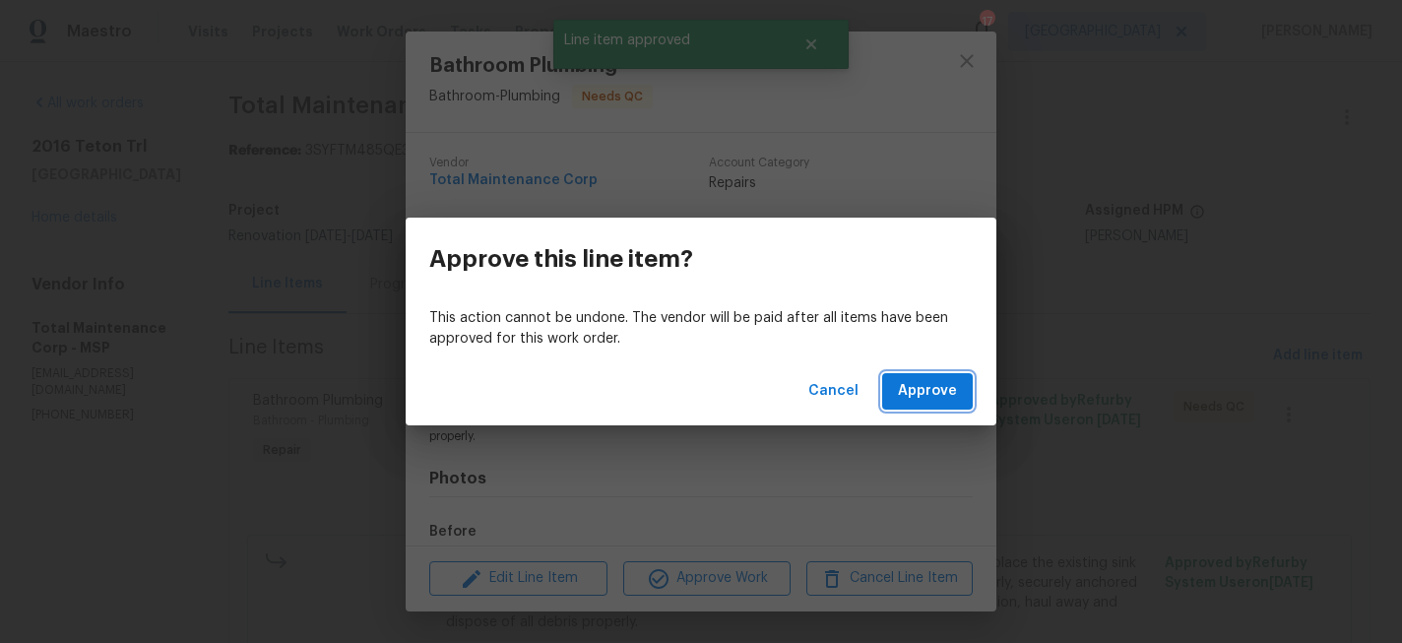
click at [916, 397] on span "Approve" at bounding box center [927, 391] width 59 height 25
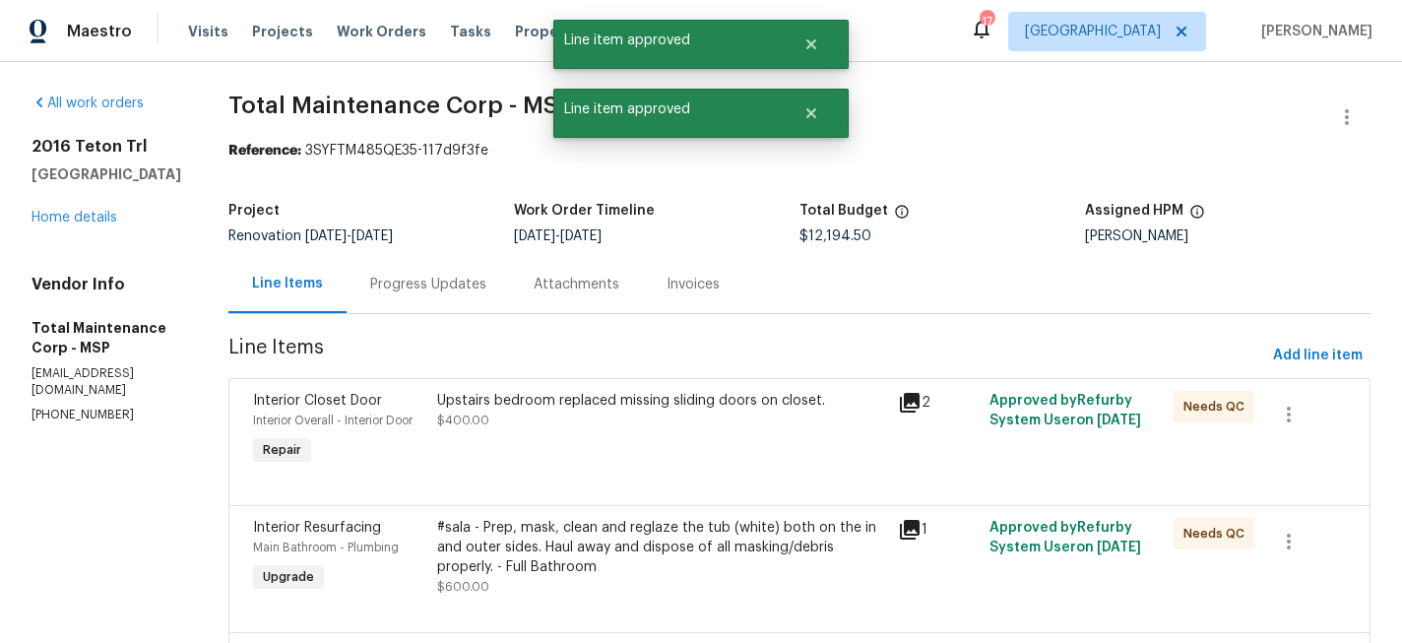
click at [705, 420] on div "Upstairs bedroom replaced missing sliding doors on closet. $400.00" at bounding box center [661, 410] width 449 height 39
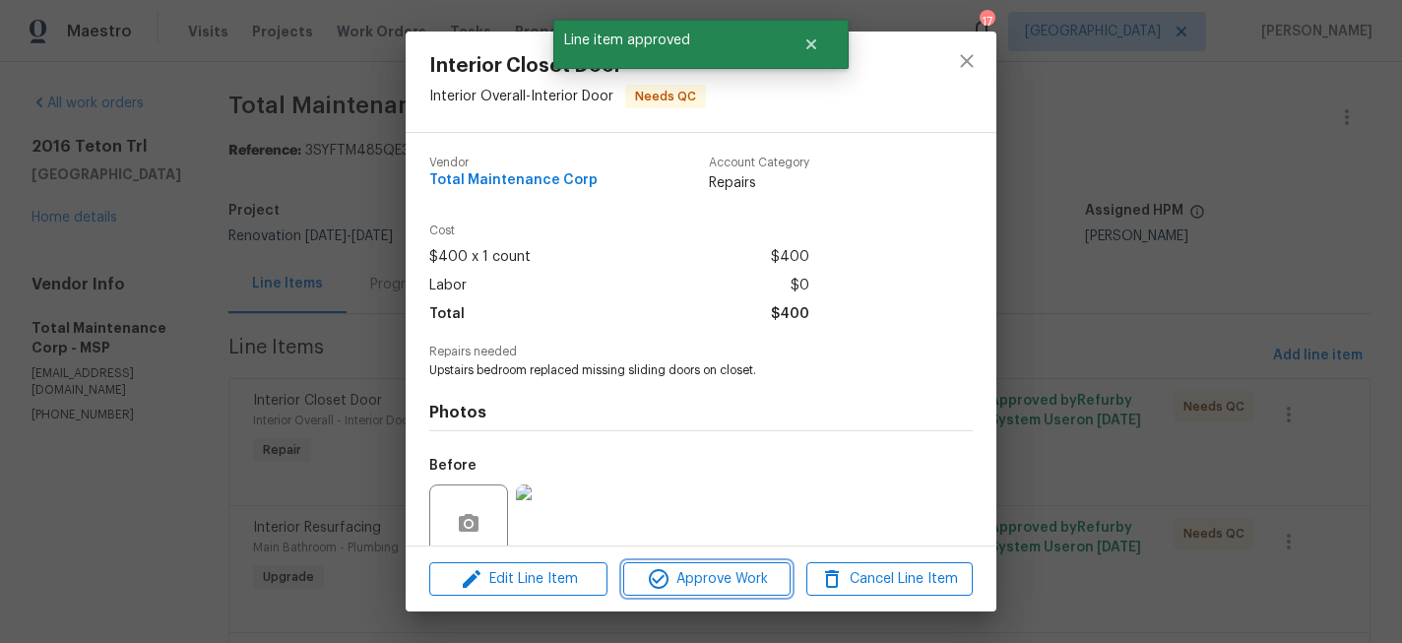
click at [739, 571] on span "Approve Work" at bounding box center [706, 579] width 155 height 25
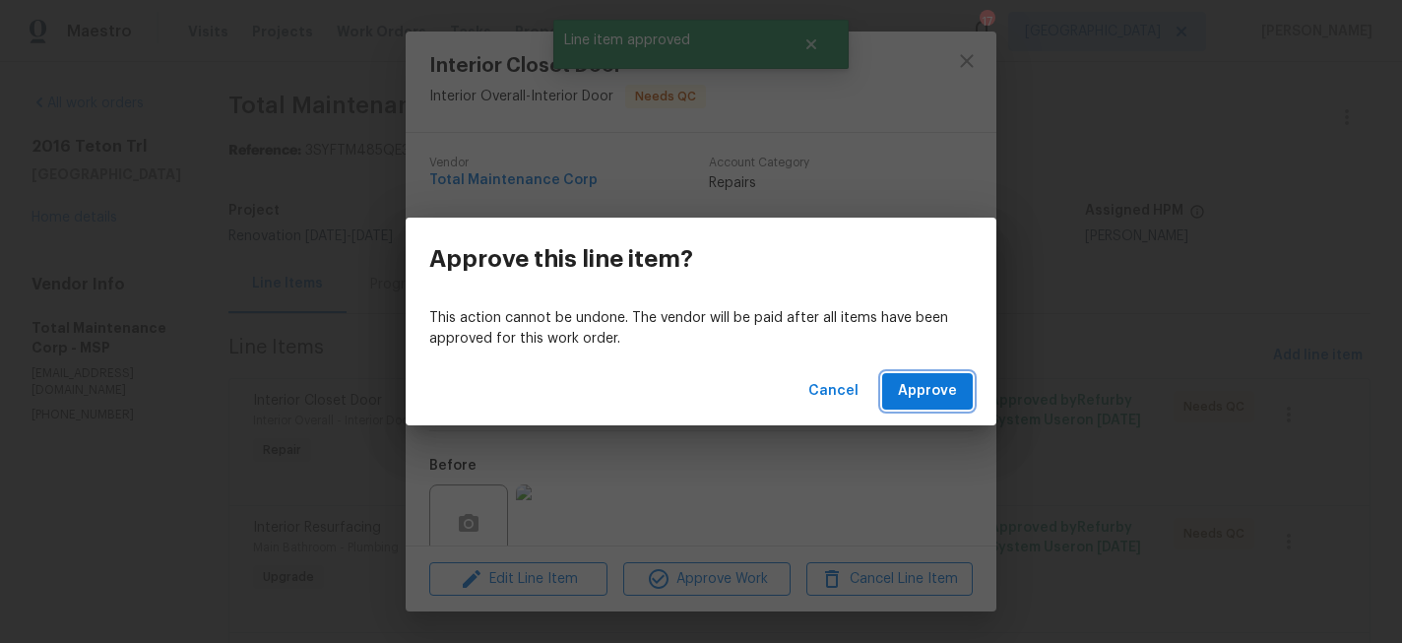
click at [918, 380] on span "Approve" at bounding box center [927, 391] width 59 height 25
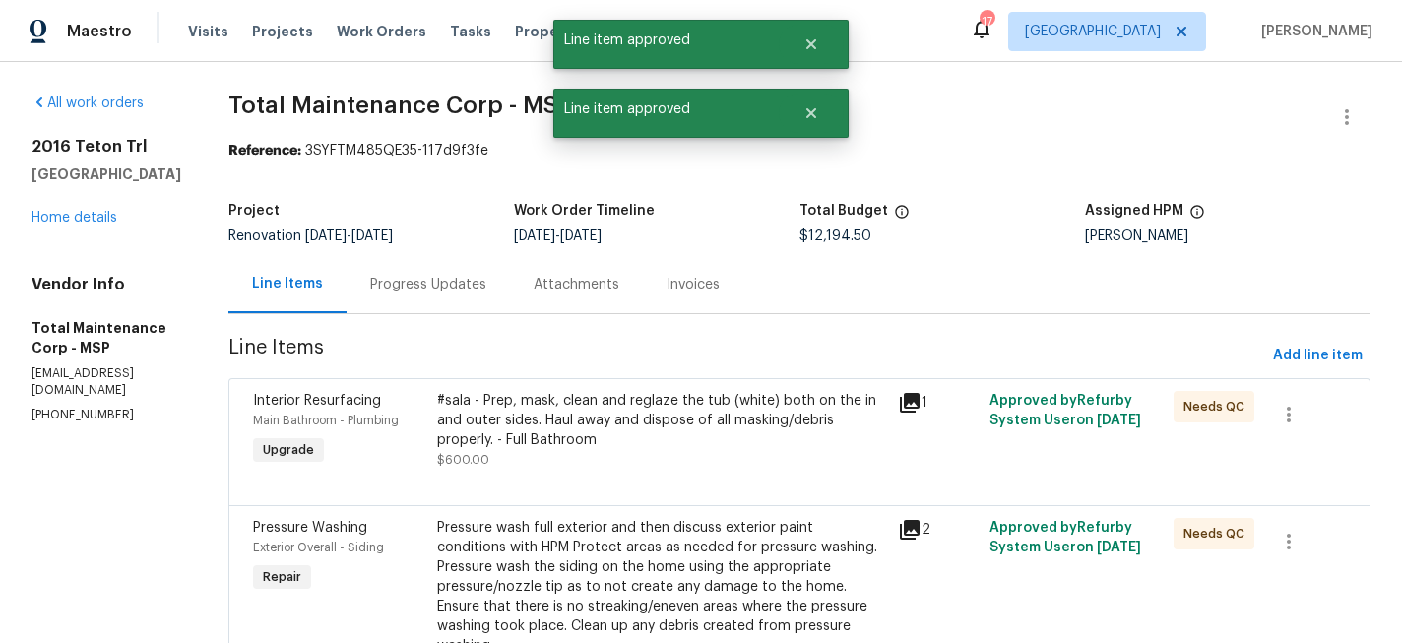
click at [653, 437] on div "#sala - Prep, mask, clean and reglaze the tub (white) both on the in and outer …" at bounding box center [661, 420] width 449 height 59
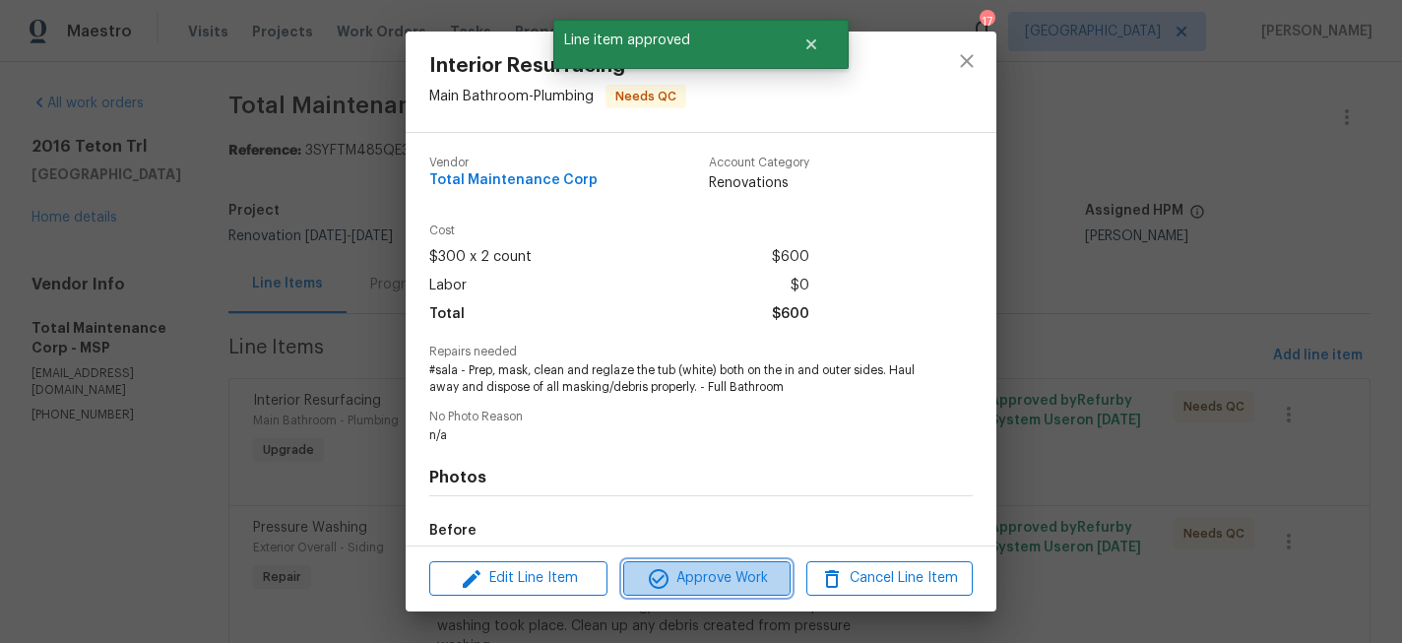
click at [709, 577] on span "Approve Work" at bounding box center [706, 578] width 155 height 25
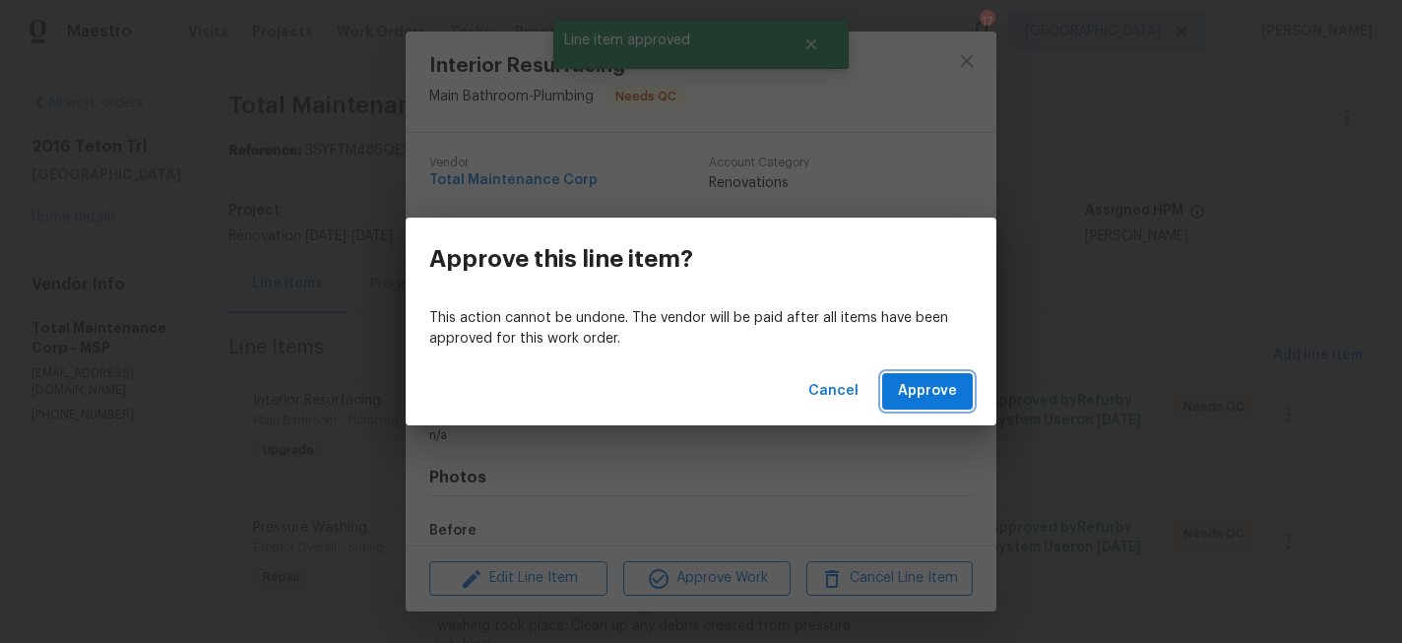
click at [913, 391] on span "Approve" at bounding box center [927, 391] width 59 height 25
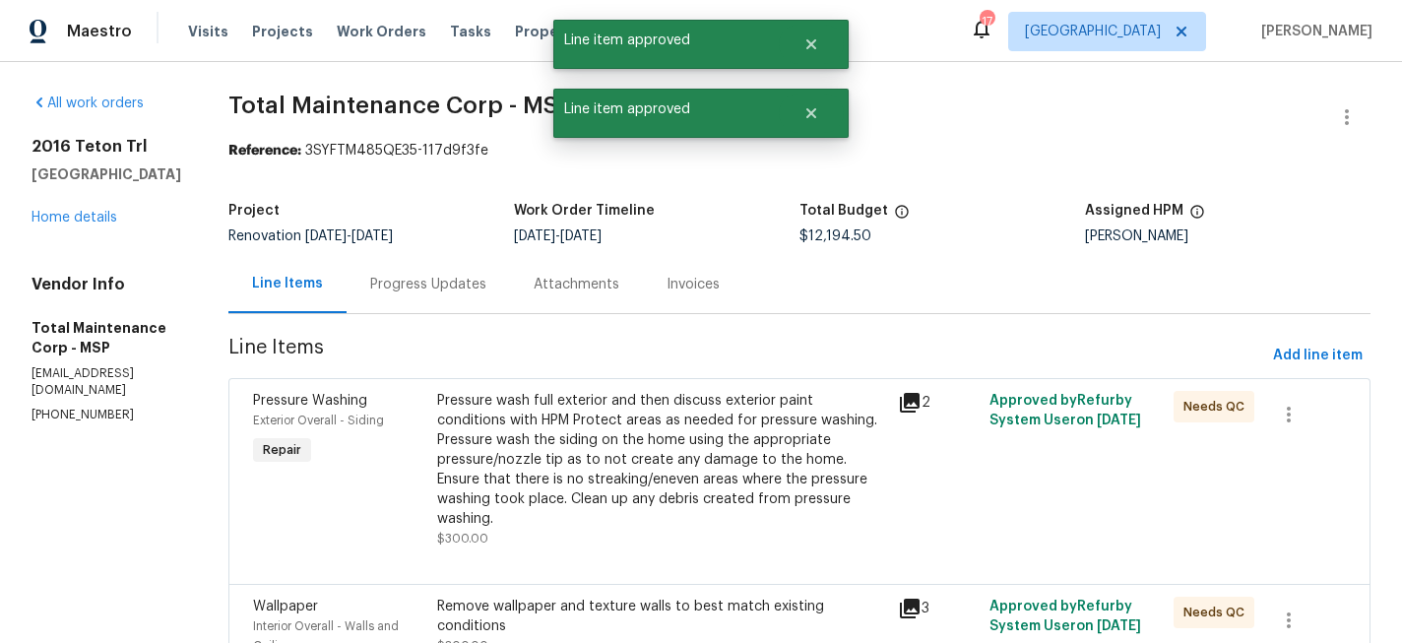
click at [692, 423] on div "Pressure wash full exterior and then discuss exterior paint conditions with HPM…" at bounding box center [661, 460] width 449 height 138
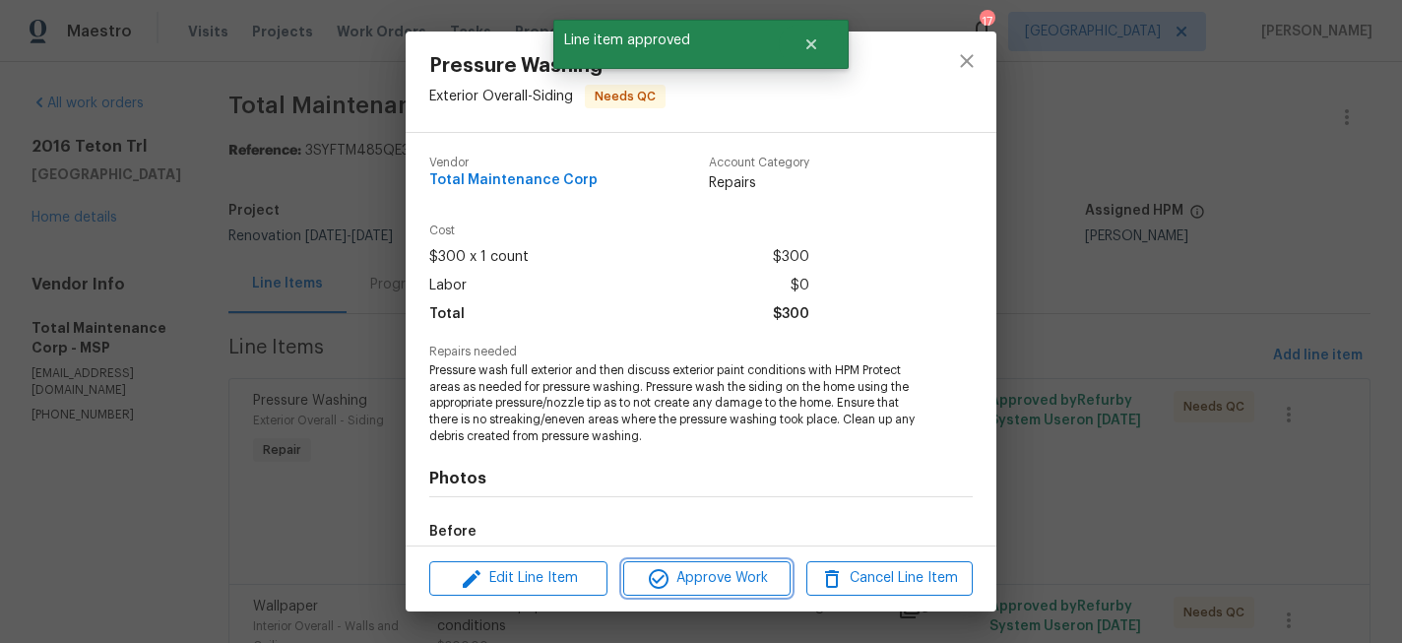
click at [738, 569] on span "Approve Work" at bounding box center [706, 578] width 155 height 25
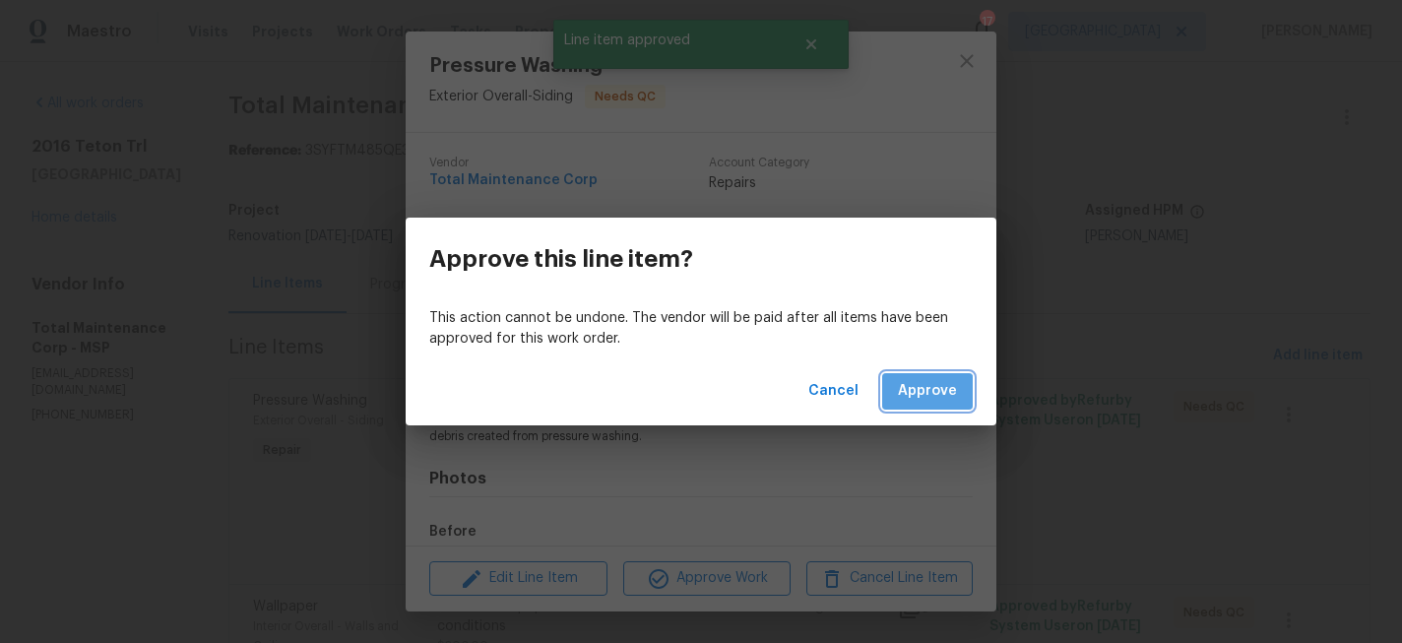
click at [927, 401] on span "Approve" at bounding box center [927, 391] width 59 height 25
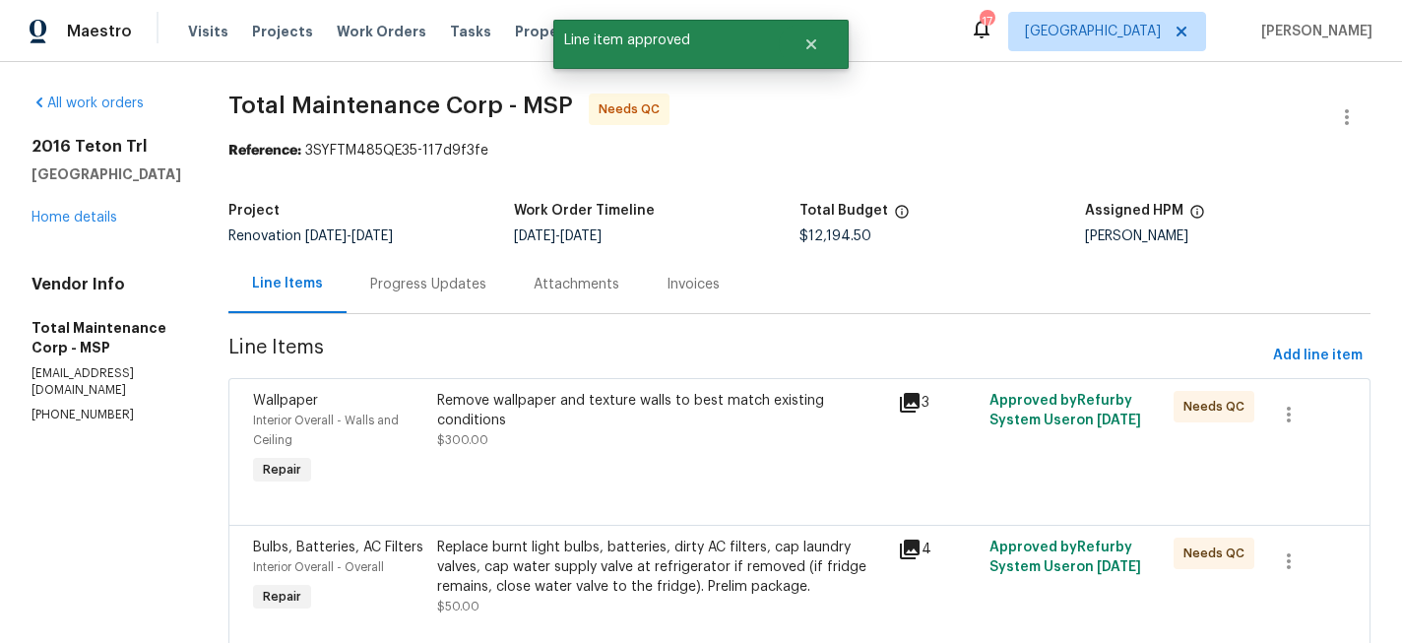
click at [673, 434] on div "Remove wallpaper and texture walls to best match existing conditions $300.00" at bounding box center [661, 440] width 461 height 110
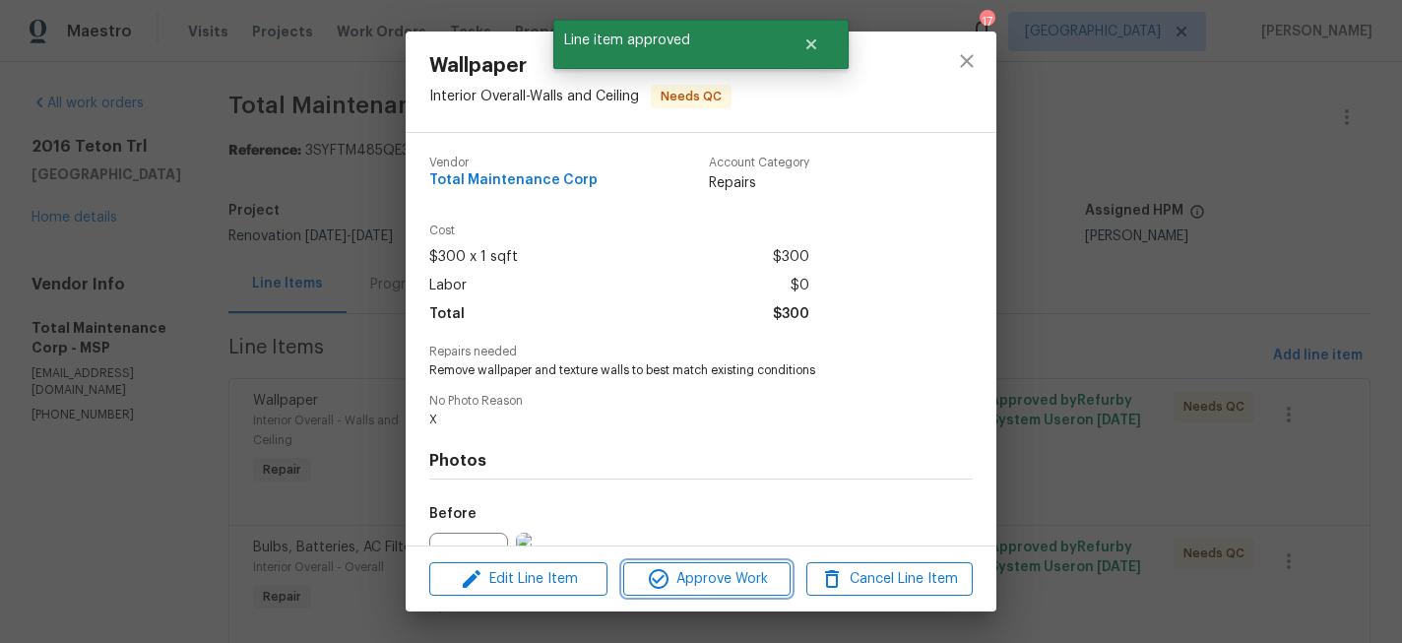
click at [711, 588] on span "Approve Work" at bounding box center [706, 579] width 155 height 25
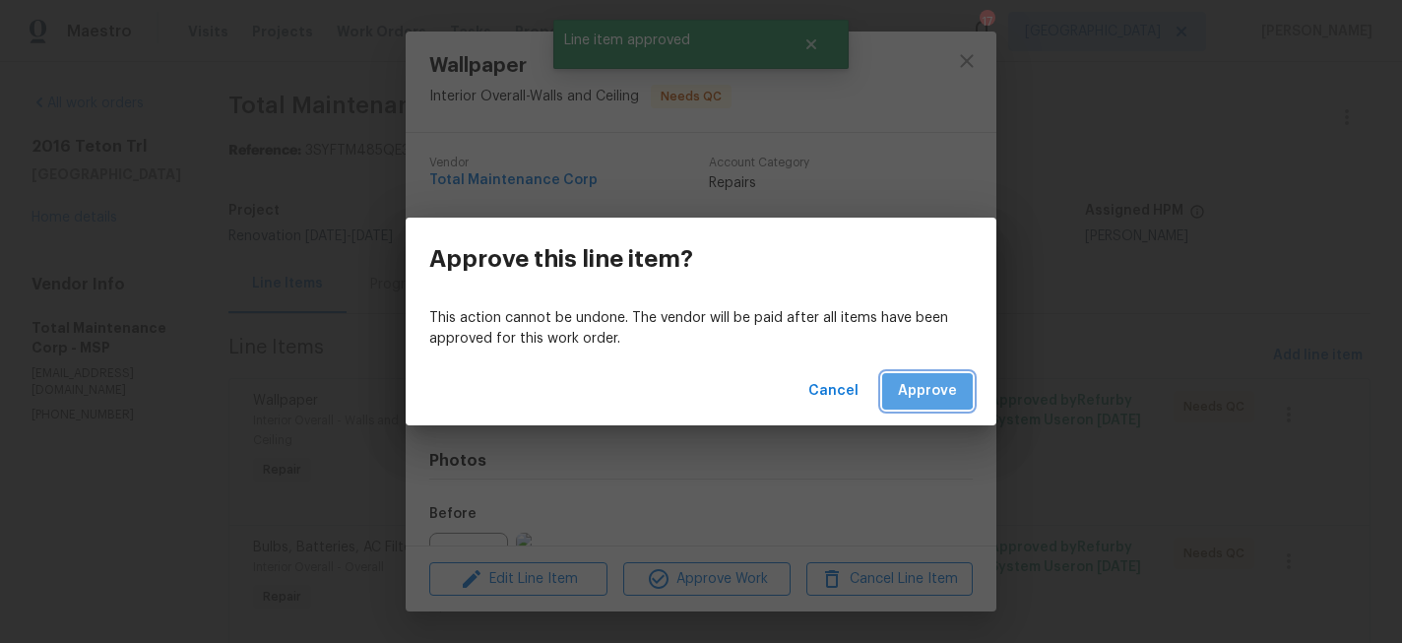
click at [923, 391] on span "Approve" at bounding box center [927, 391] width 59 height 25
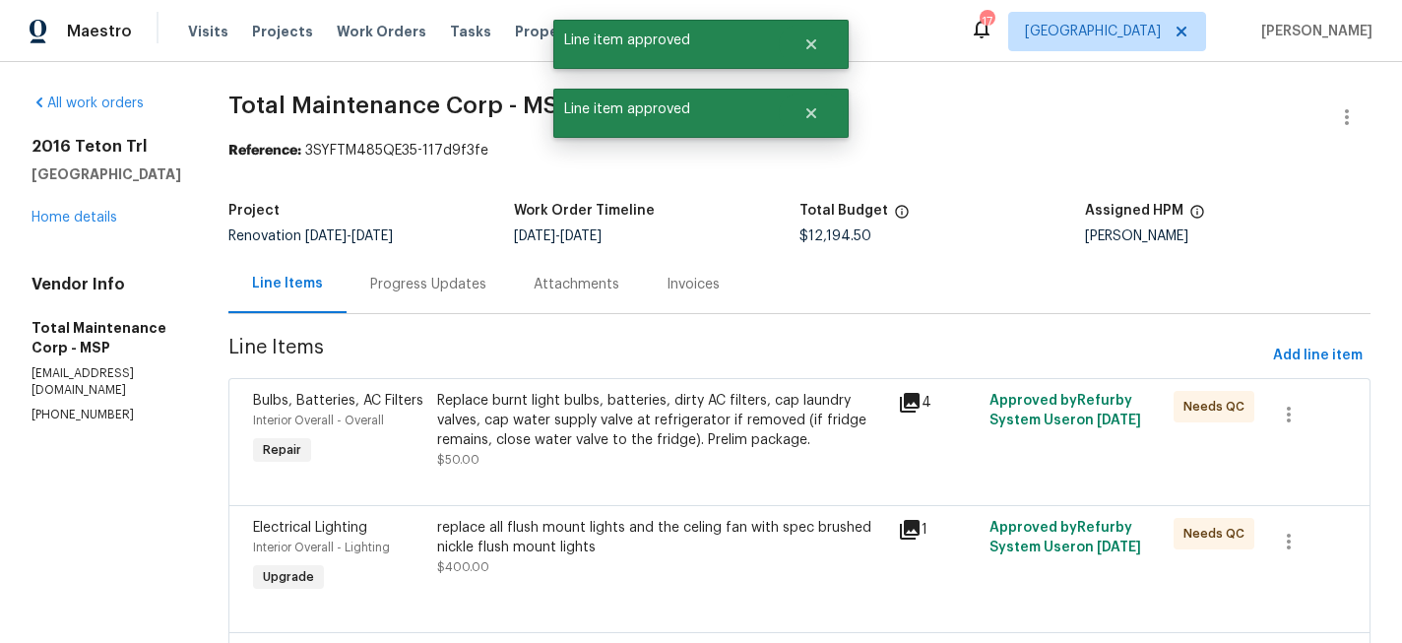
click at [668, 438] on div "Replace burnt light bulbs, batteries, dirty AC filters, cap laundry valves, cap…" at bounding box center [661, 420] width 449 height 59
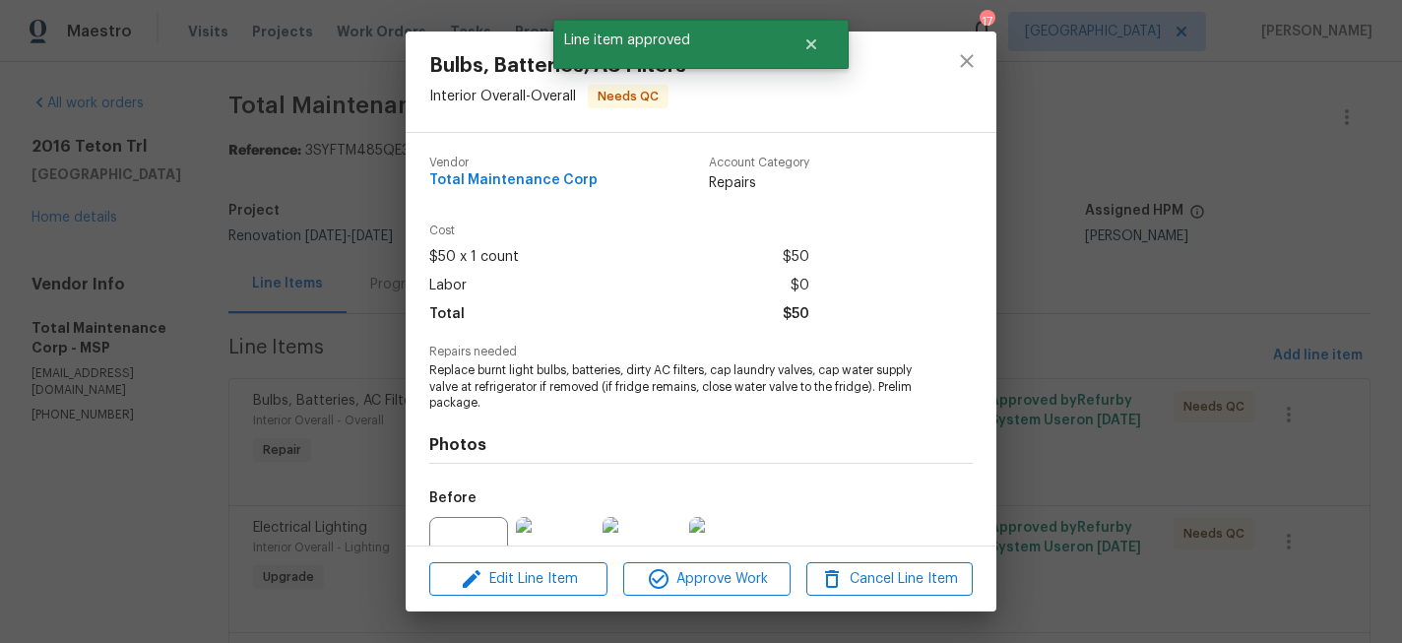
click at [725, 605] on div "Edit Line Item Approve Work Cancel Line Item" at bounding box center [701, 579] width 591 height 66
click at [725, 572] on span "Approve Work" at bounding box center [706, 579] width 155 height 25
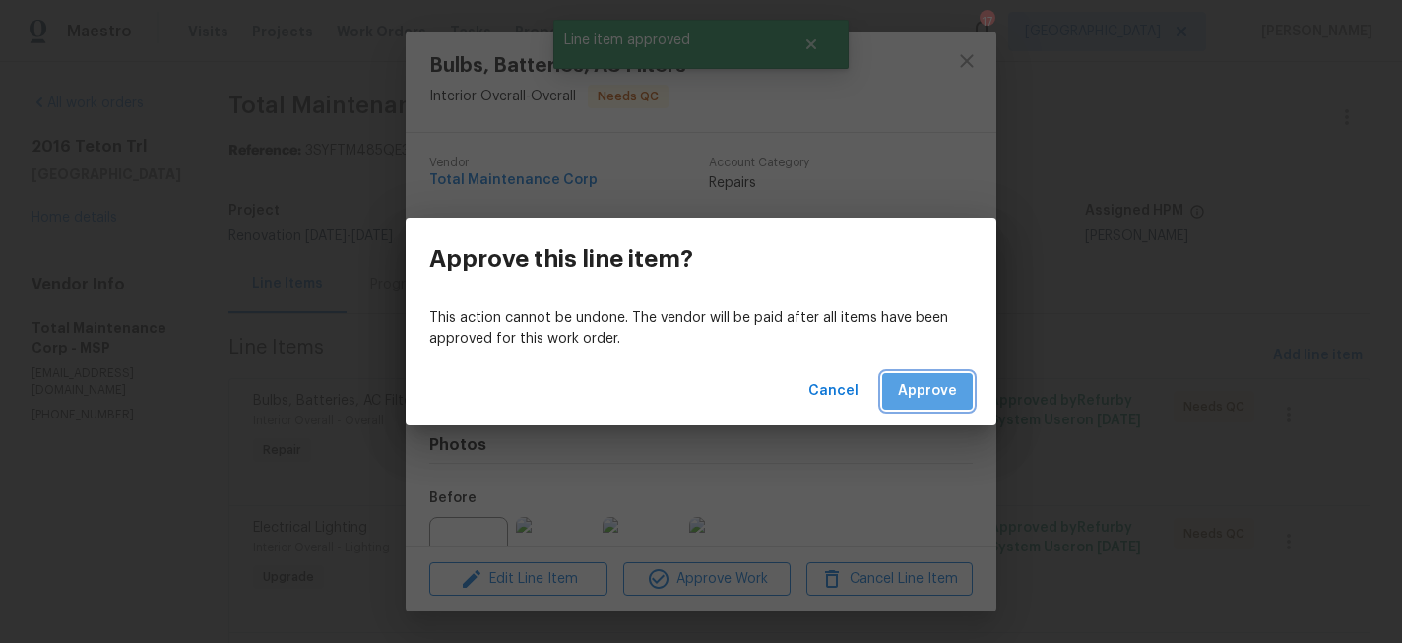
click at [932, 404] on button "Approve" at bounding box center [927, 391] width 91 height 36
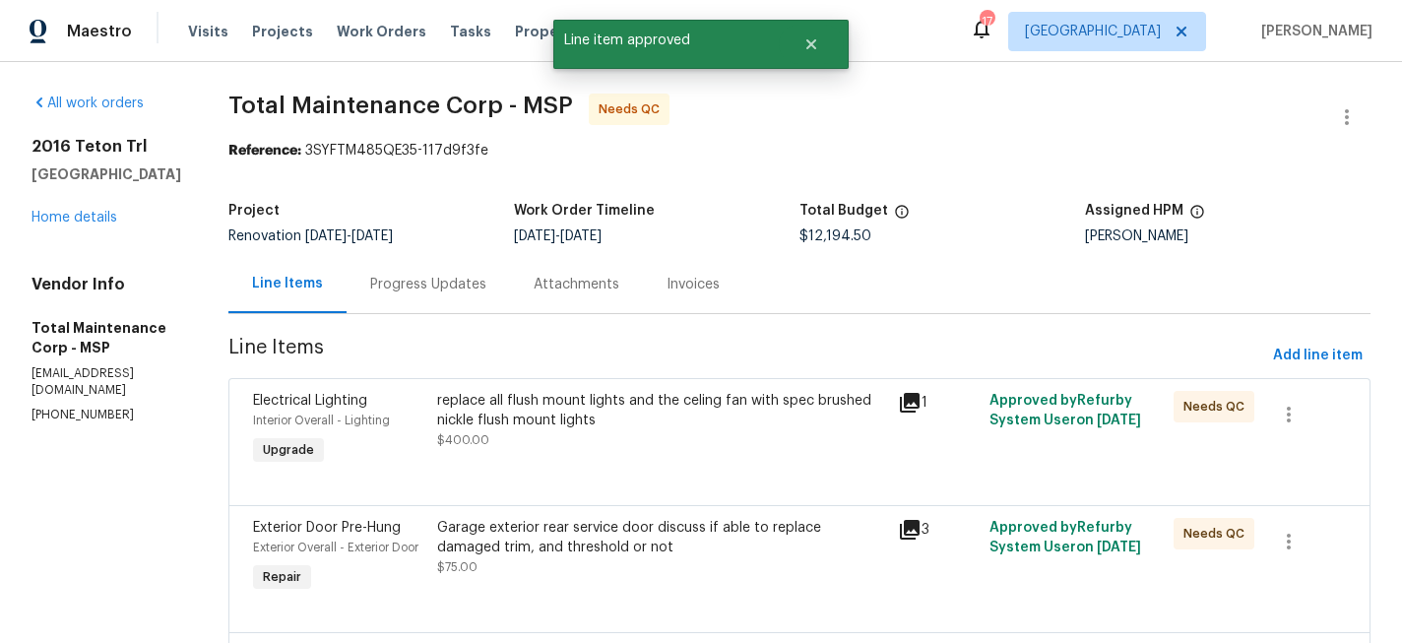
click at [718, 434] on div "replace all flush mount lights and the celing fan with spec brushed nickle flus…" at bounding box center [661, 420] width 449 height 59
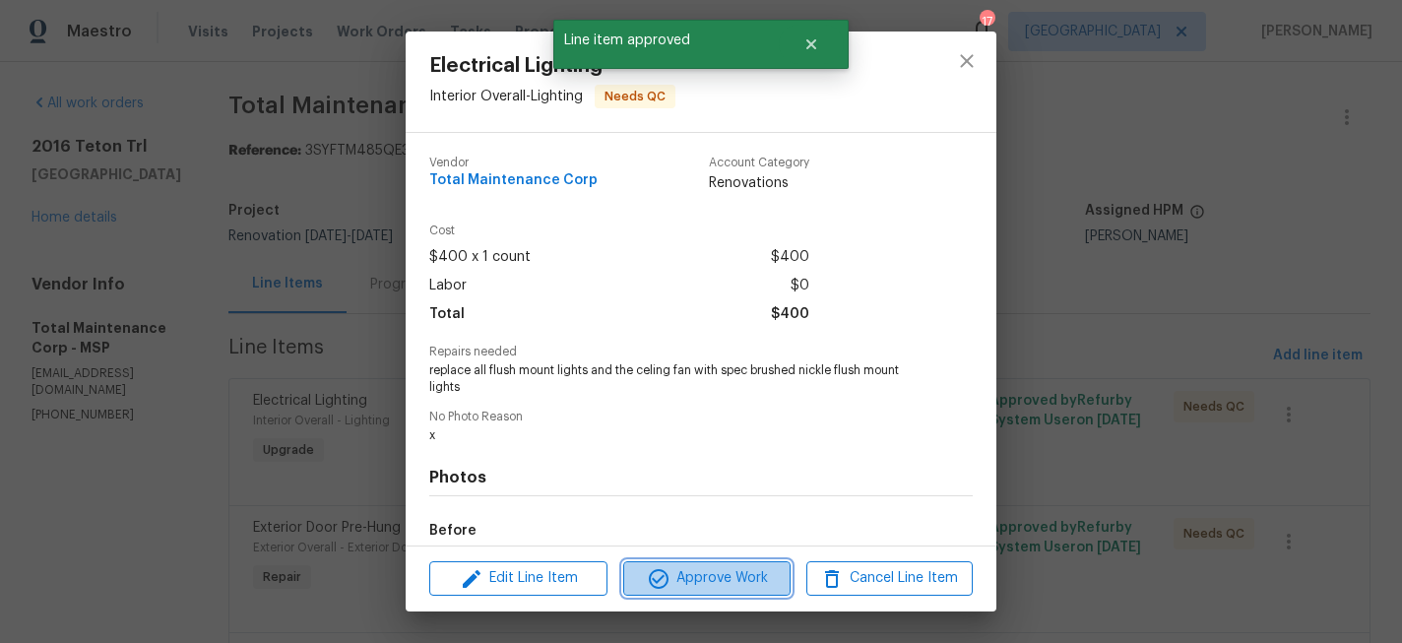
click at [736, 568] on span "Approve Work" at bounding box center [706, 578] width 155 height 25
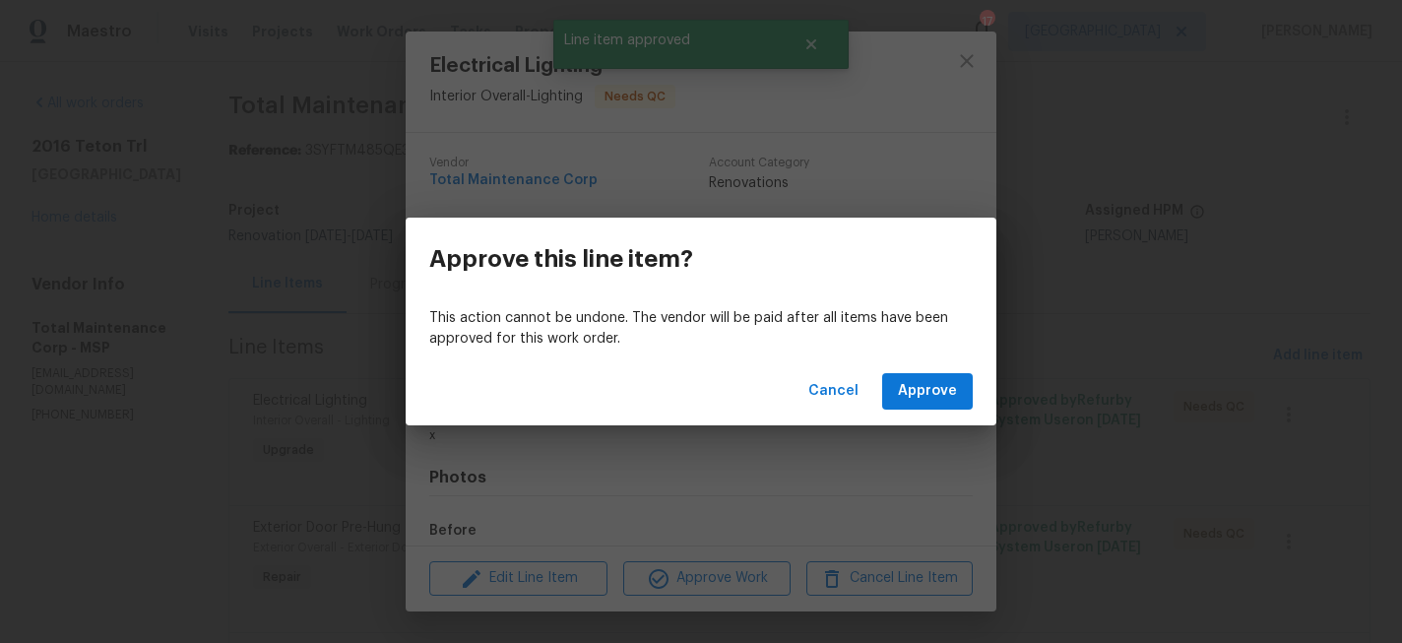
click at [949, 358] on div "Cancel Approve" at bounding box center [701, 391] width 591 height 68
click at [934, 364] on div "Cancel Approve" at bounding box center [701, 391] width 591 height 68
click at [934, 372] on div "Cancel Approve" at bounding box center [701, 391] width 591 height 68
click at [929, 380] on span "Approve" at bounding box center [927, 391] width 59 height 25
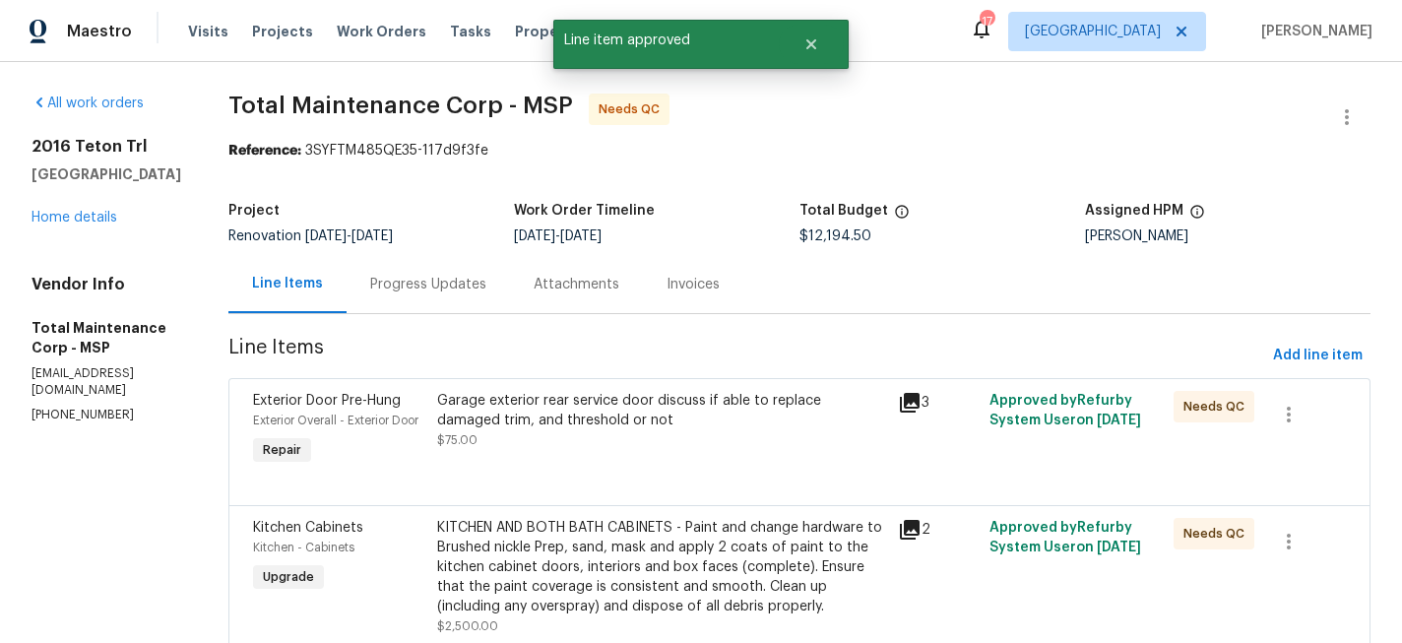
click at [641, 447] on div "Garage exterior rear service door discuss if able to replace damaged trim, and …" at bounding box center [661, 420] width 449 height 59
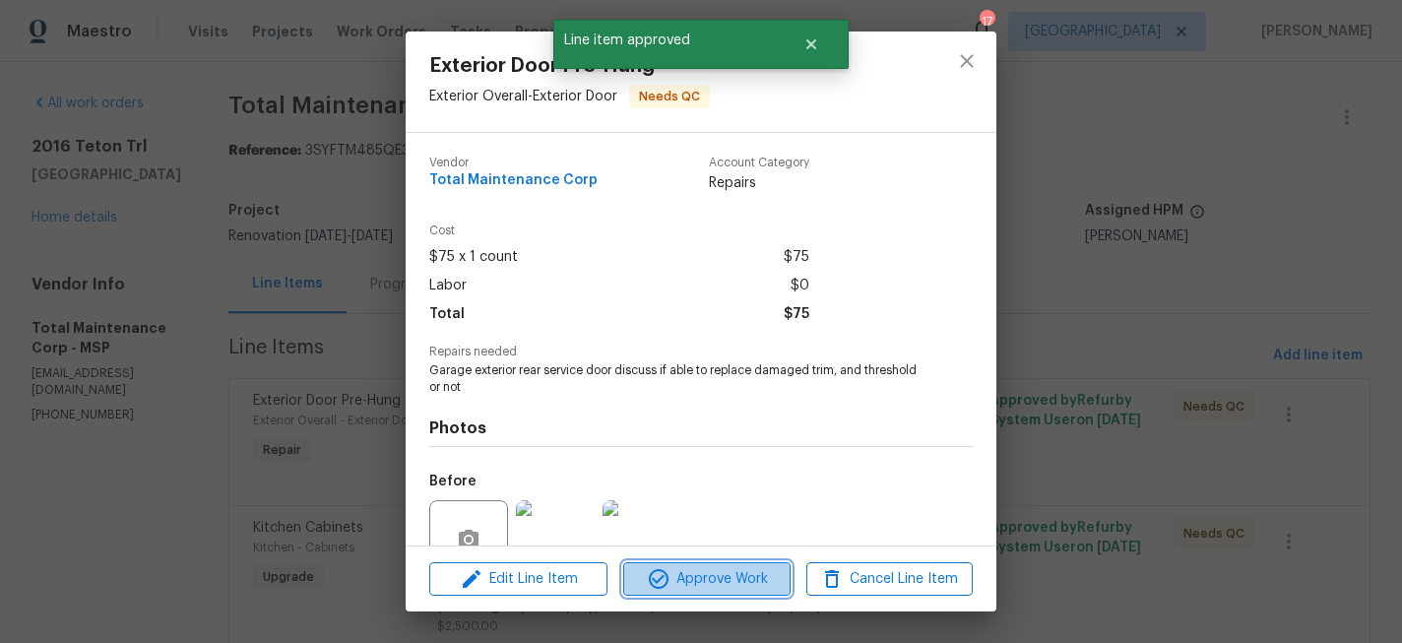
click at [696, 564] on button "Approve Work" at bounding box center [706, 579] width 166 height 34
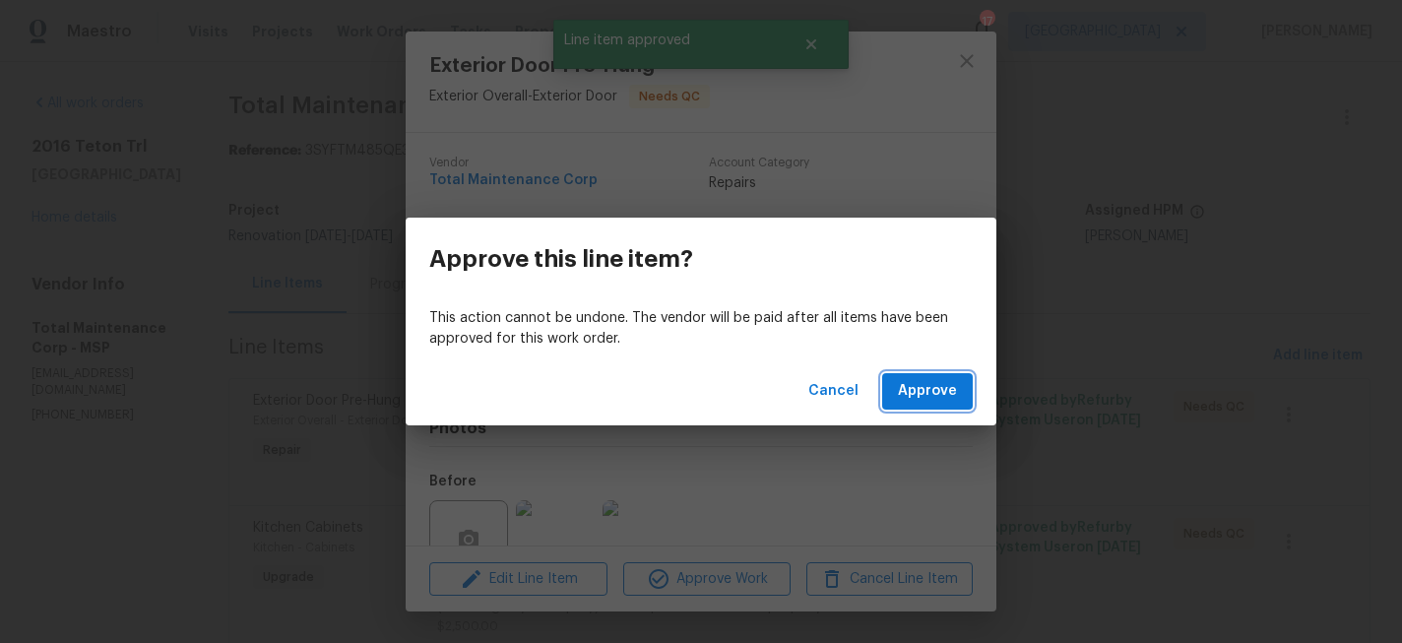
click at [902, 399] on span "Approve" at bounding box center [927, 391] width 59 height 25
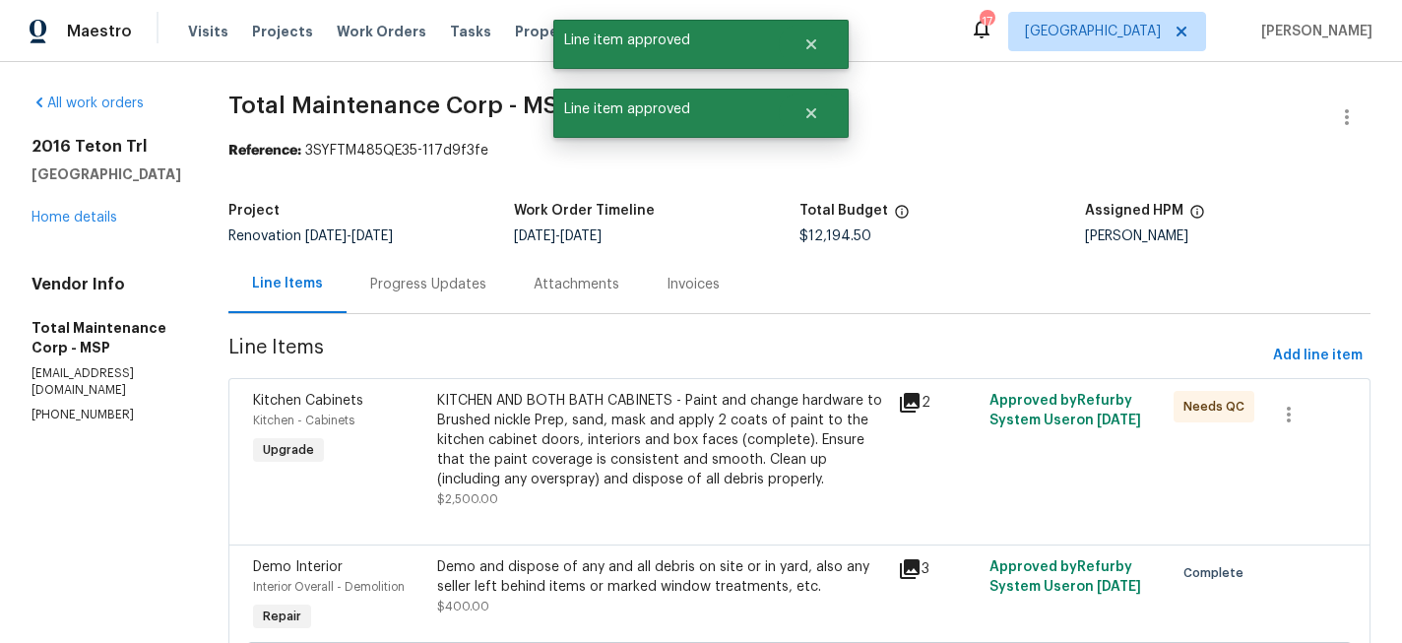
click at [659, 422] on div "KITCHEN AND BOTH BATH CABINETS - Paint and change hardware to Brushed nickle Pr…" at bounding box center [661, 440] width 449 height 98
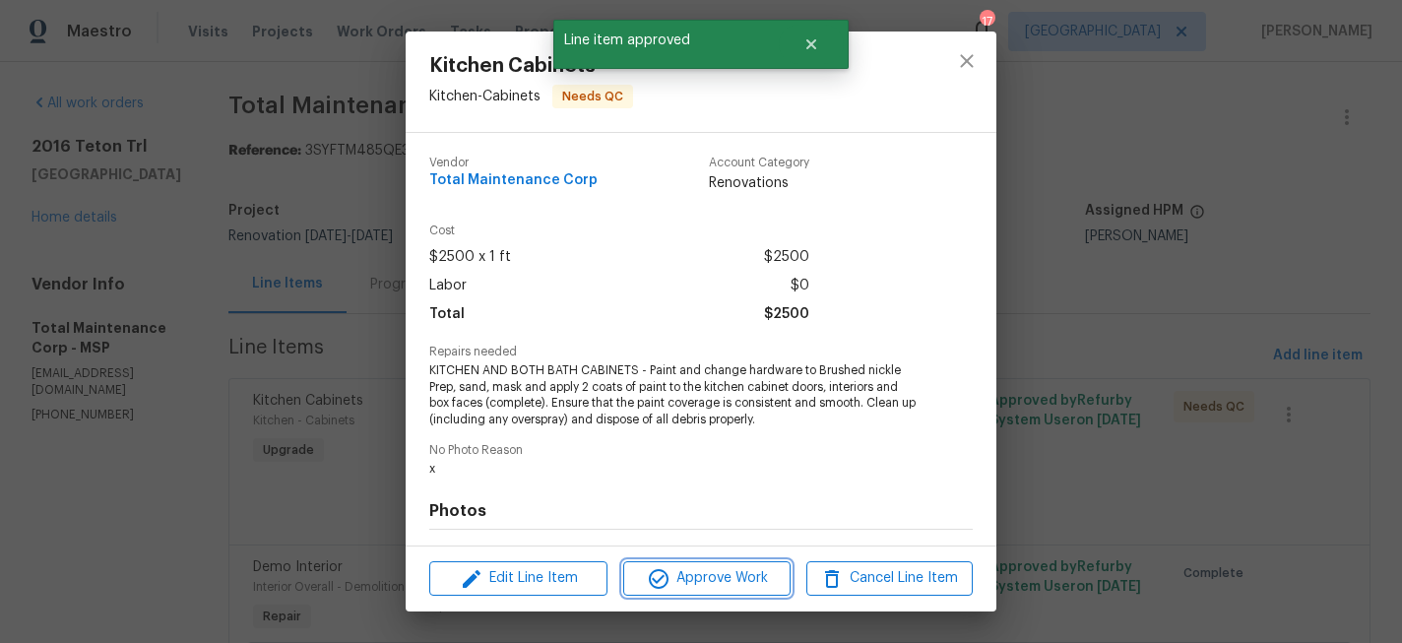
click at [704, 578] on span "Approve Work" at bounding box center [706, 578] width 155 height 25
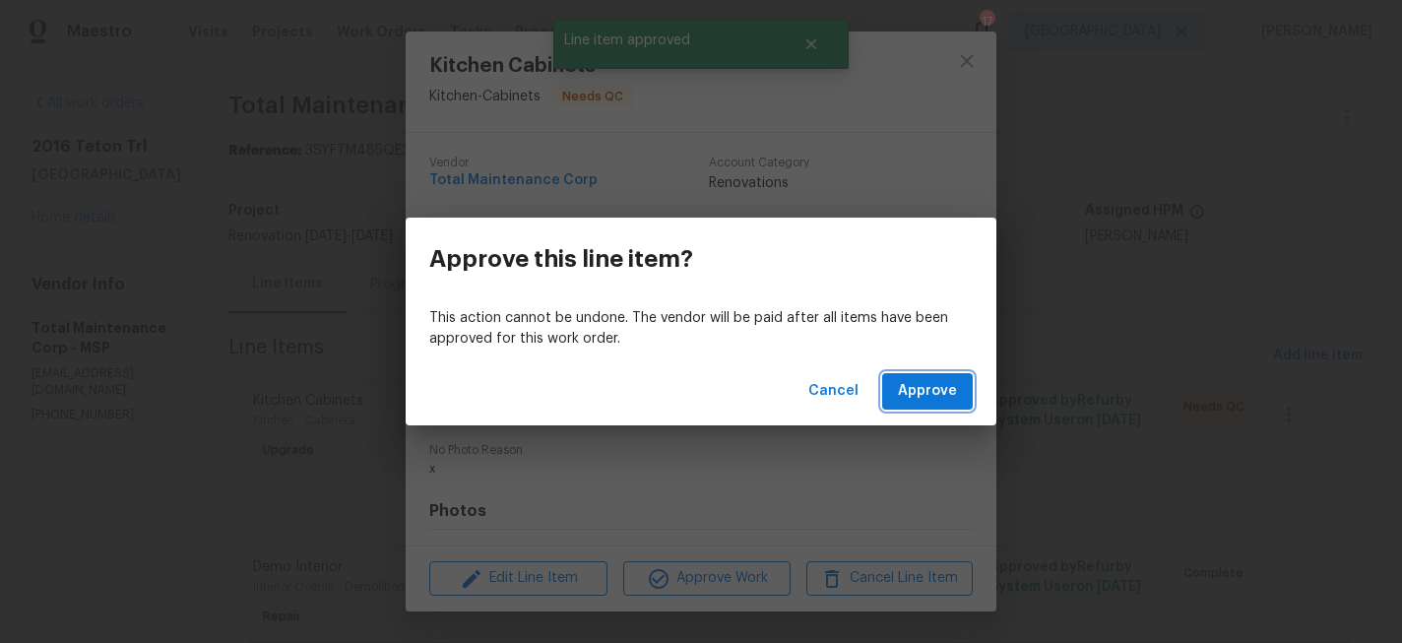
click at [924, 377] on button "Approve" at bounding box center [927, 391] width 91 height 36
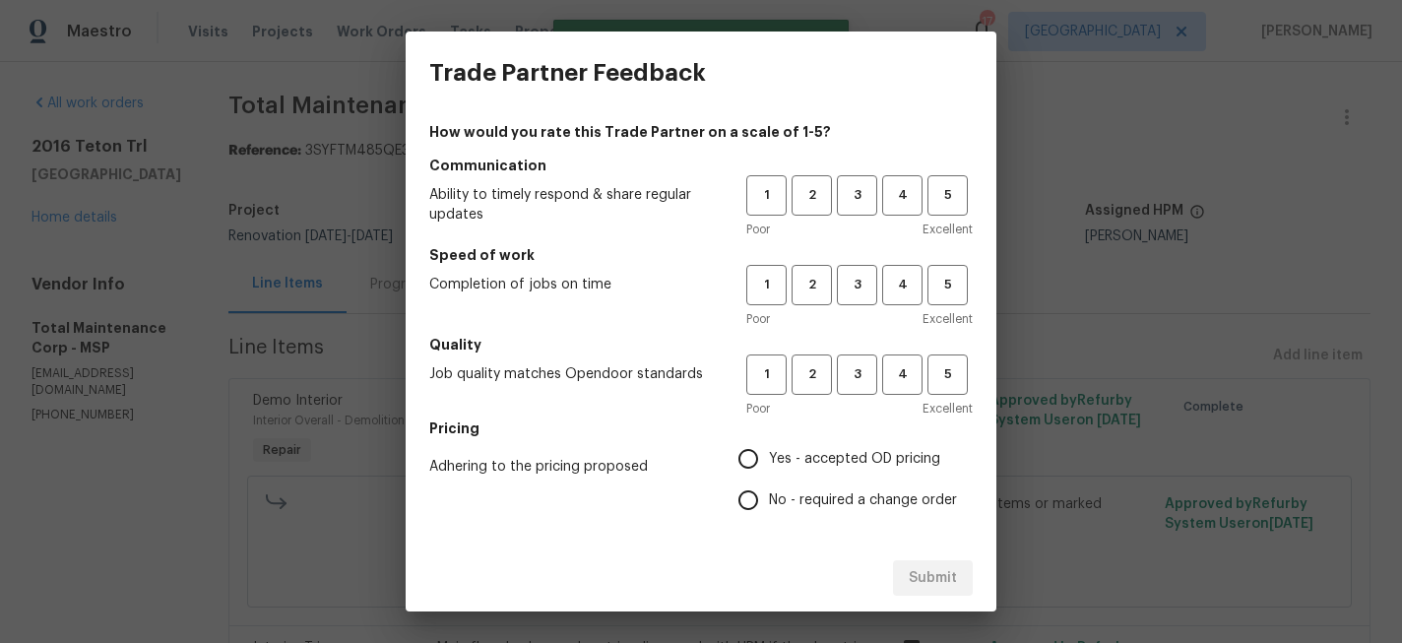
click at [872, 220] on div "Poor Excellent" at bounding box center [859, 230] width 226 height 20
click at [858, 208] on button "3" at bounding box center [857, 195] width 40 height 40
click at [861, 267] on button "3" at bounding box center [857, 285] width 40 height 40
click at [862, 346] on h5 "Quality" at bounding box center [700, 345] width 543 height 20
click at [862, 347] on h5 "Quality" at bounding box center [700, 345] width 543 height 20
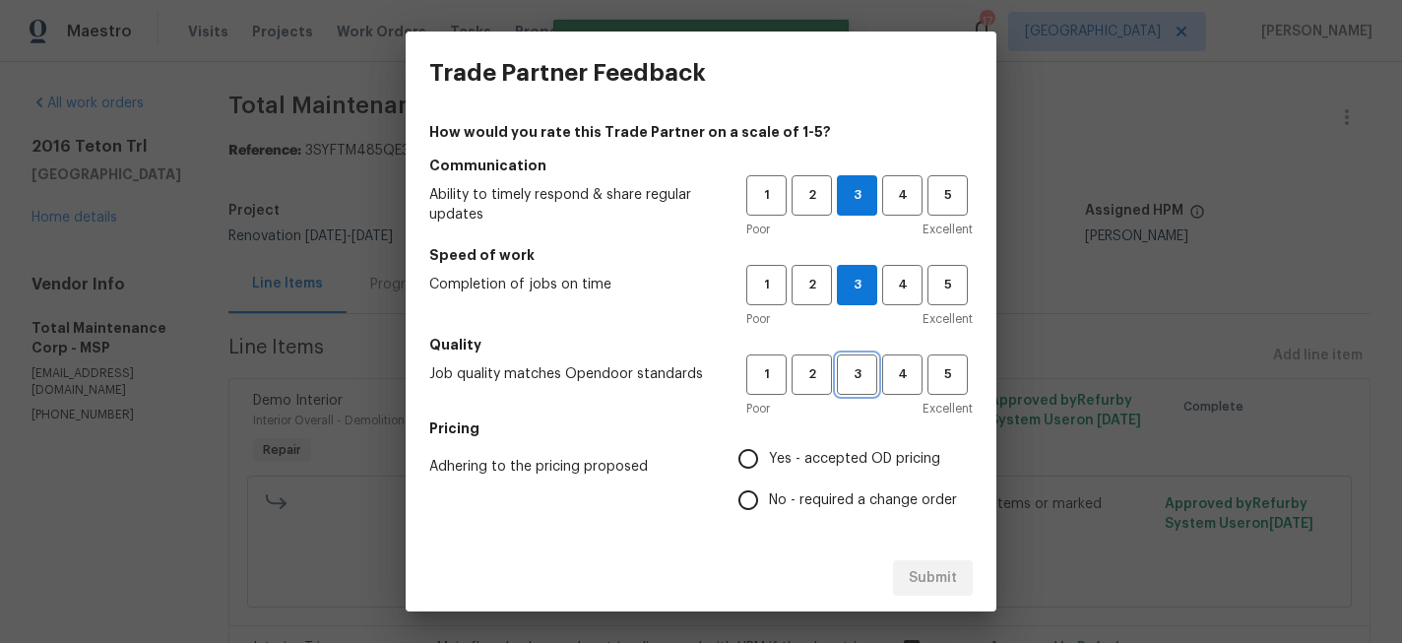
click at [861, 355] on button "3" at bounding box center [857, 374] width 40 height 40
click at [752, 492] on input "No - required a change order" at bounding box center [748, 499] width 41 height 41
radio input "true"
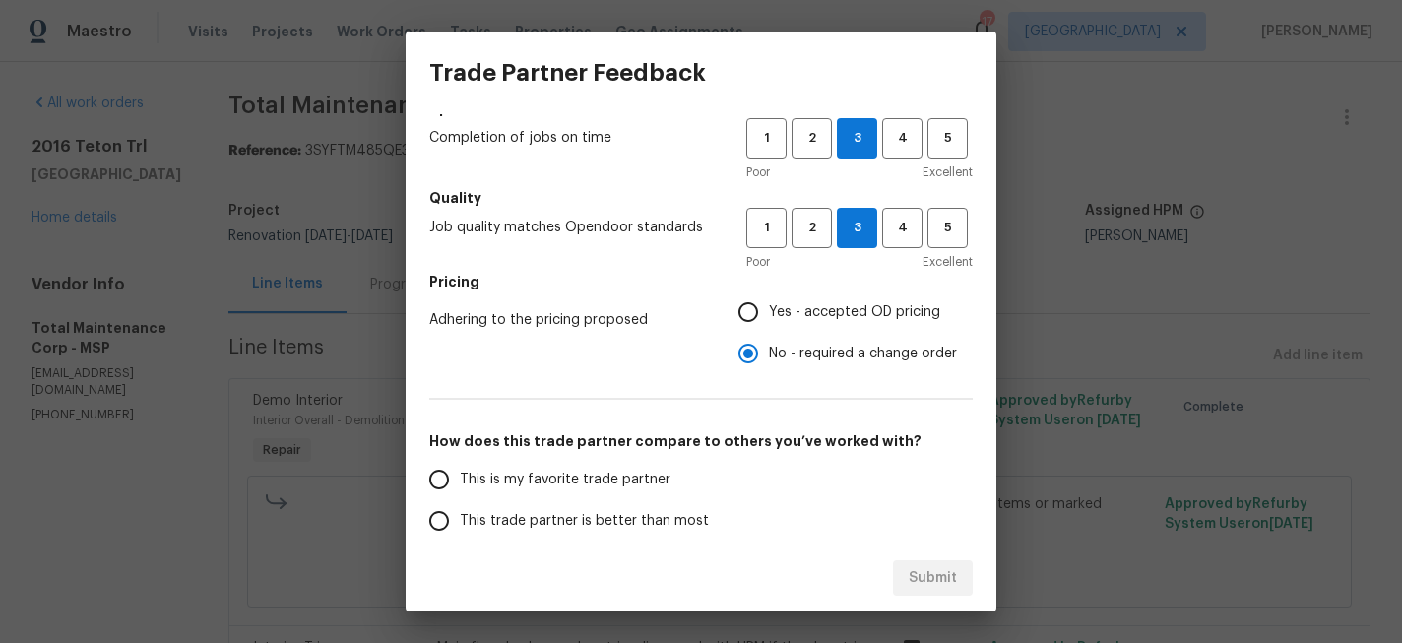
scroll to position [249, 0]
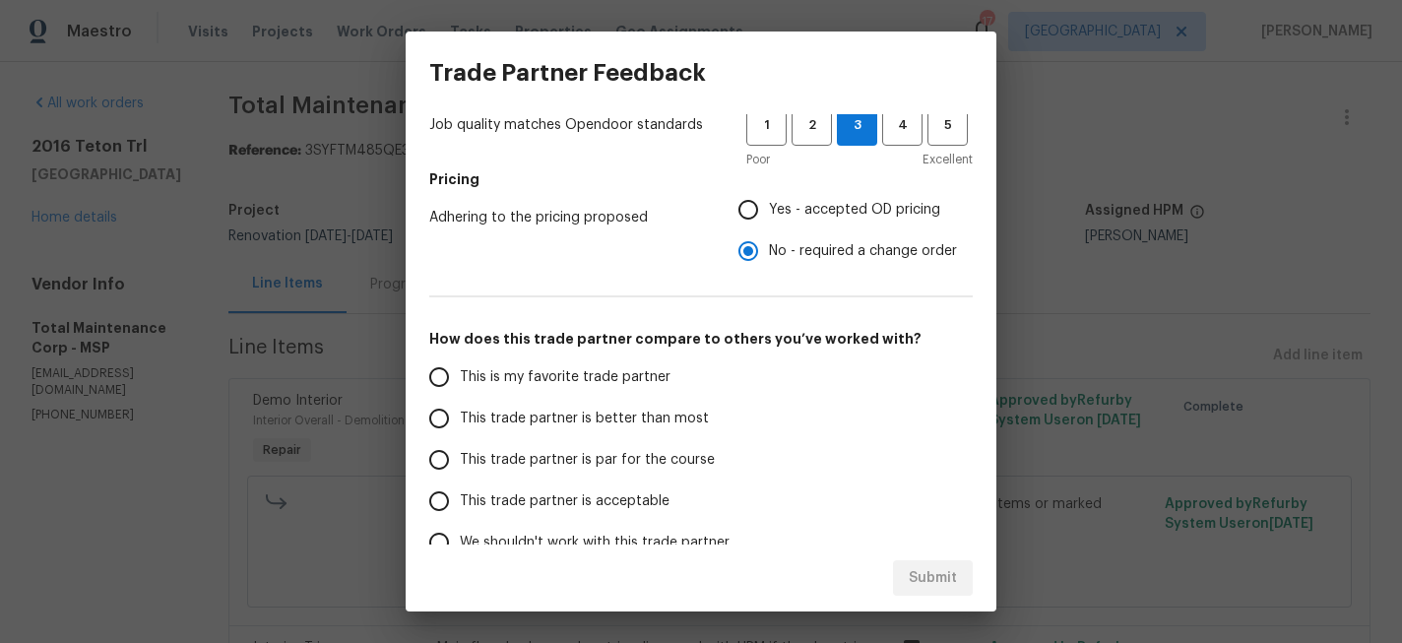
click at [549, 458] on span "This trade partner is par for the course" at bounding box center [587, 460] width 255 height 21
click at [460, 458] on input "This trade partner is par for the course" at bounding box center [438, 459] width 41 height 41
click at [919, 566] on span "Submit" at bounding box center [933, 578] width 48 height 25
radio input "true"
radio input "false"
